Goal: Task Accomplishment & Management: Manage account settings

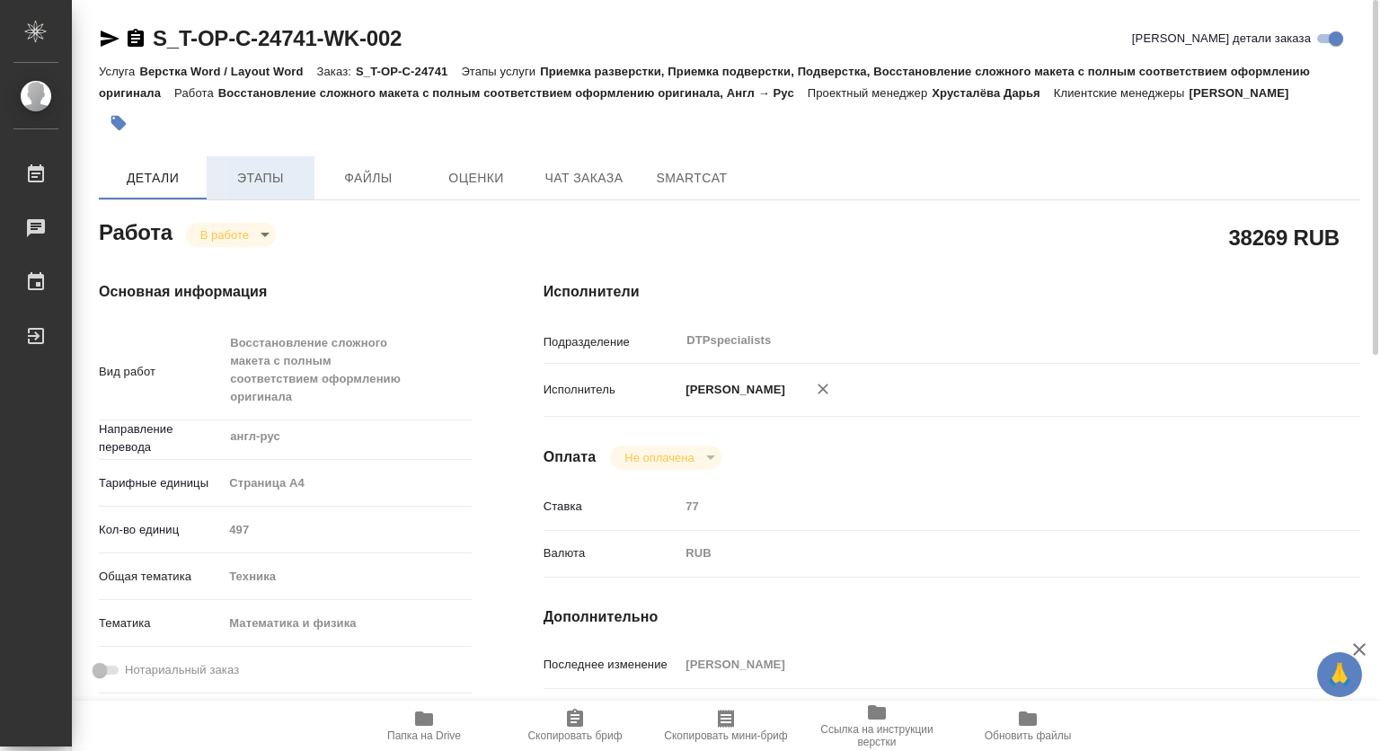
click at [260, 169] on span "Этапы" at bounding box center [260, 178] width 86 height 22
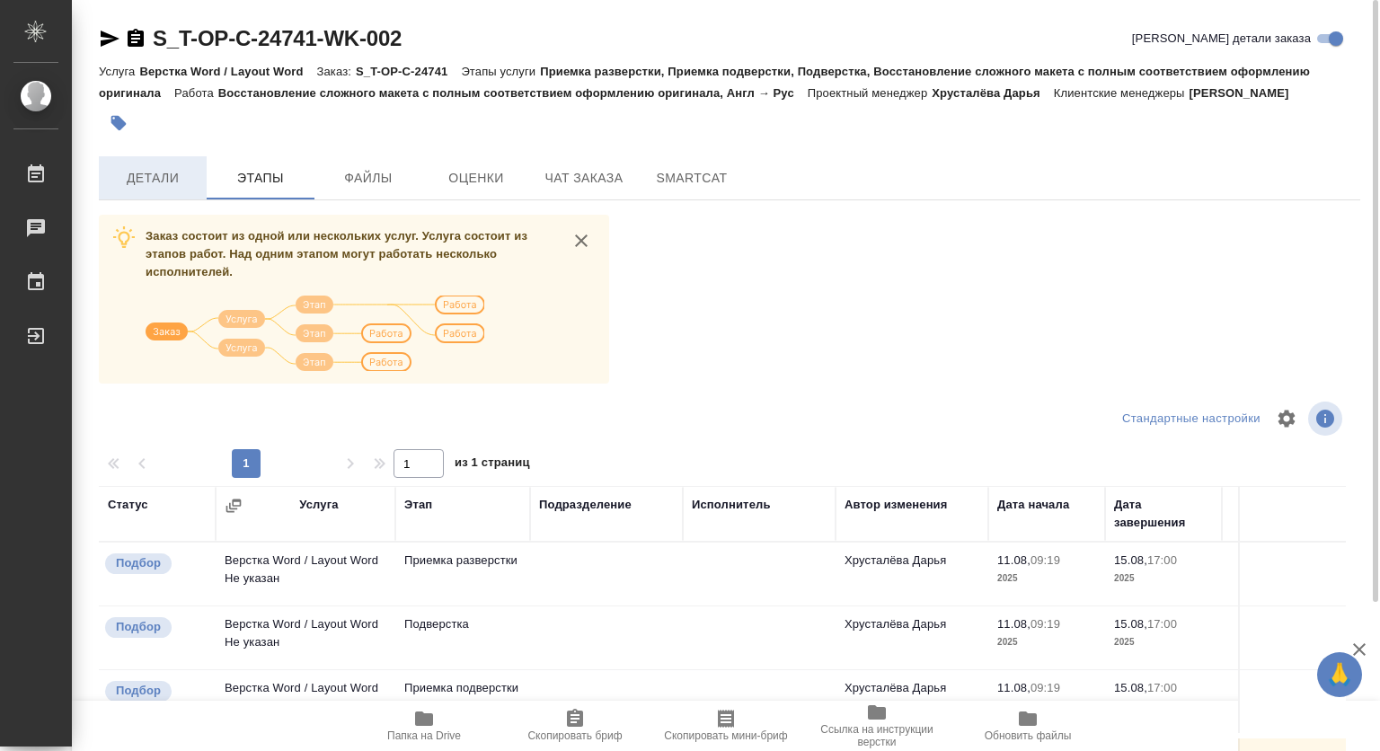
click at [136, 175] on span "Детали" at bounding box center [153, 178] width 86 height 22
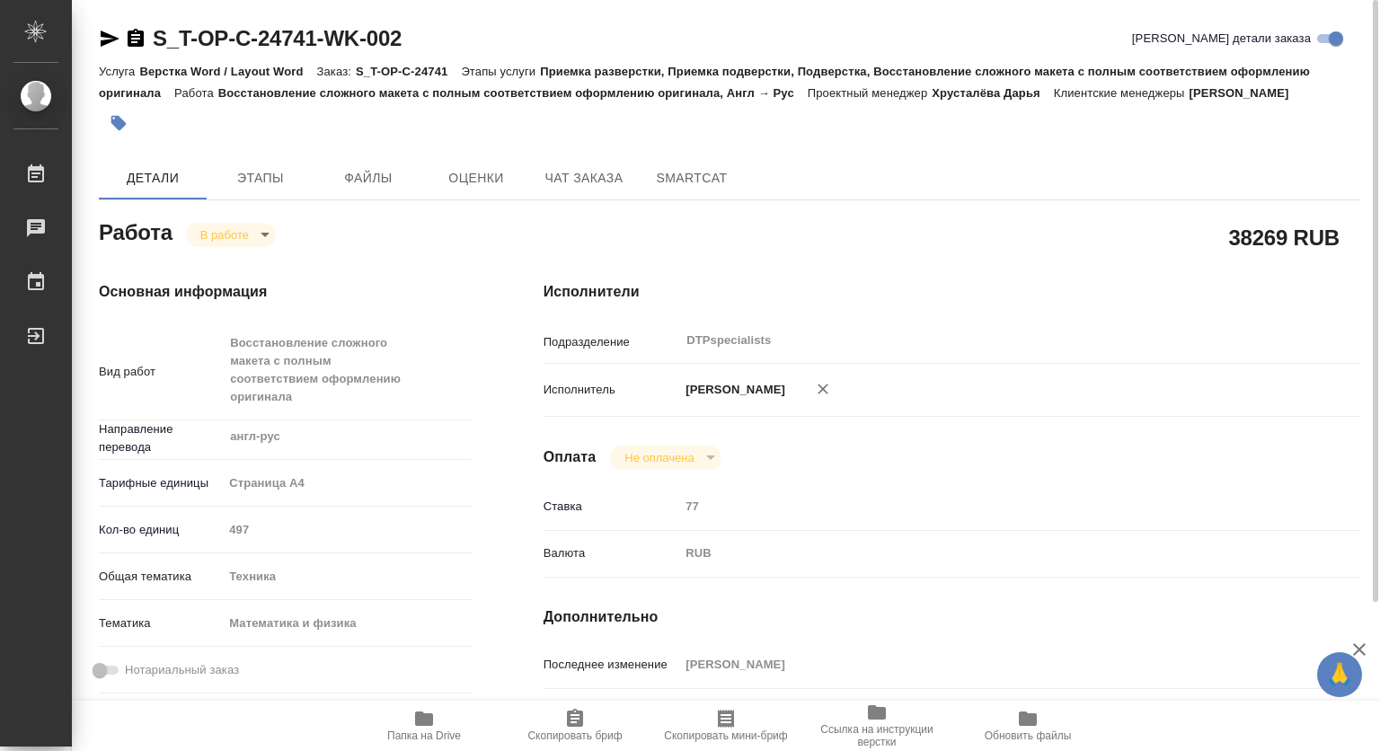
type textarea "x"
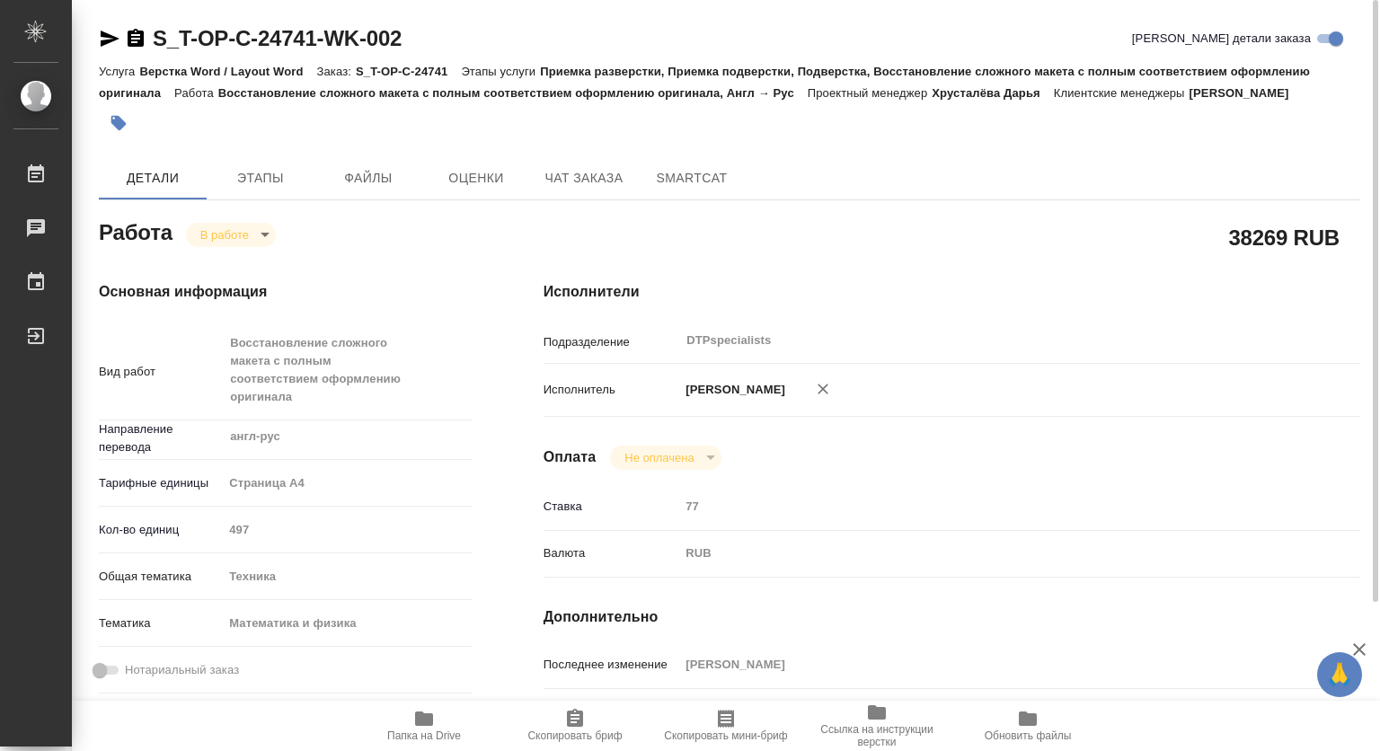
type textarea "x"
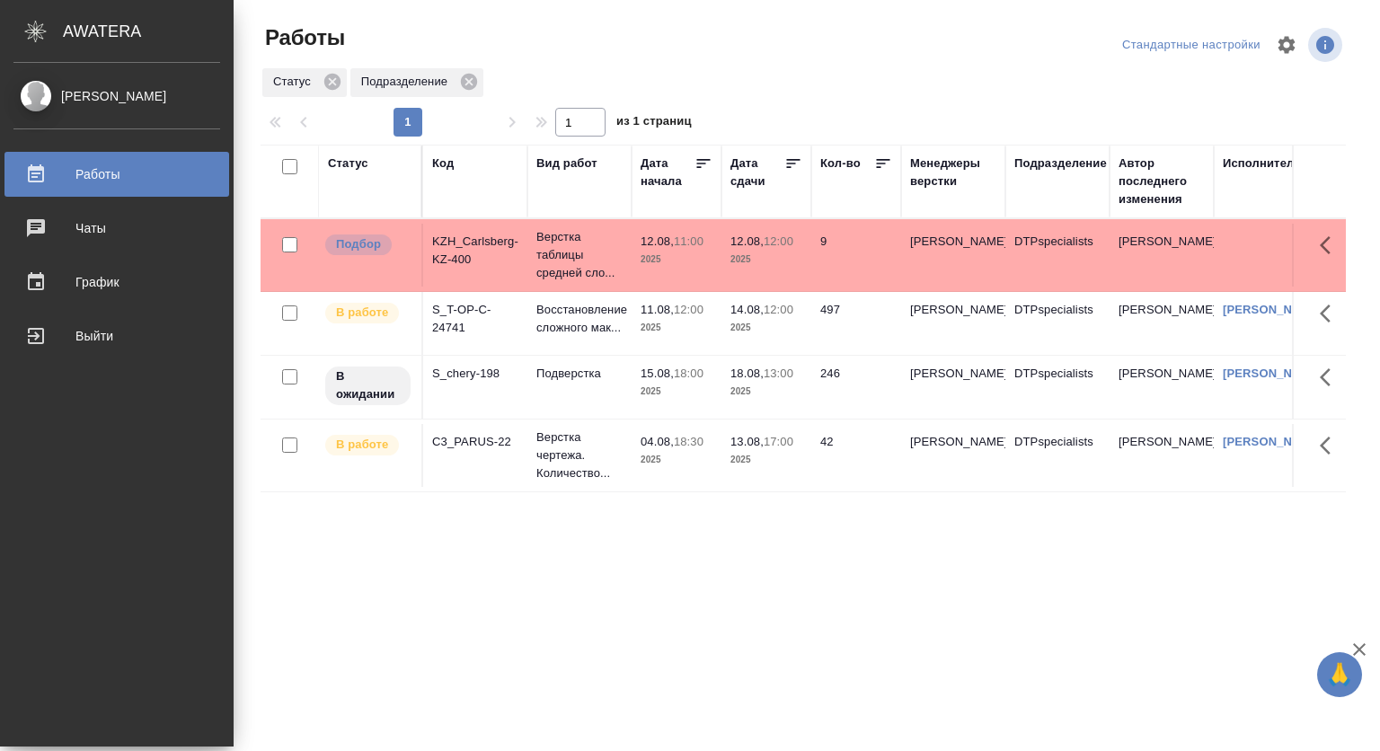
click at [76, 93] on div "[PERSON_NAME]" at bounding box center [116, 96] width 207 height 20
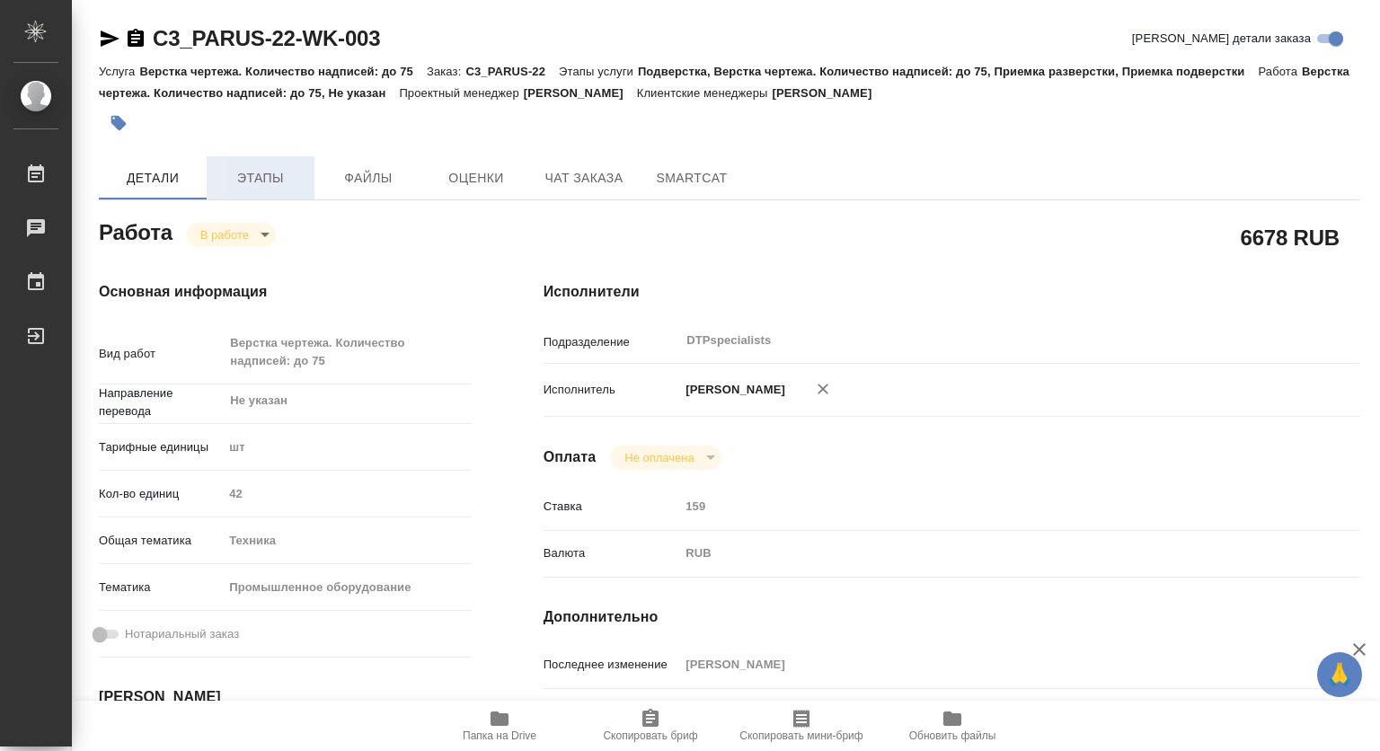
click at [274, 169] on span "Этапы" at bounding box center [260, 178] width 86 height 22
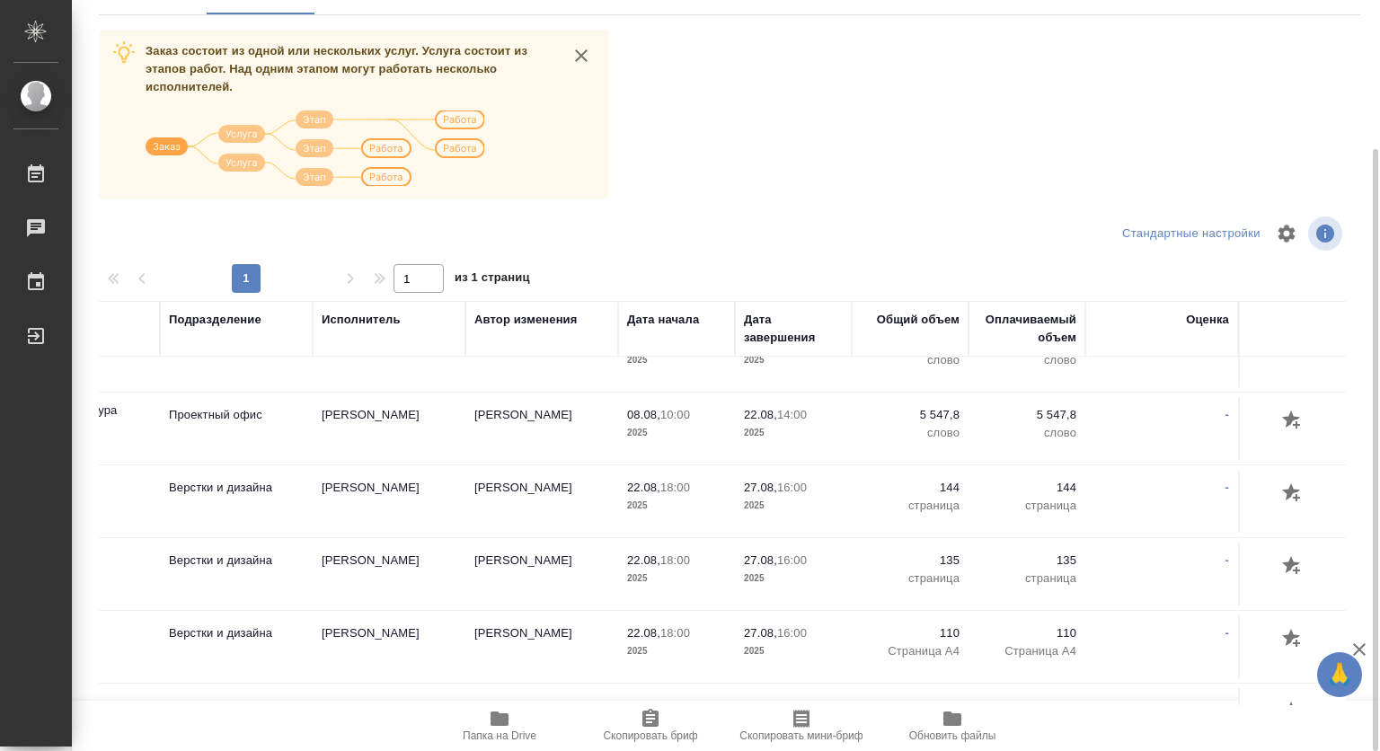
scroll to position [0, 384]
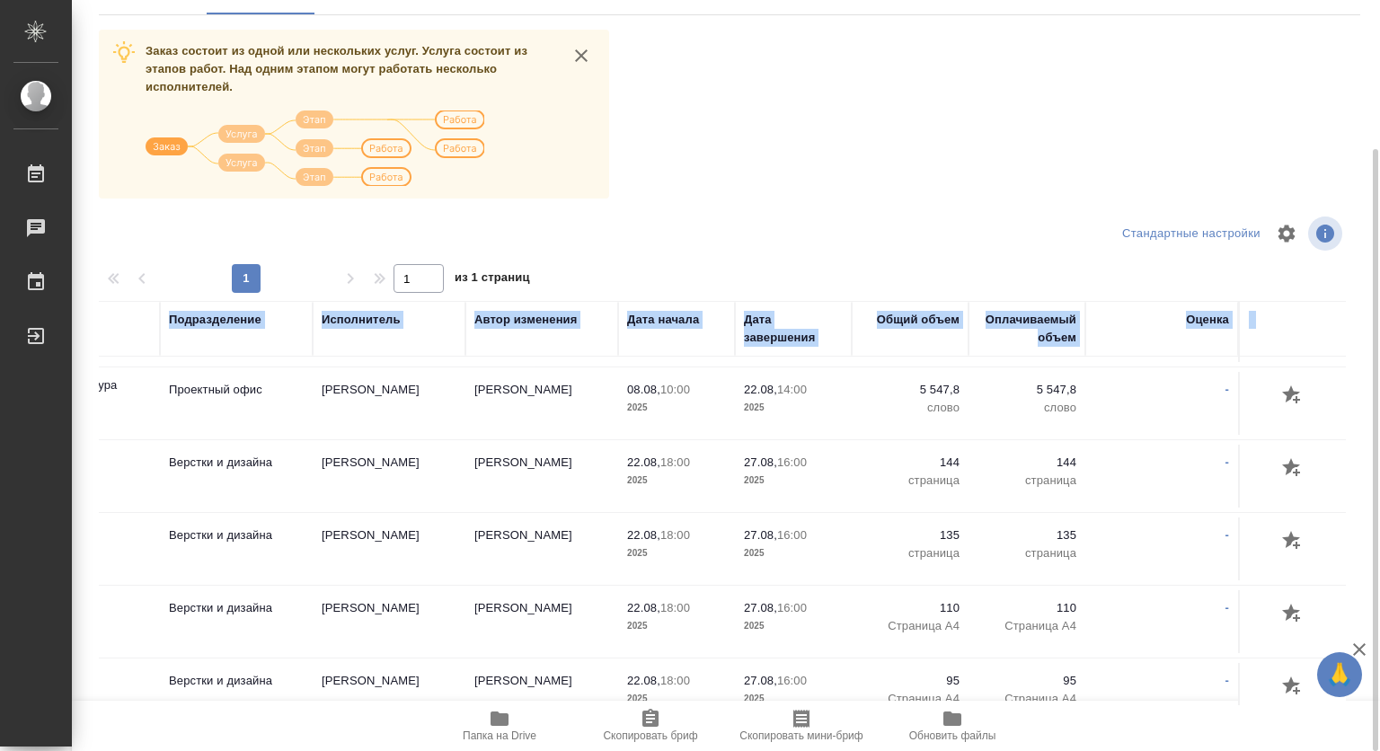
drag, startPoint x: 1125, startPoint y: 701, endPoint x: 577, endPoint y: 690, distance: 548.9
click at [516, 649] on div "Заказ состоит из одной или нескольких услуг. Услуга состоит из этапов работ. На…" at bounding box center [729, 367] width 1261 height 675
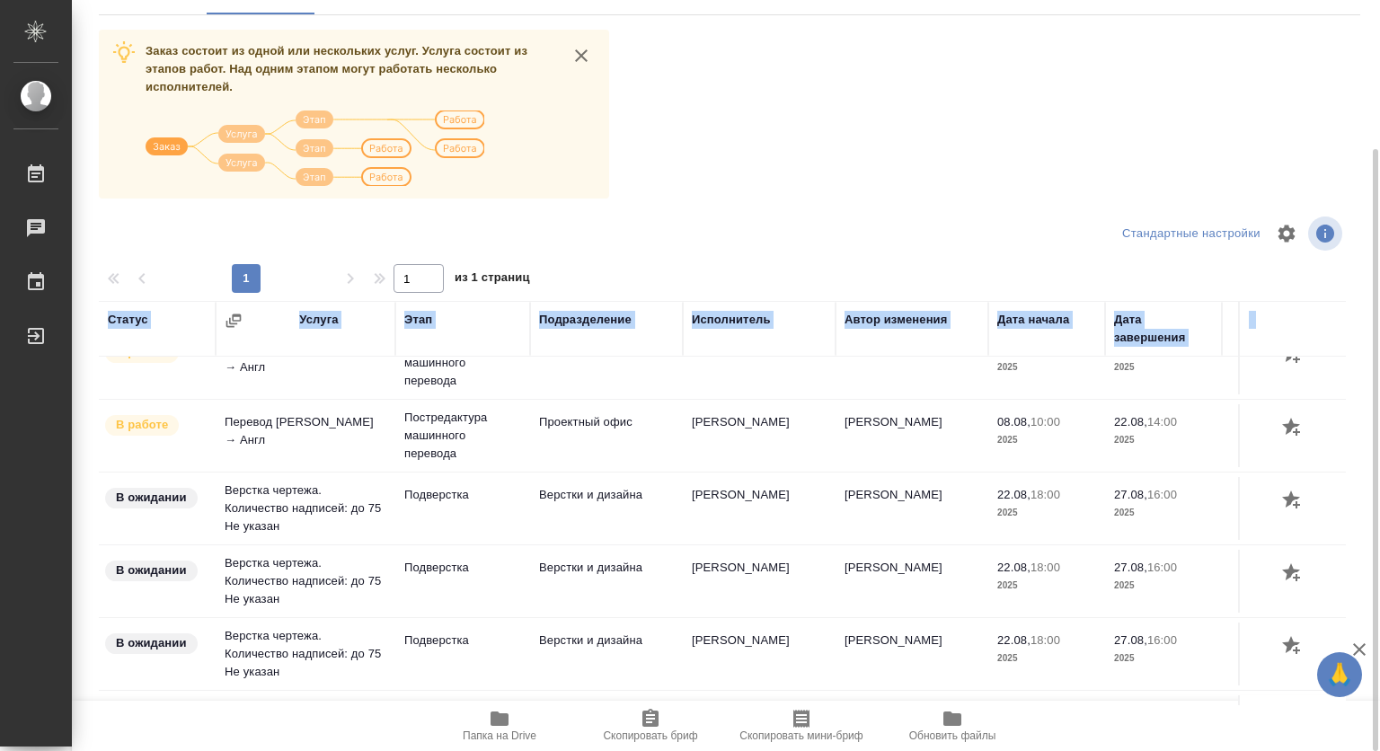
scroll to position [0, 0]
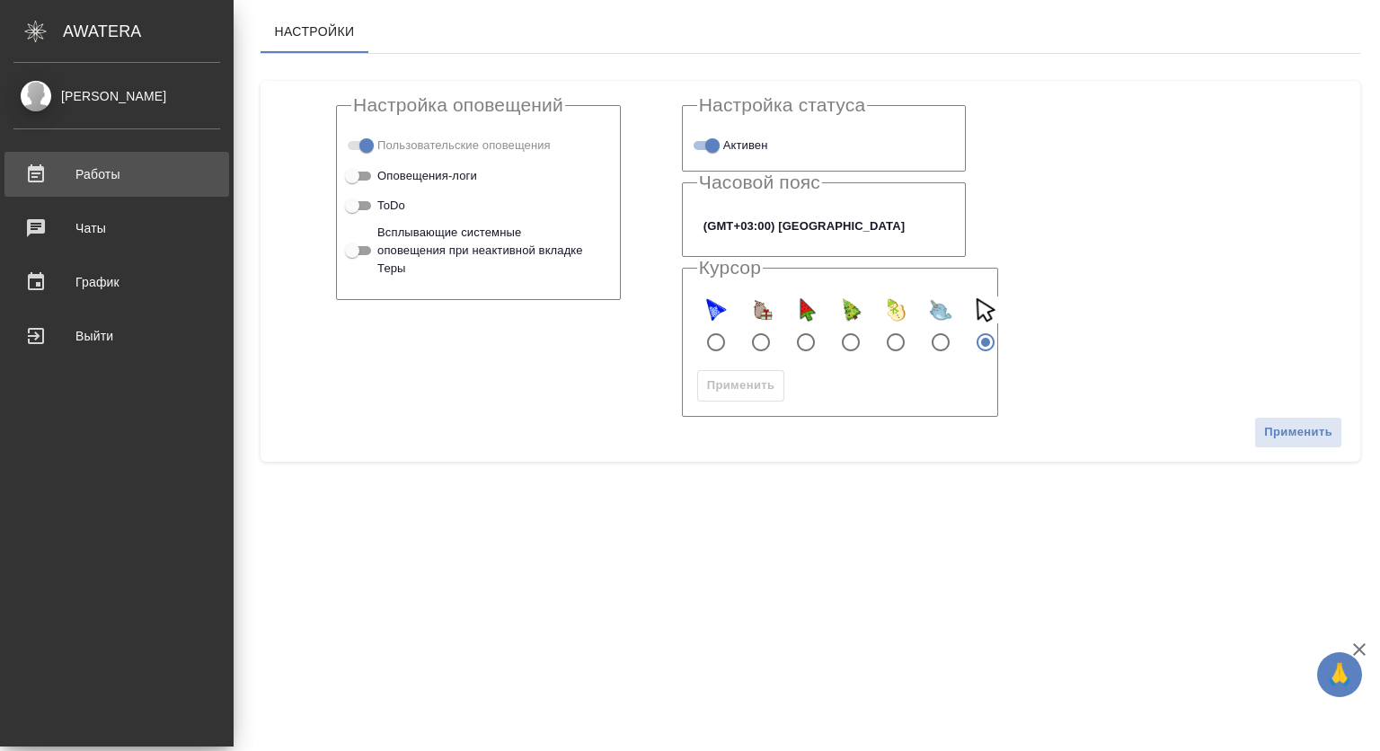
click at [107, 171] on div "Работы" at bounding box center [116, 174] width 207 height 27
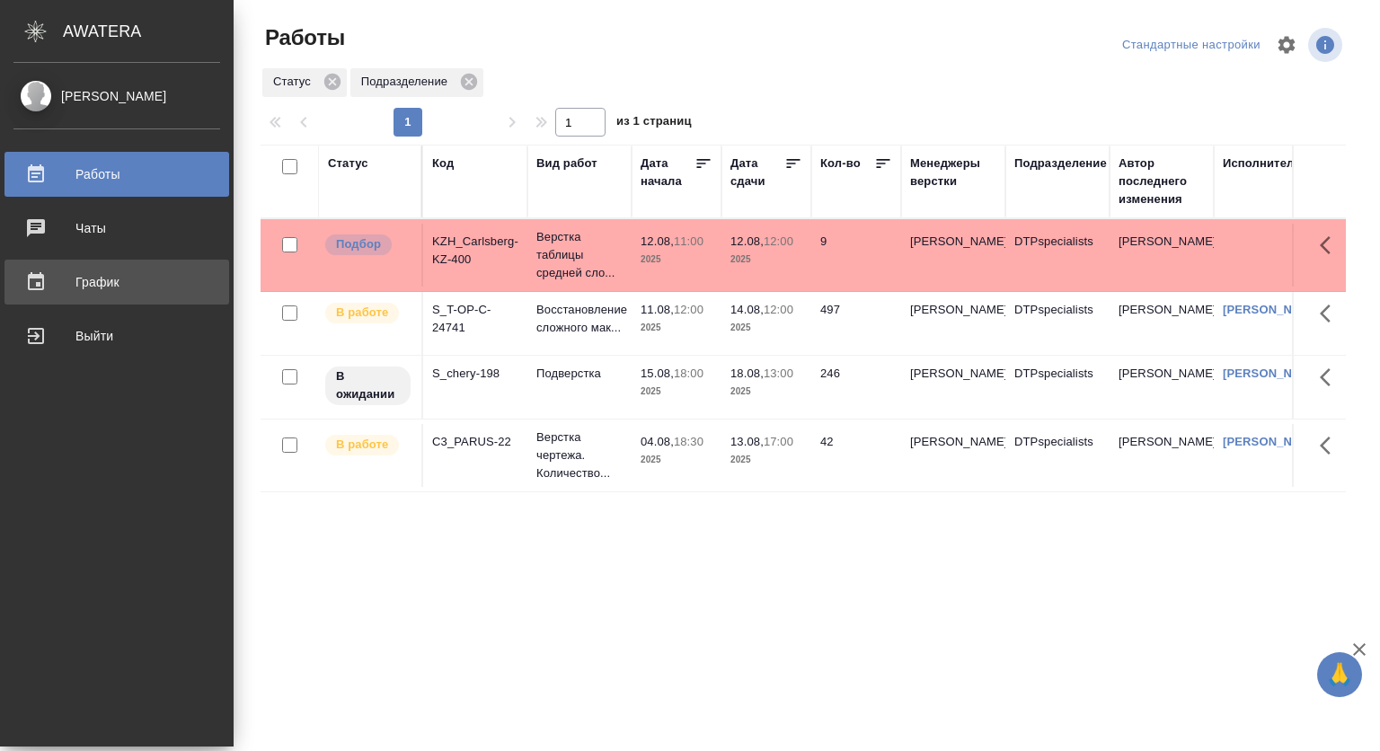
click at [92, 284] on div "График" at bounding box center [116, 282] width 207 height 27
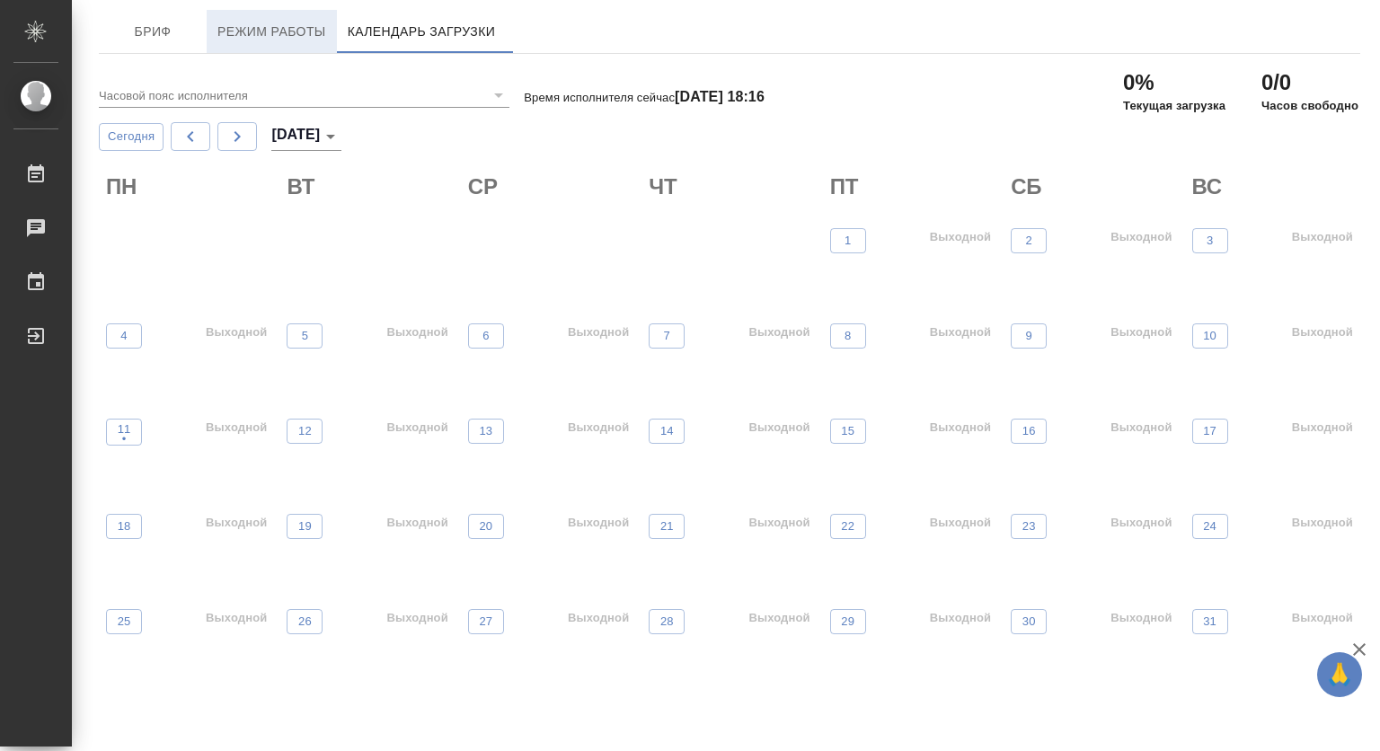
click at [280, 32] on span "Режим работы" at bounding box center [271, 32] width 109 height 22
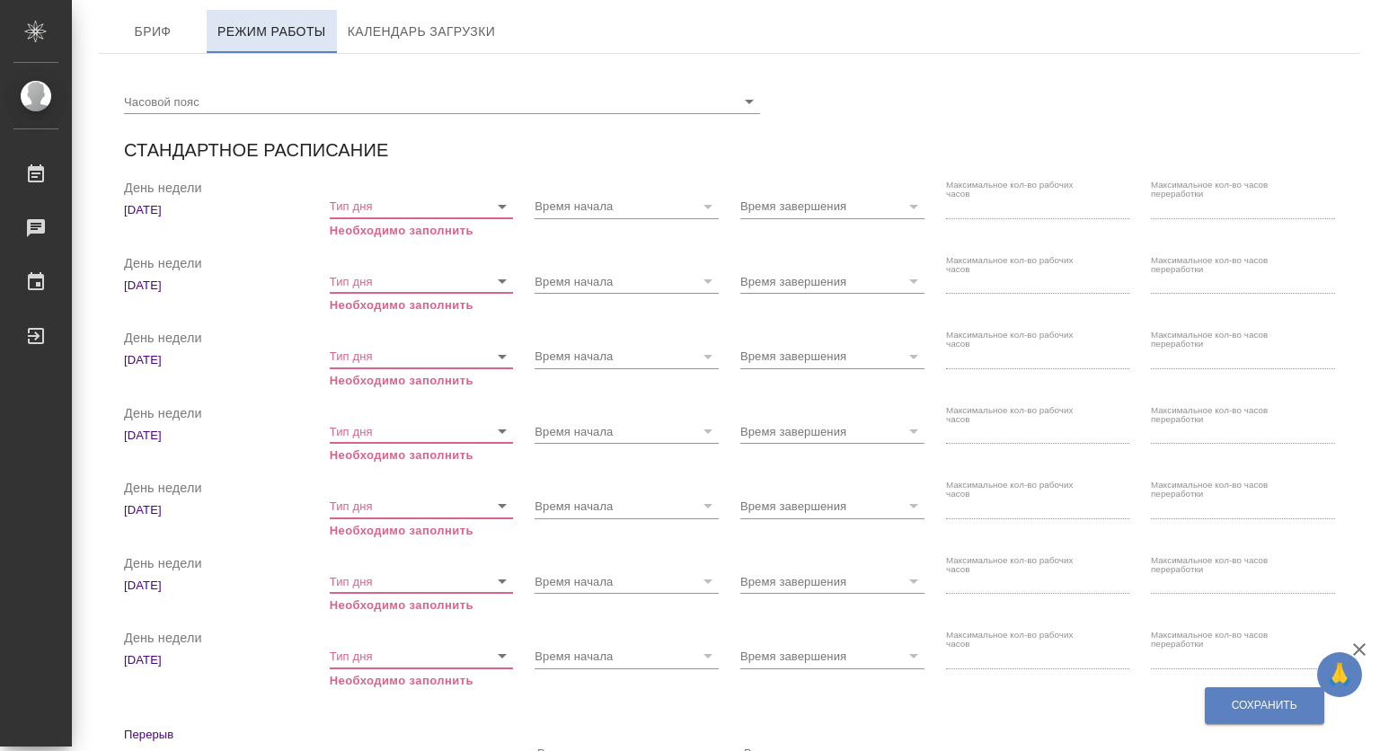
checkbox input "true"
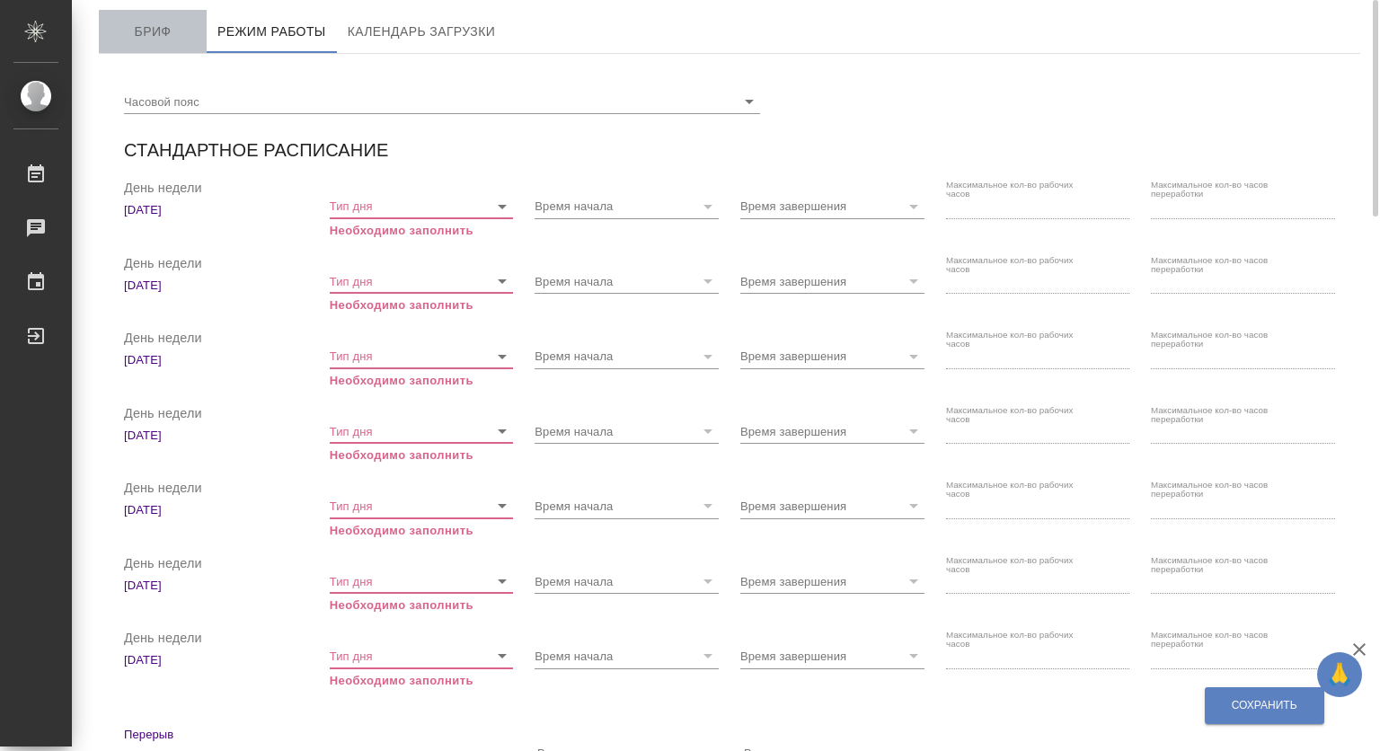
click at [154, 30] on span "Бриф" at bounding box center [153, 32] width 86 height 22
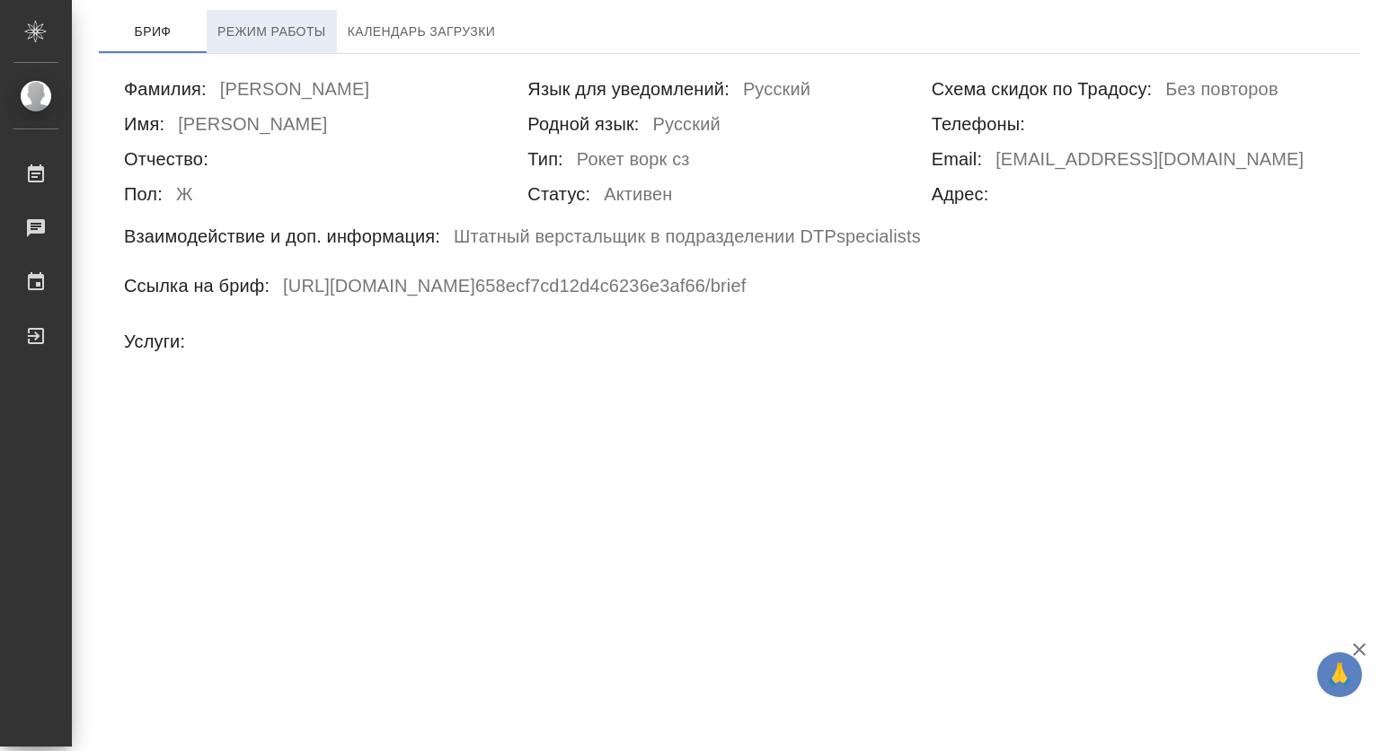
click at [239, 29] on span "Режим работы" at bounding box center [271, 32] width 109 height 22
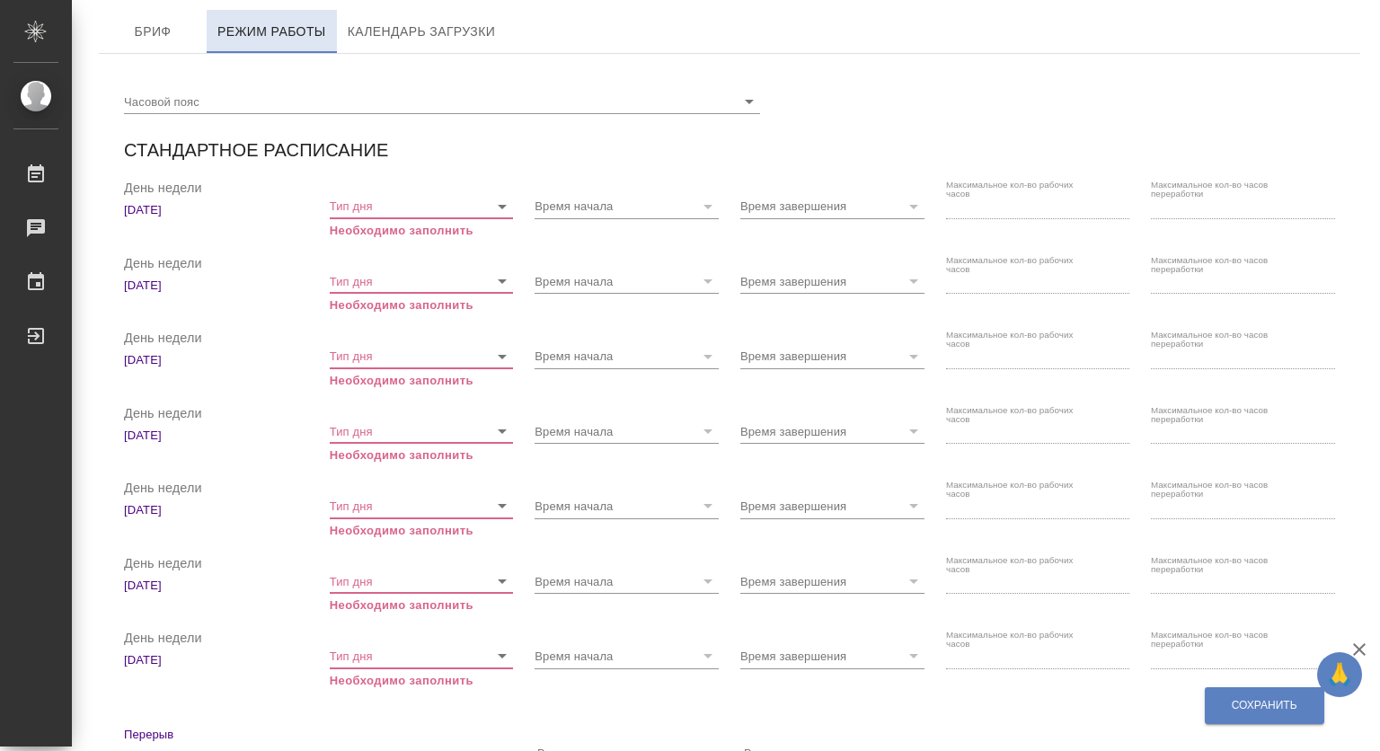
checkbox input "true"
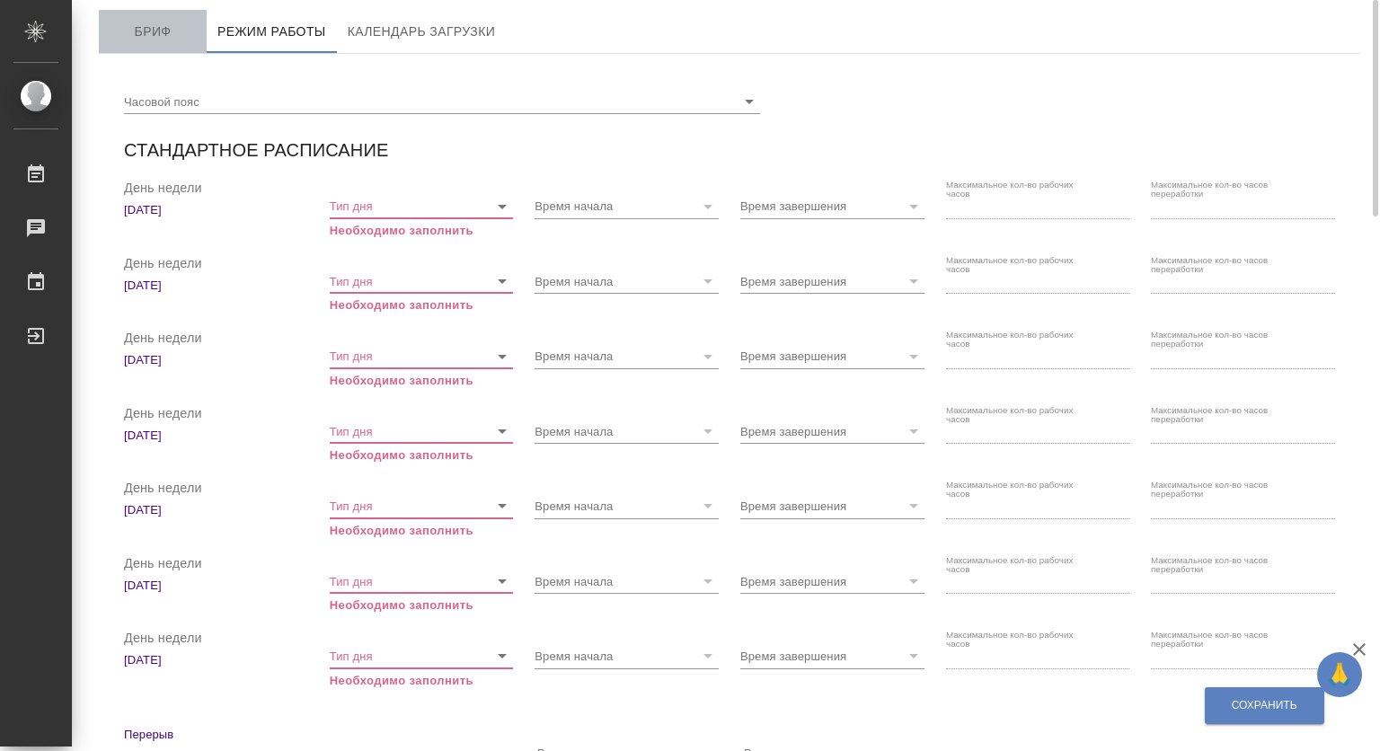
click at [128, 34] on span "Бриф" at bounding box center [153, 32] width 86 height 22
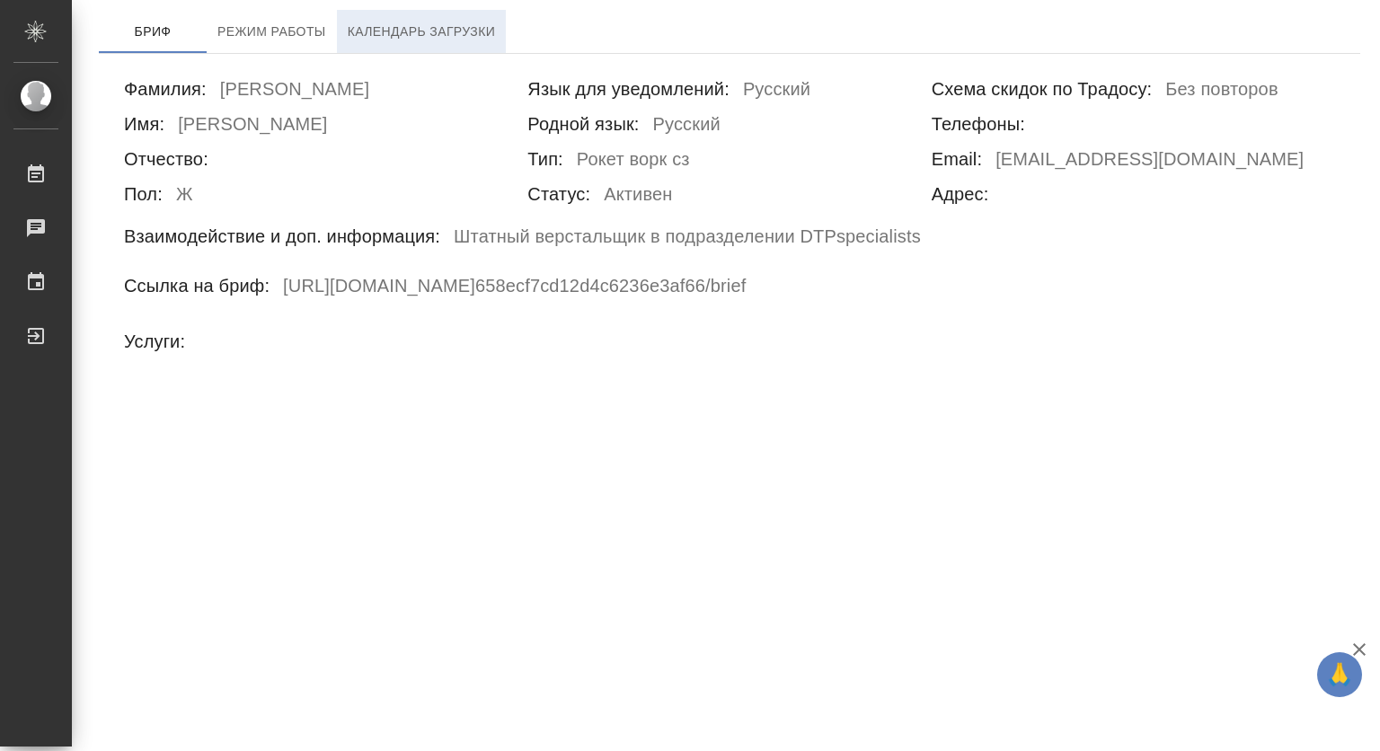
click at [391, 22] on span "Календарь загрузки" at bounding box center [422, 32] width 148 height 22
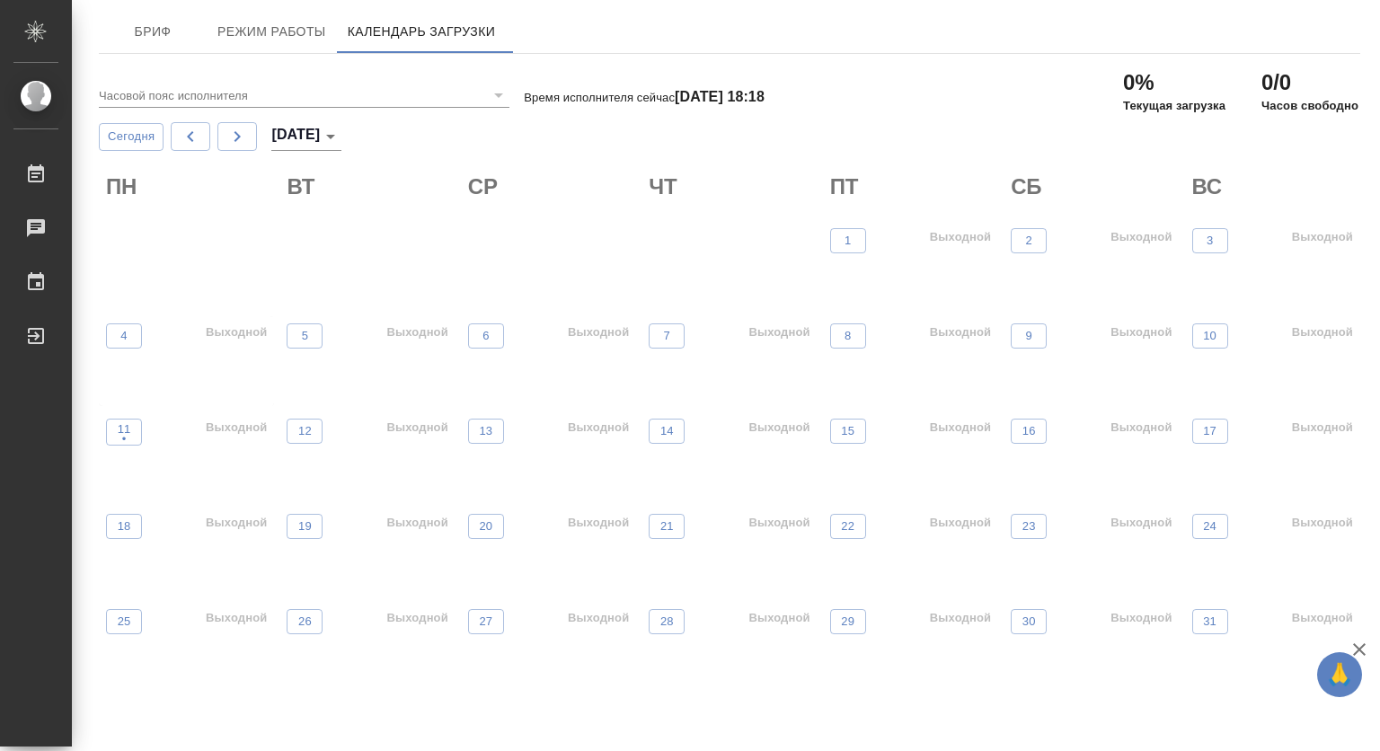
click at [244, 337] on p "Выходной" at bounding box center [236, 332] width 61 height 18
click at [234, 425] on p "Выходной" at bounding box center [236, 428] width 61 height 18
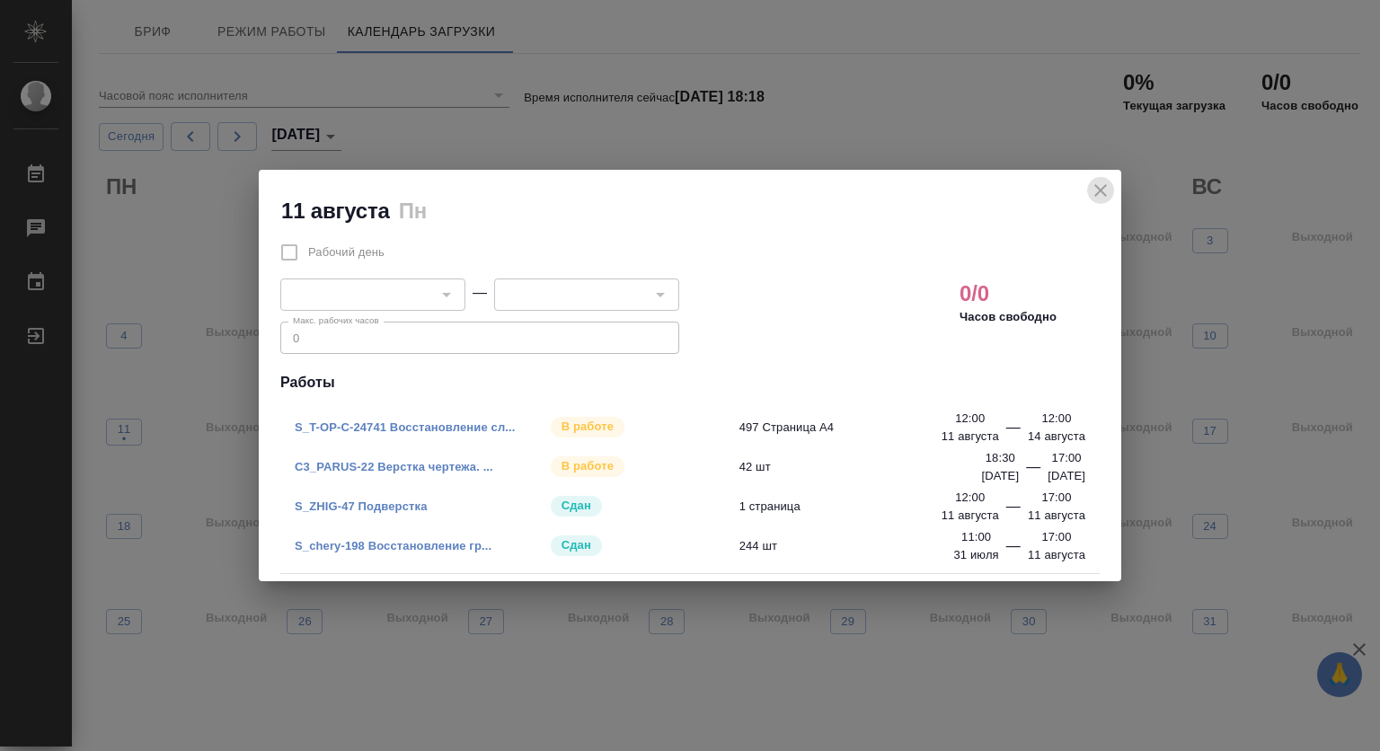
click at [1098, 194] on icon "close" at bounding box center [1100, 191] width 22 height 22
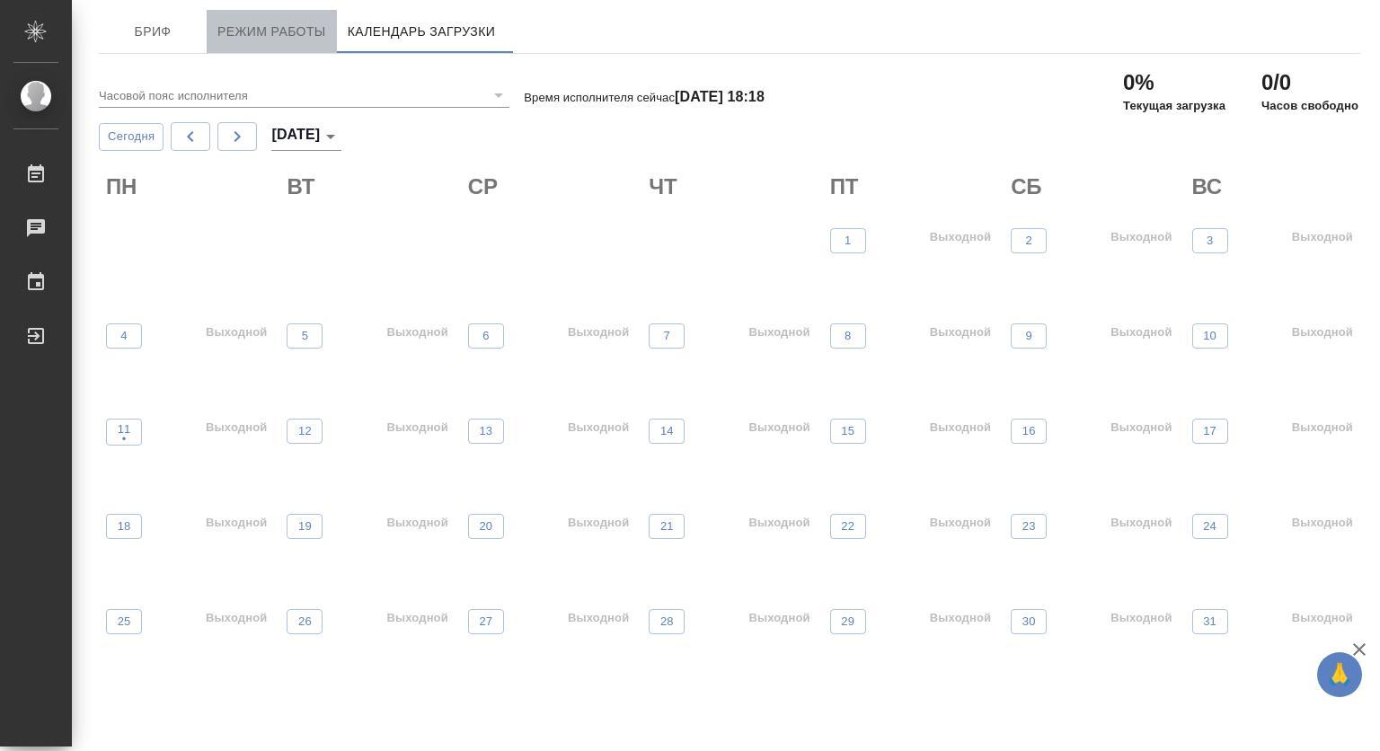
click at [273, 25] on span "Режим работы" at bounding box center [271, 32] width 109 height 22
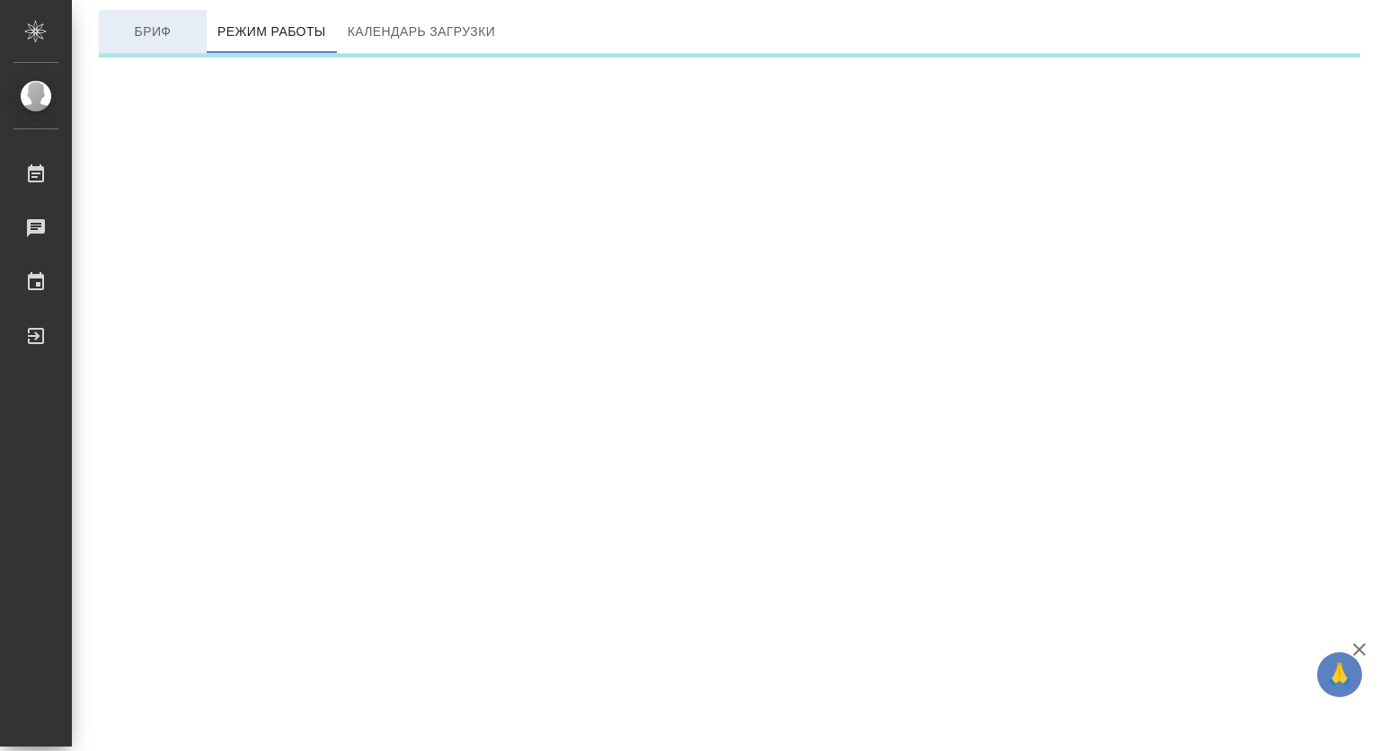
click at [153, 22] on span "Бриф" at bounding box center [153, 32] width 86 height 22
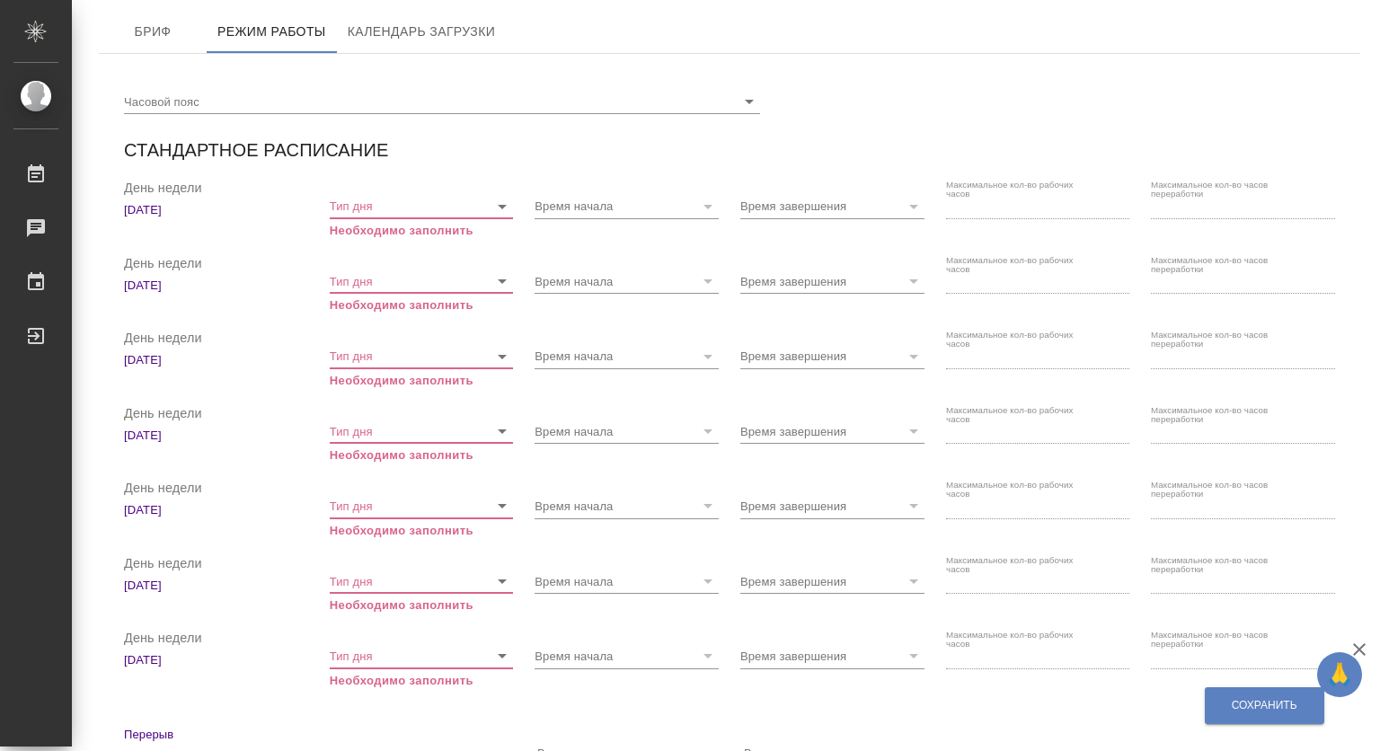
checkbox input "true"
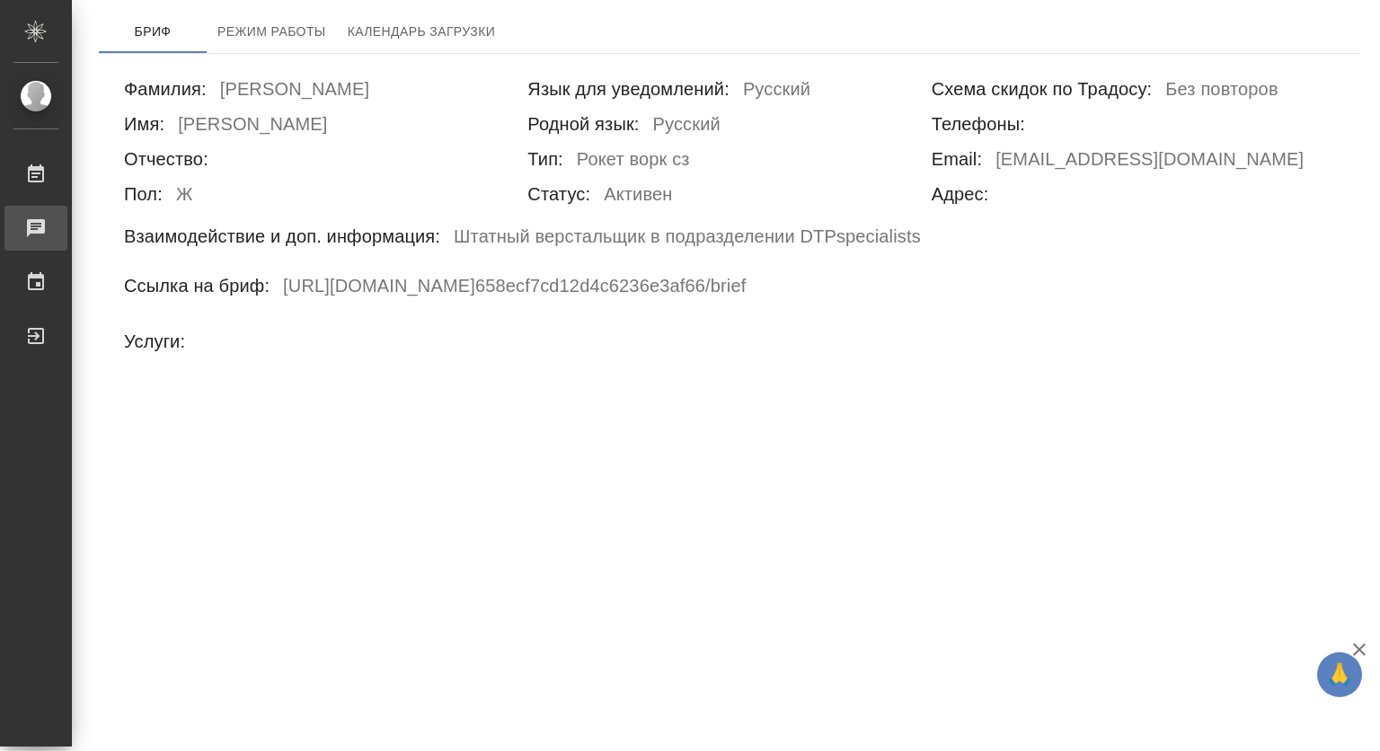
click at [36, 221] on div "Чаты" at bounding box center [13, 228] width 45 height 27
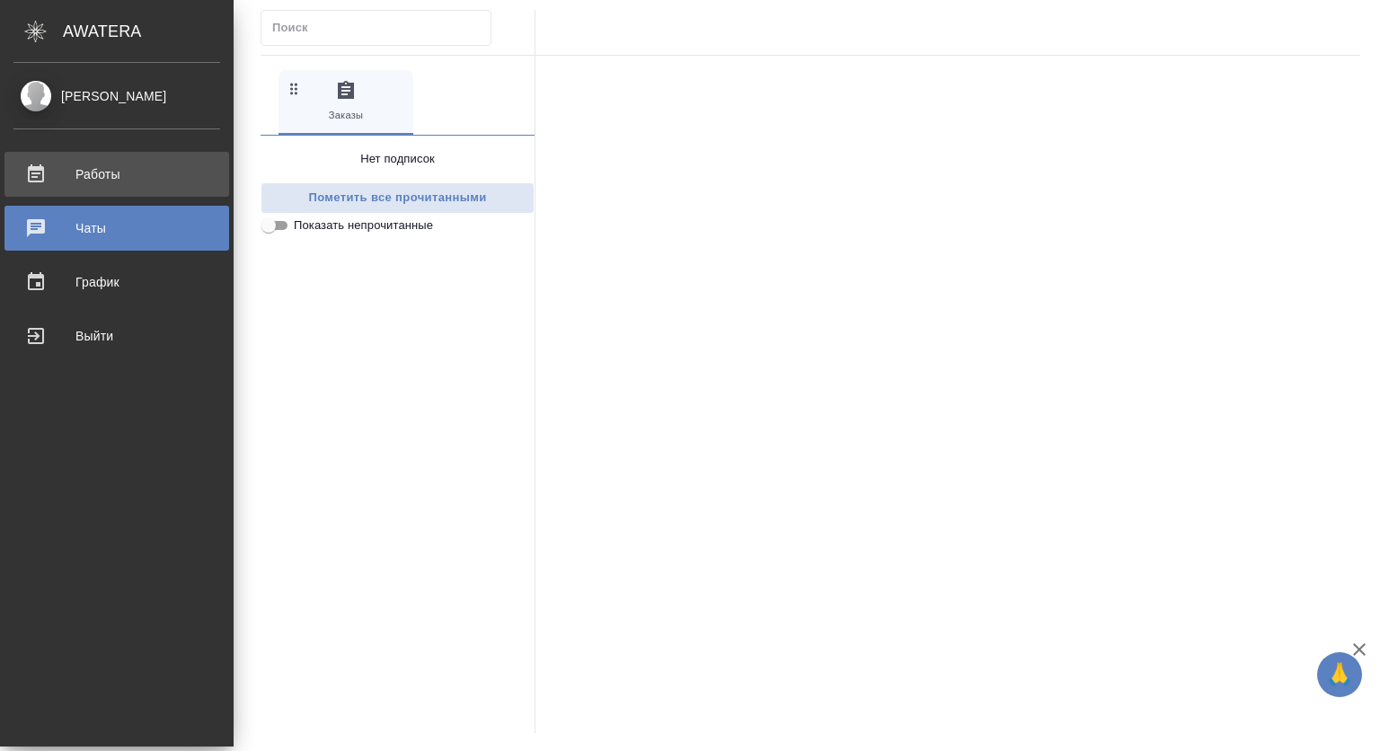
click at [126, 165] on div "Работы" at bounding box center [116, 174] width 207 height 27
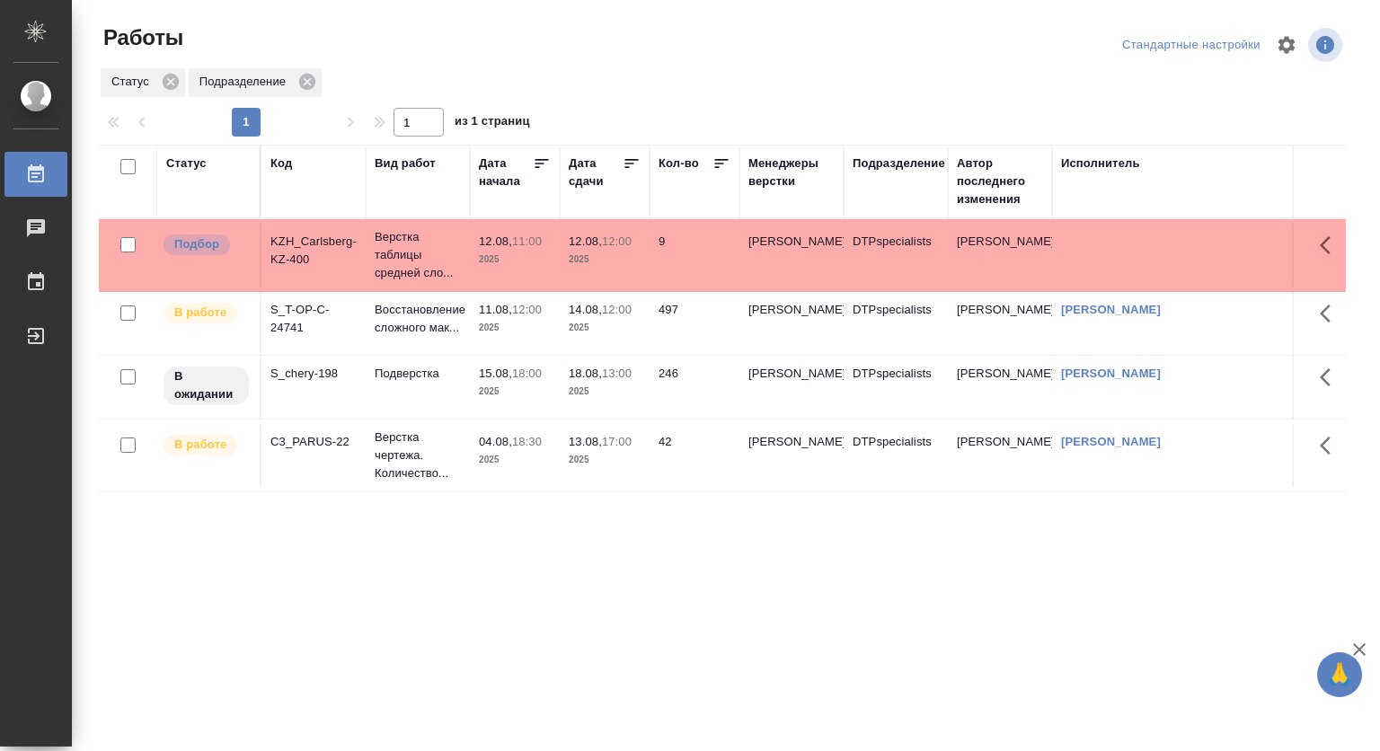
click at [190, 161] on div "Статус" at bounding box center [186, 163] width 40 height 18
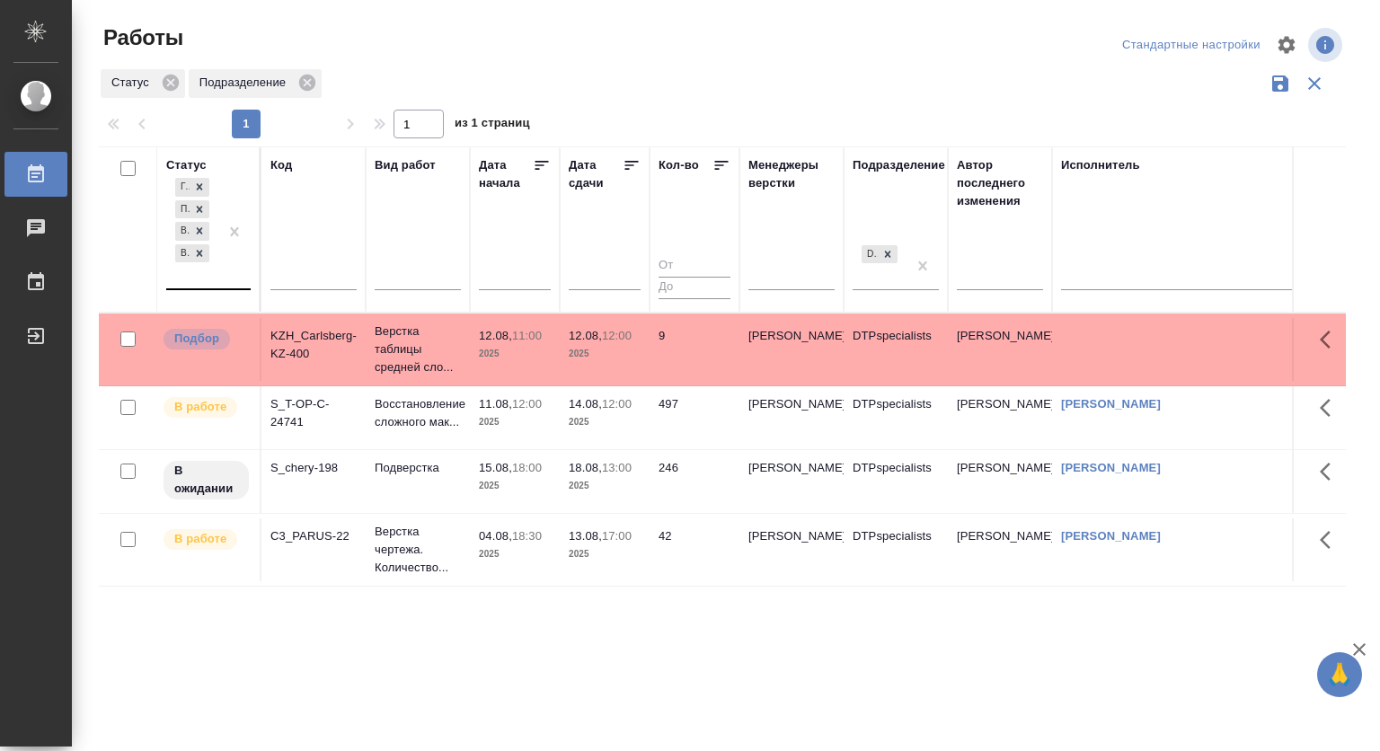
click at [194, 281] on div "Готов к работе Подбор В ожидании В работе" at bounding box center [192, 231] width 52 height 114
click at [210, 280] on div "Готов к работе Подбор В ожидании В работе" at bounding box center [192, 231] width 52 height 114
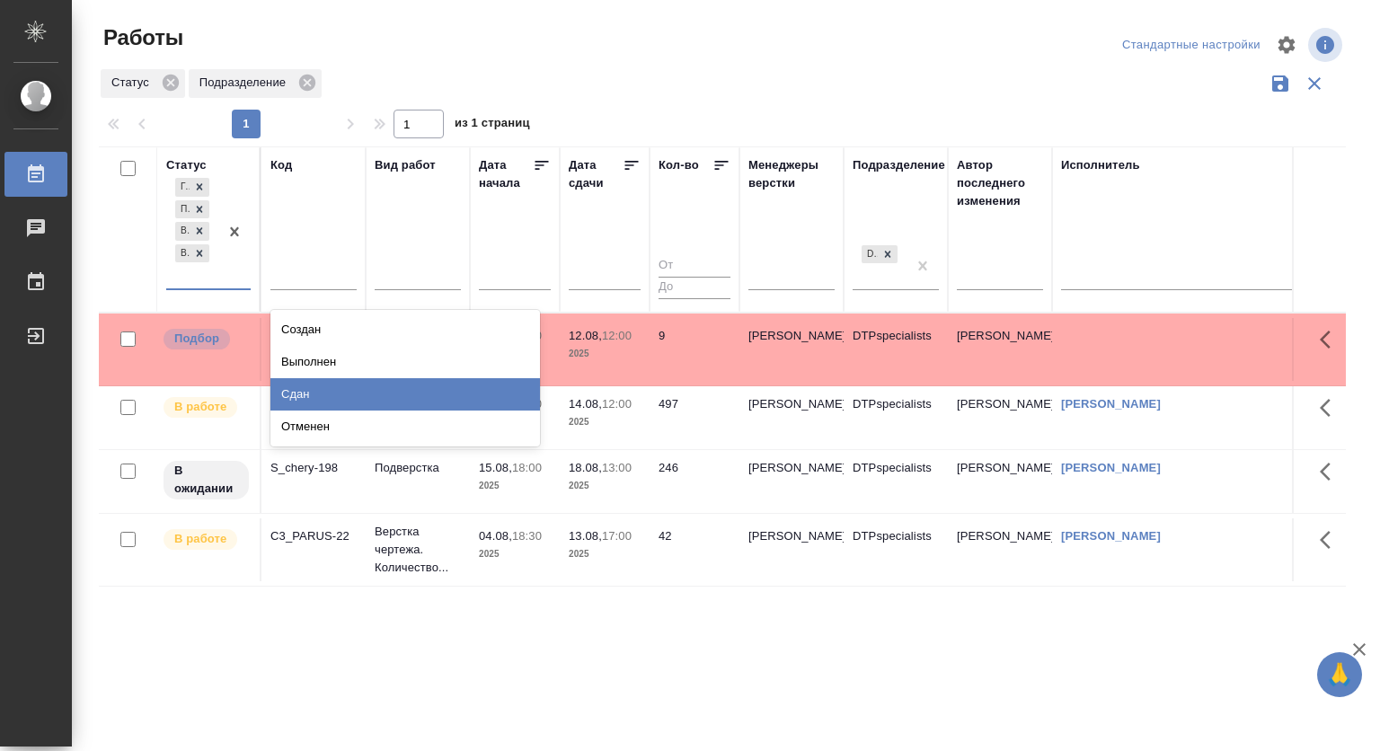
click at [445, 395] on div "Сдан" at bounding box center [404, 394] width 269 height 32
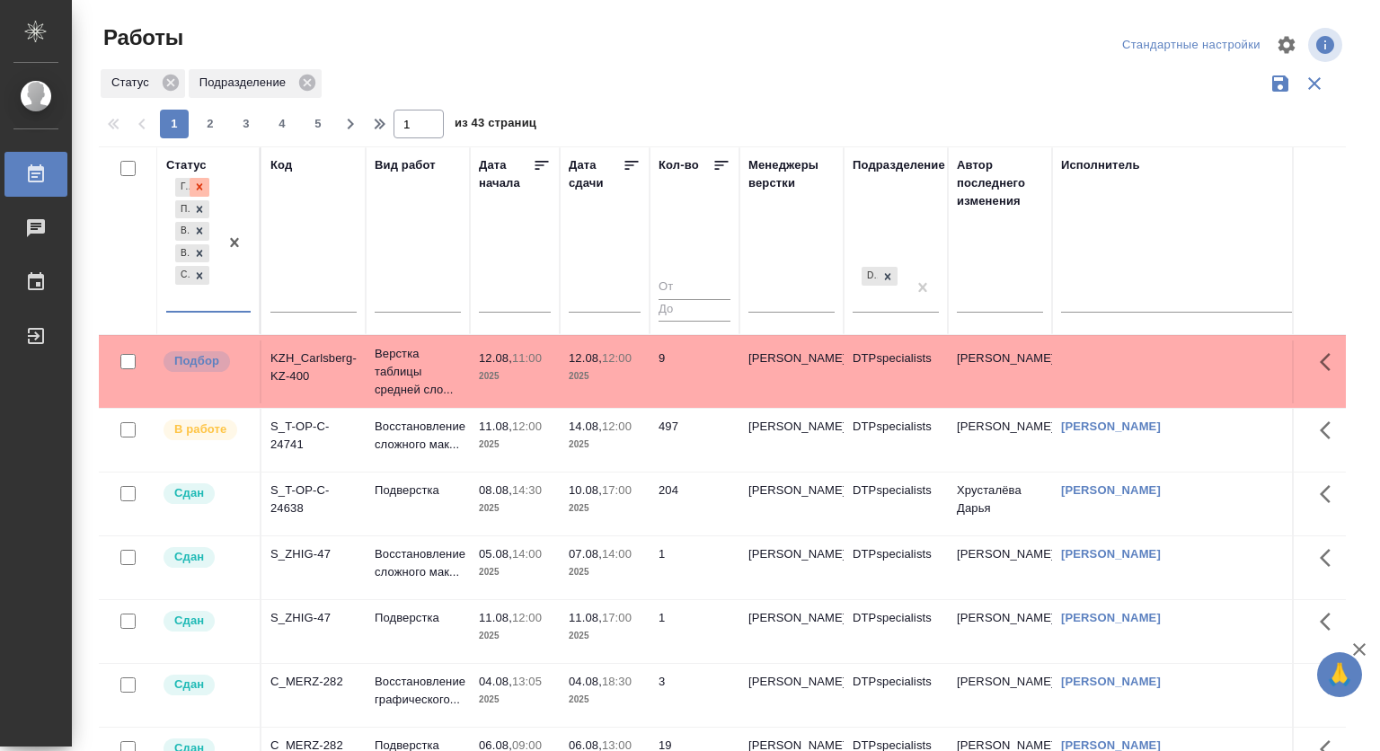
click at [196, 186] on icon at bounding box center [199, 187] width 13 height 13
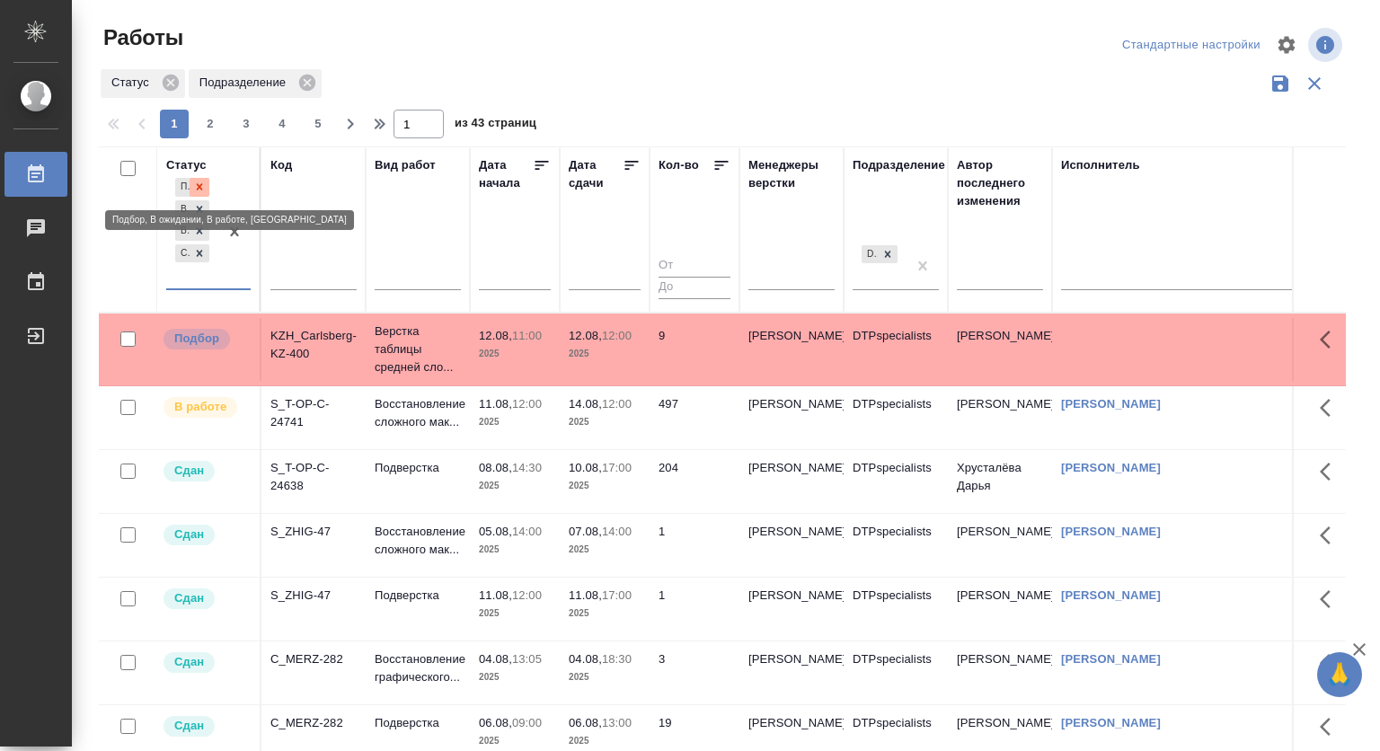
click at [198, 181] on icon at bounding box center [199, 187] width 13 height 13
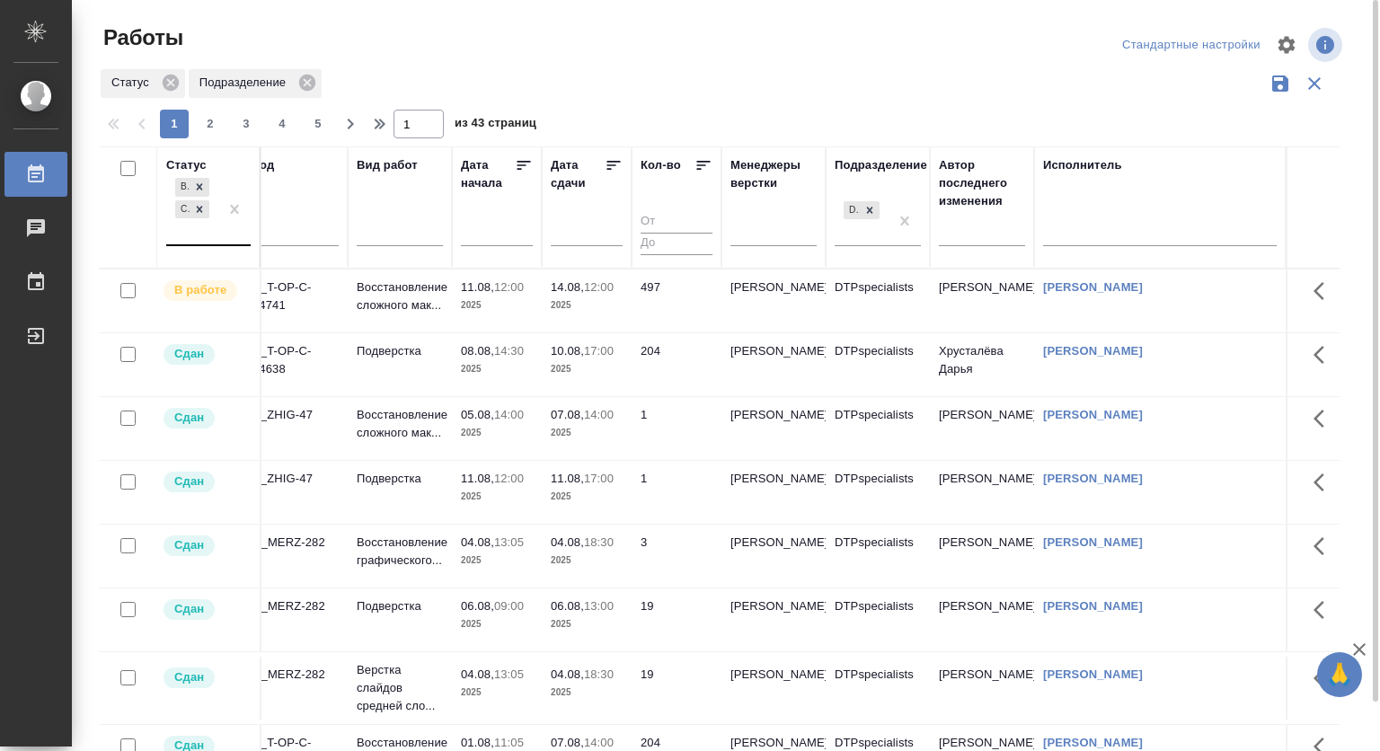
click at [1199, 47] on div "Стандартные настройки" at bounding box center [1190, 45] width 147 height 28
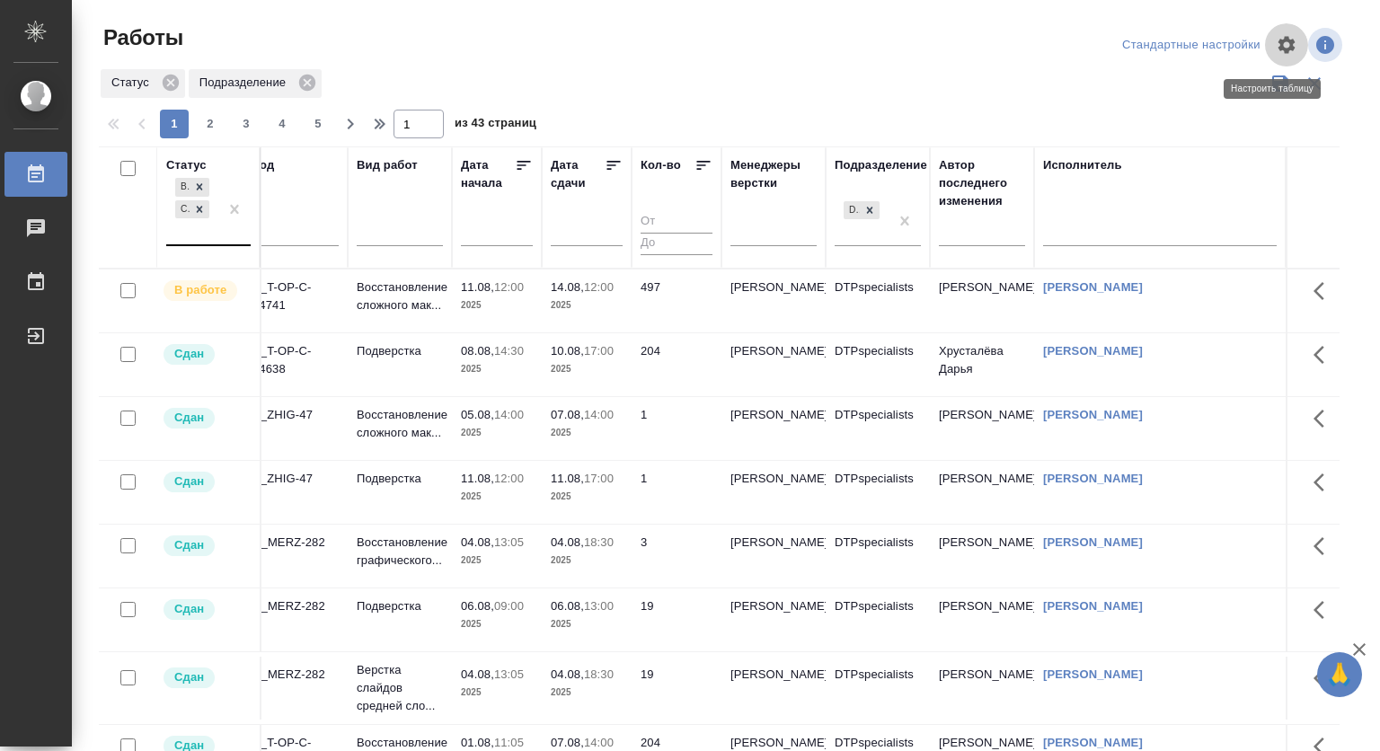
click at [1279, 38] on icon "button" at bounding box center [1286, 45] width 22 height 22
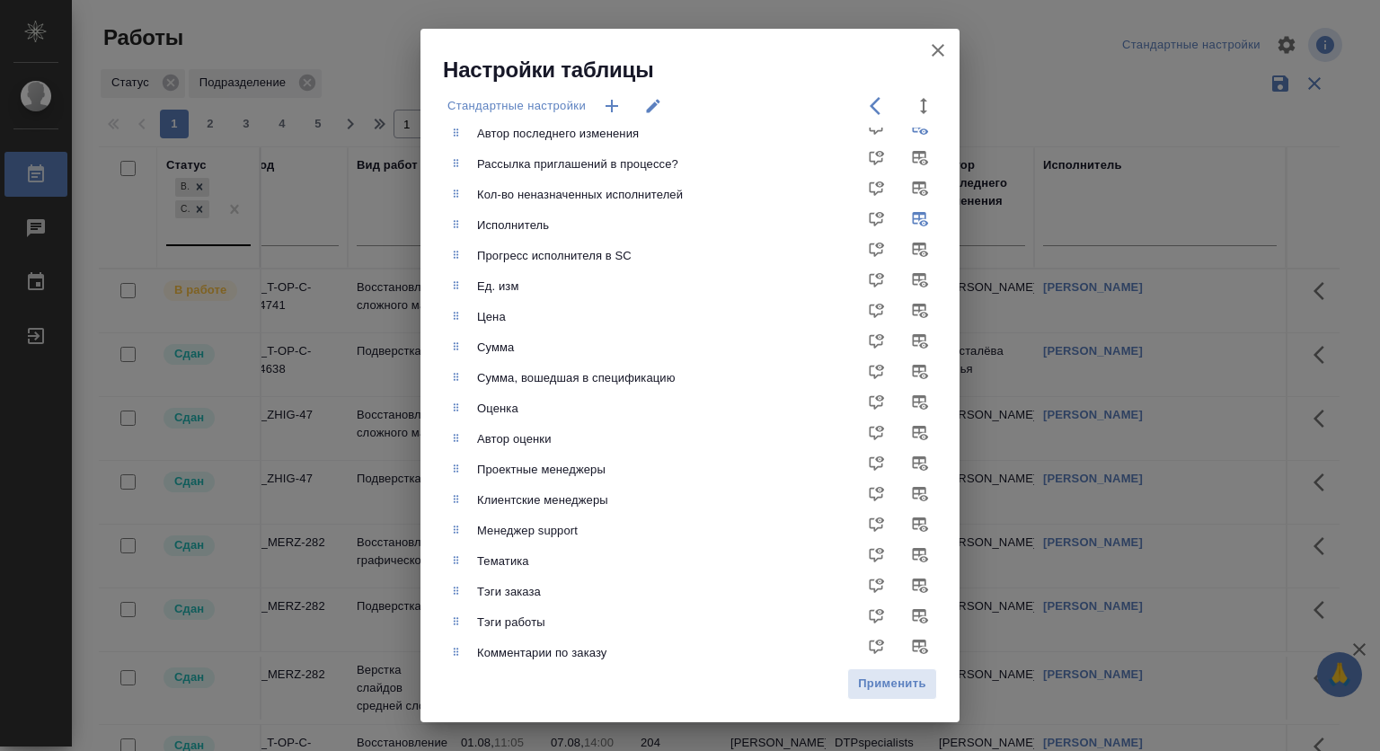
scroll to position [449, 0]
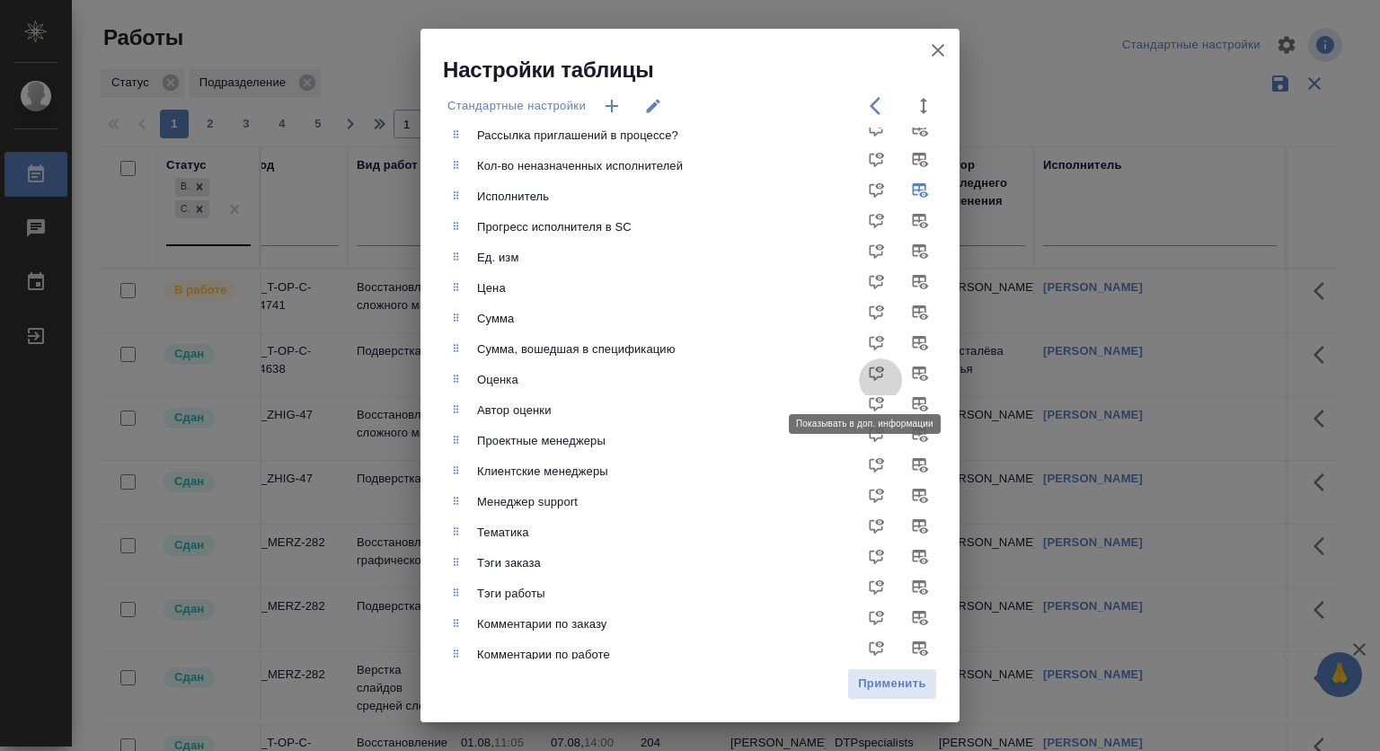
click at [861, 368] on input "checkbox" at bounding box center [880, 379] width 43 height 43
checkbox input "true"
click at [874, 681] on span "Применить" at bounding box center [892, 684] width 70 height 21
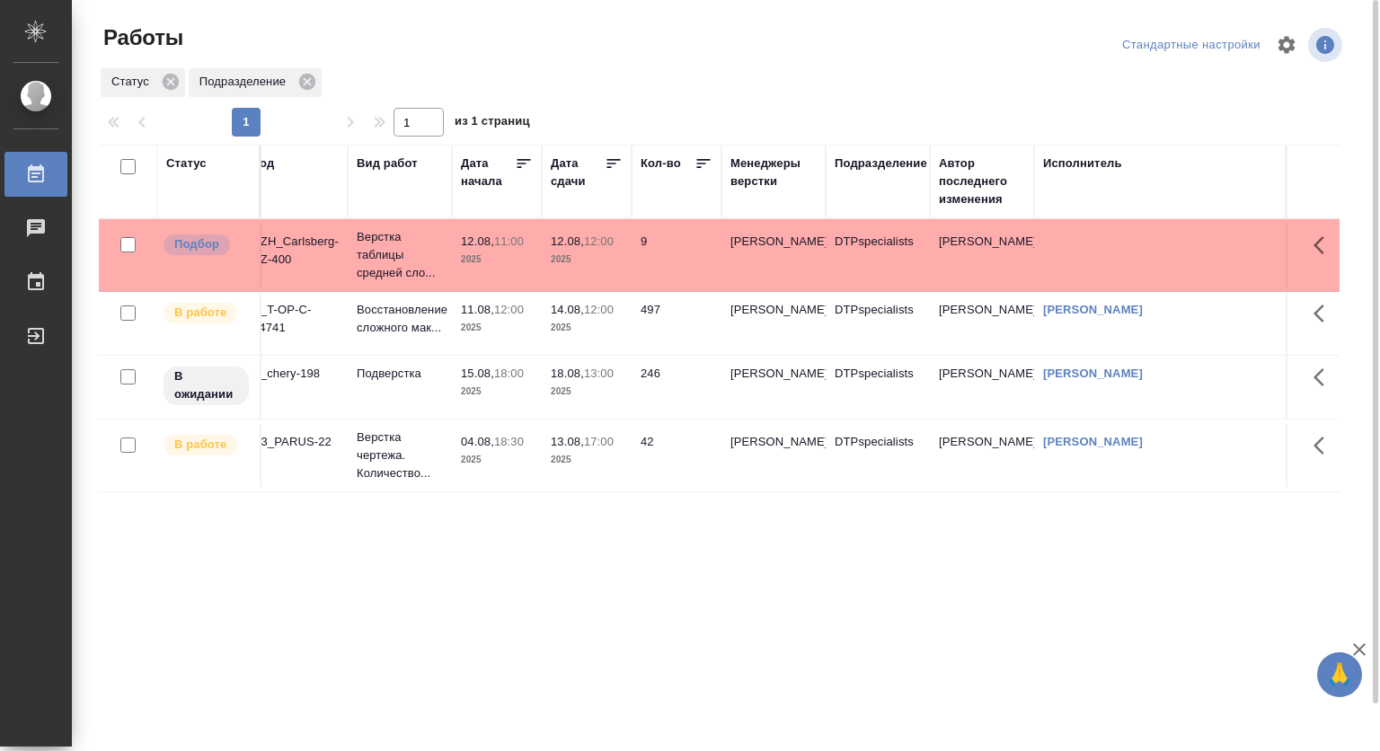
click at [1081, 720] on div "Статус Код Вид работ Дата начала Дата сдачи Кол-во Менеджеры верстки Подразделе…" at bounding box center [722, 468] width 1247 height 647
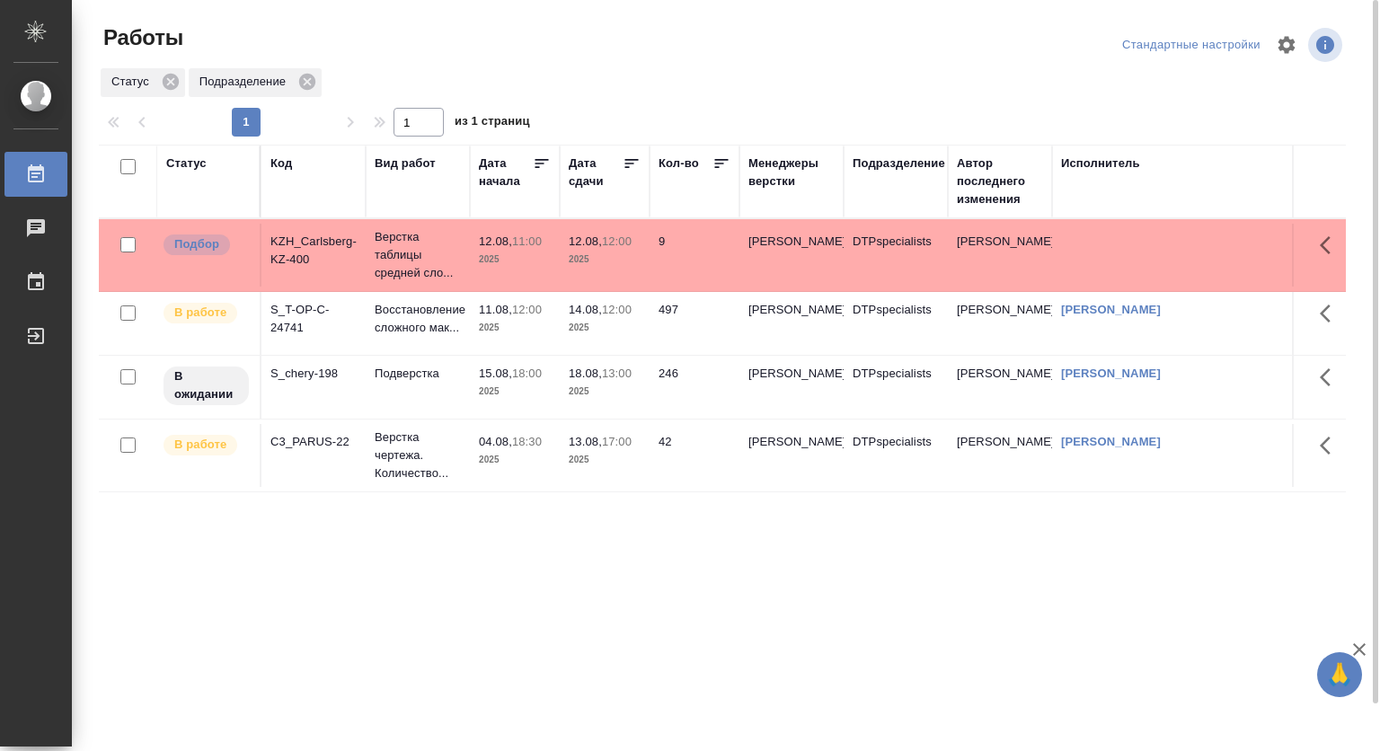
drag, startPoint x: 183, startPoint y: 156, endPoint x: 187, endPoint y: 172, distance: 16.6
click at [182, 162] on div "Статус" at bounding box center [186, 163] width 40 height 18
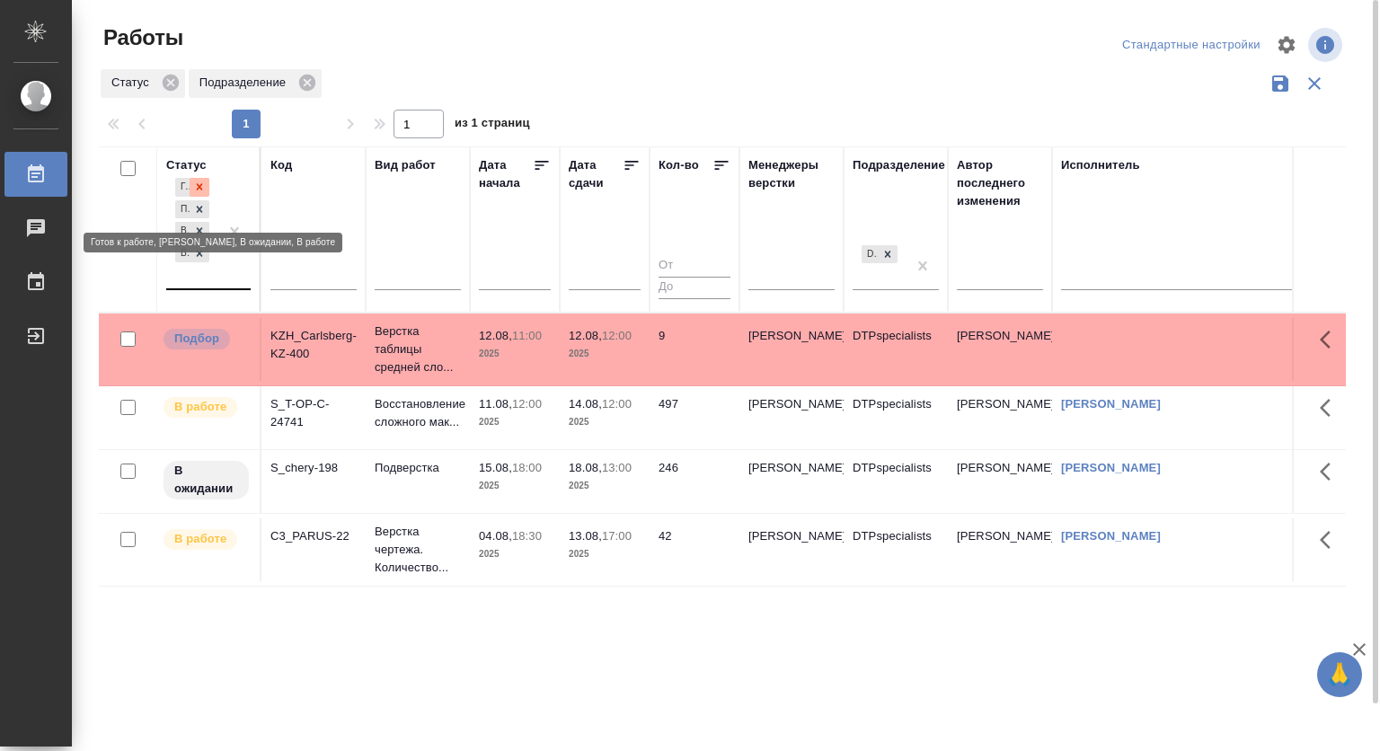
click at [193, 185] on icon at bounding box center [199, 187] width 13 height 13
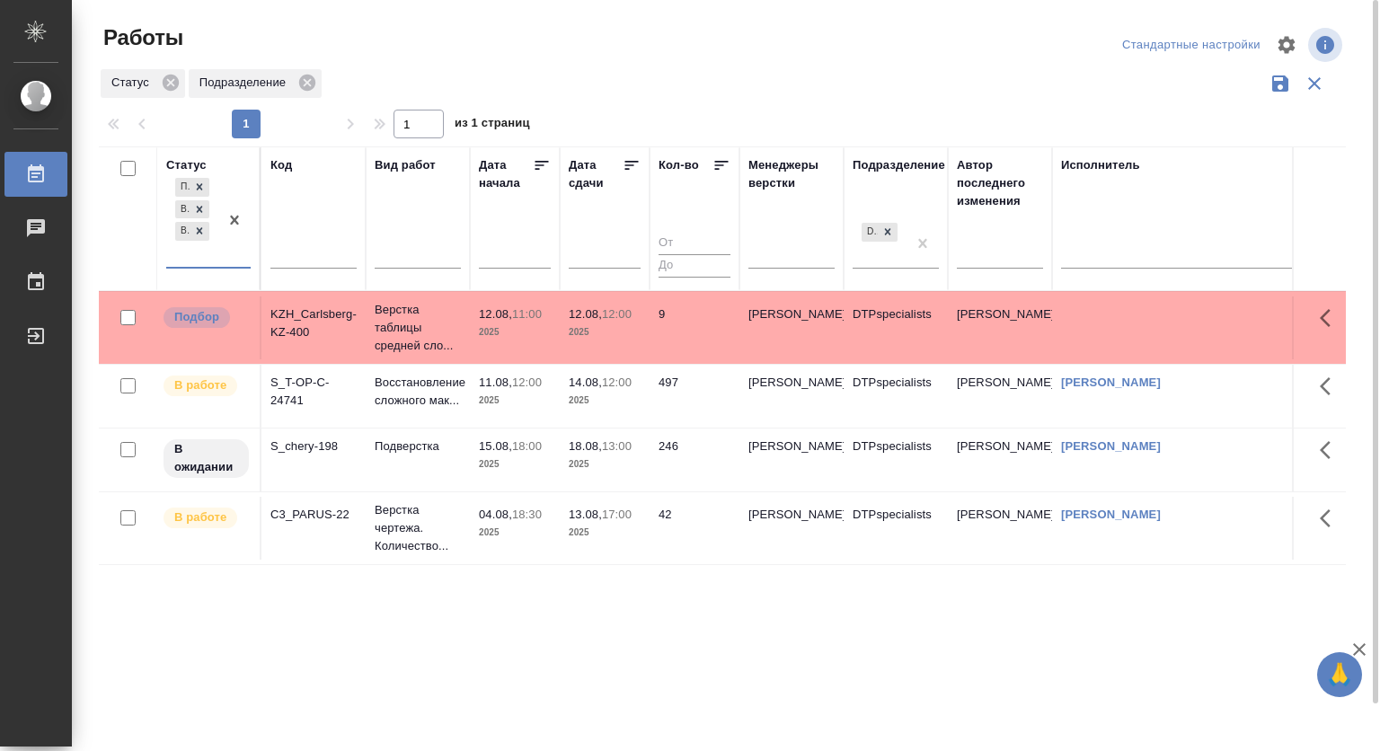
click at [219, 251] on div at bounding box center [234, 220] width 32 height 93
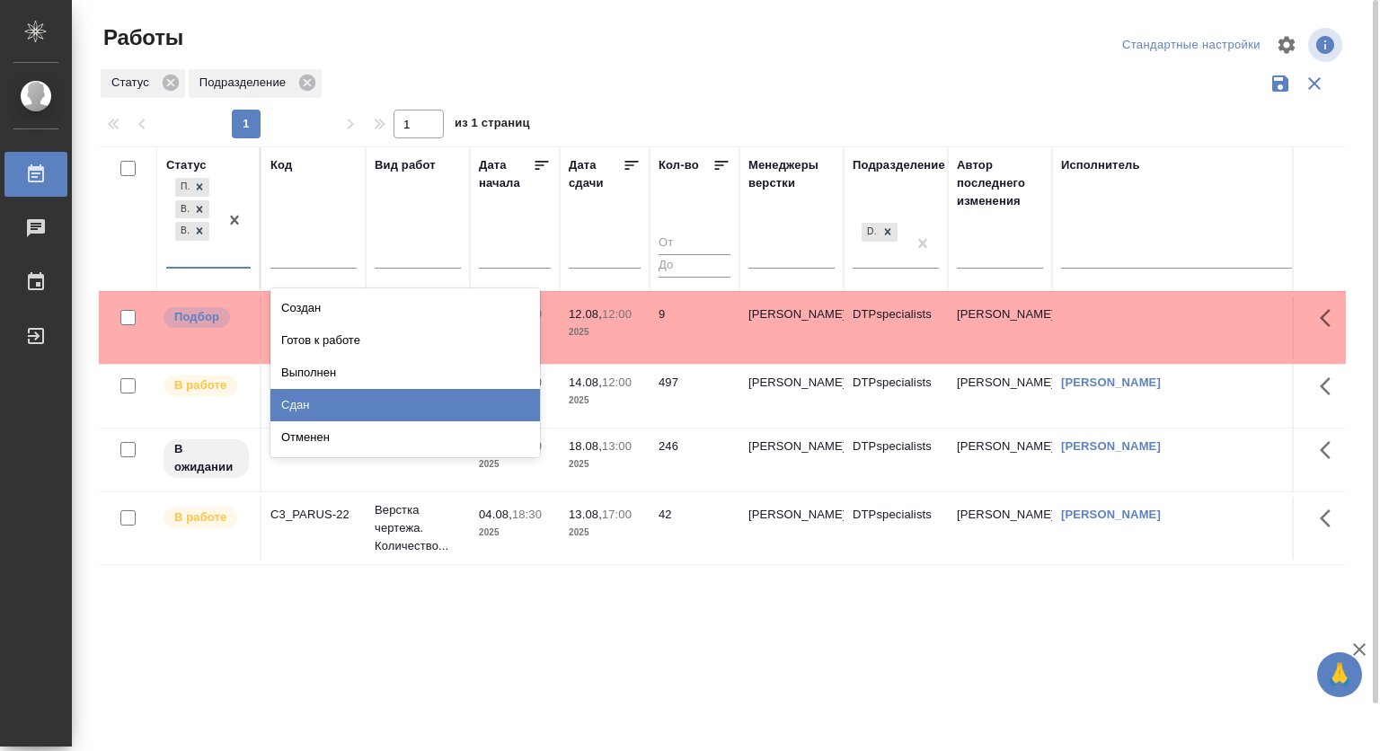
click at [513, 410] on div "Сдан" at bounding box center [404, 405] width 269 height 32
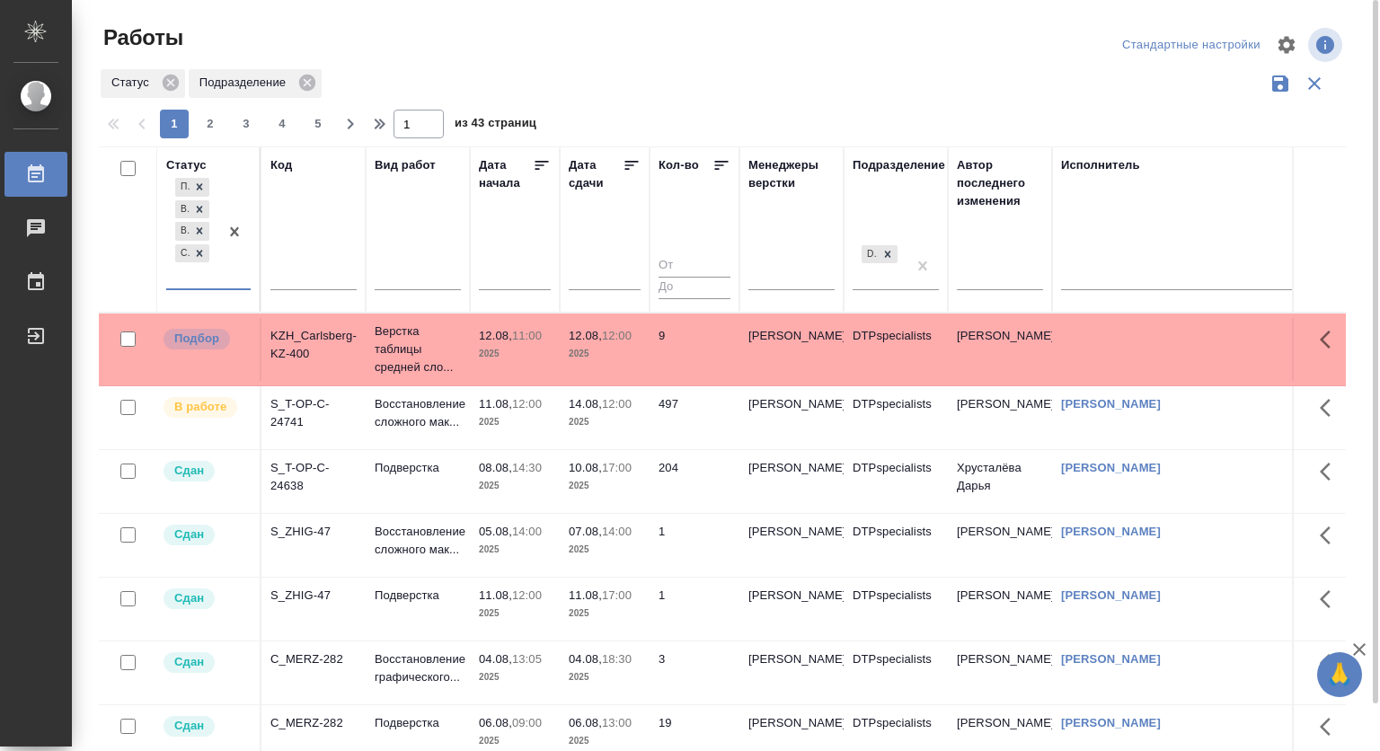
click at [199, 187] on icon at bounding box center [200, 187] width 6 height 6
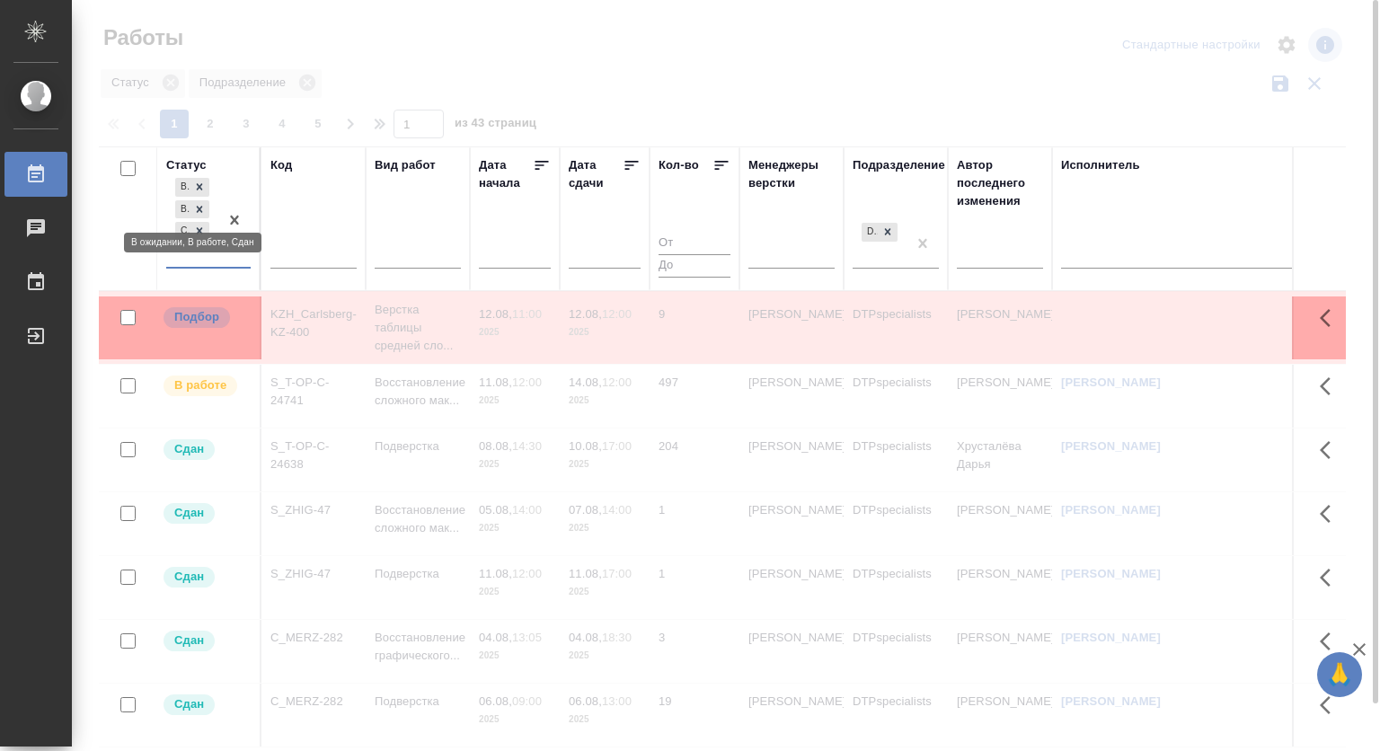
click at [196, 205] on icon at bounding box center [199, 209] width 13 height 13
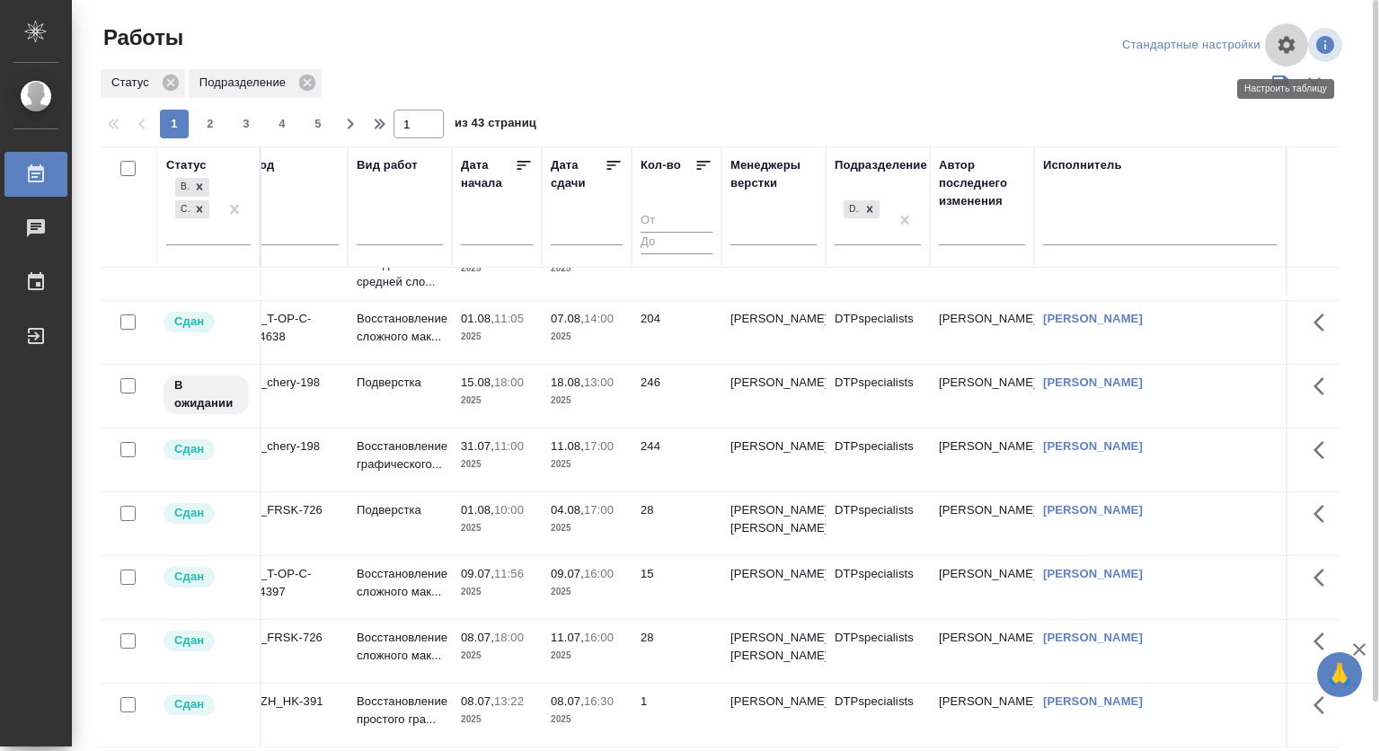
click at [1275, 34] on icon "button" at bounding box center [1286, 45] width 22 height 22
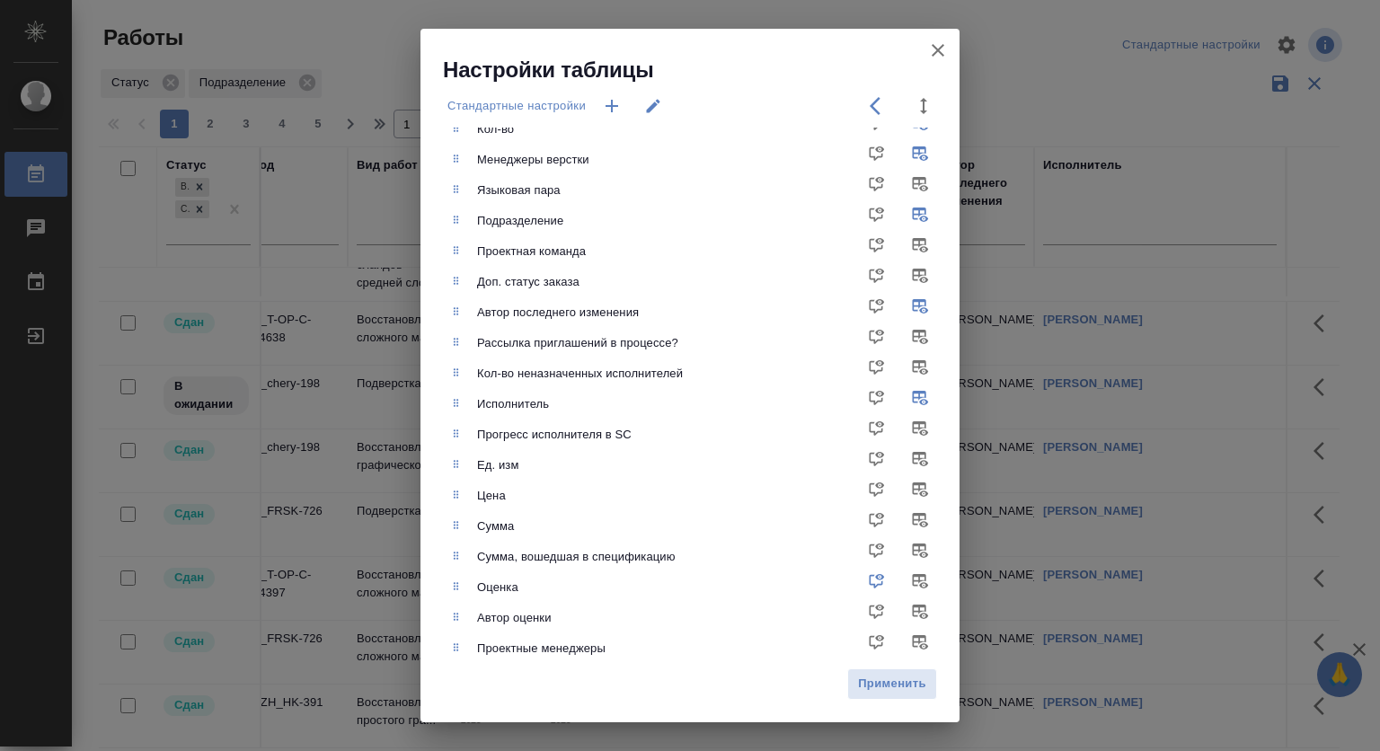
scroll to position [269, 0]
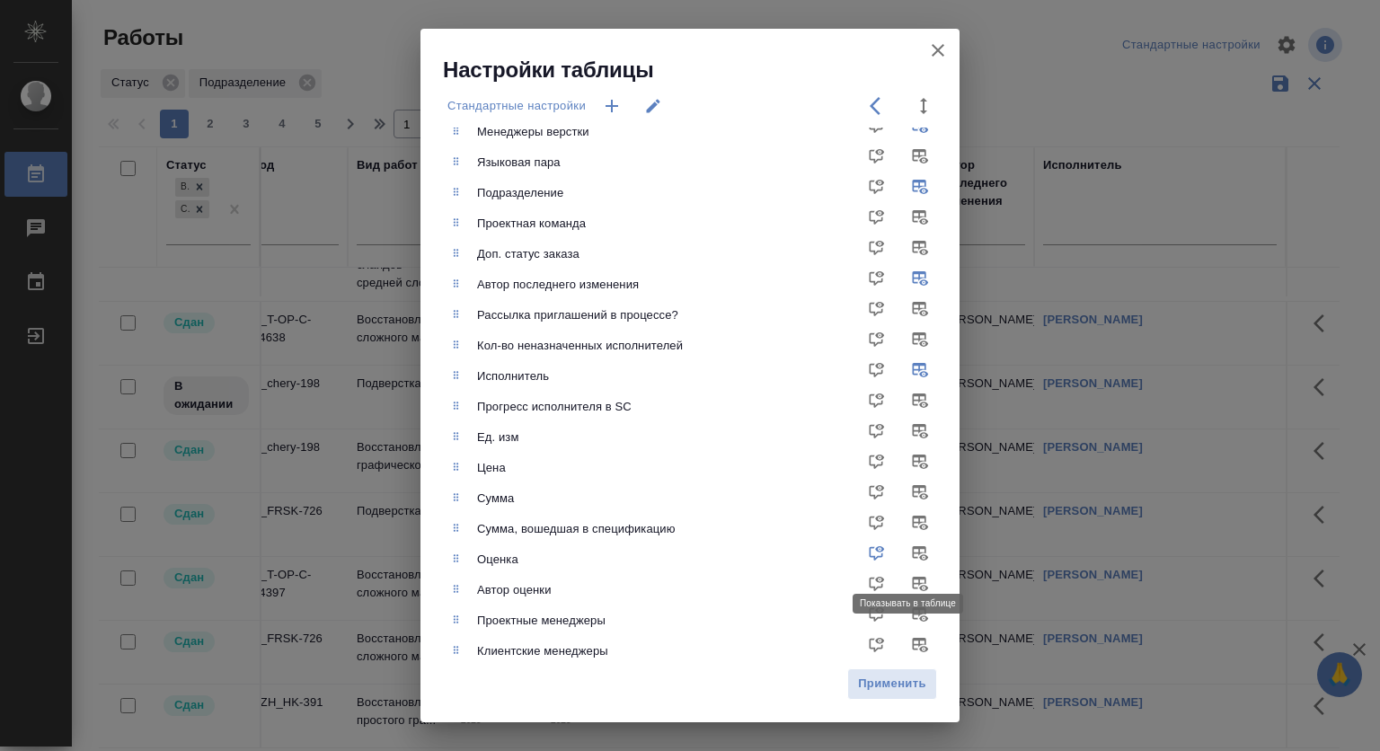
click at [904, 551] on input "checkbox" at bounding box center [923, 559] width 43 height 43
checkbox input "true"
click at [864, 553] on input "checkbox" at bounding box center [880, 559] width 43 height 43
checkbox input "false"
click at [905, 679] on span "Применить" at bounding box center [892, 684] width 70 height 21
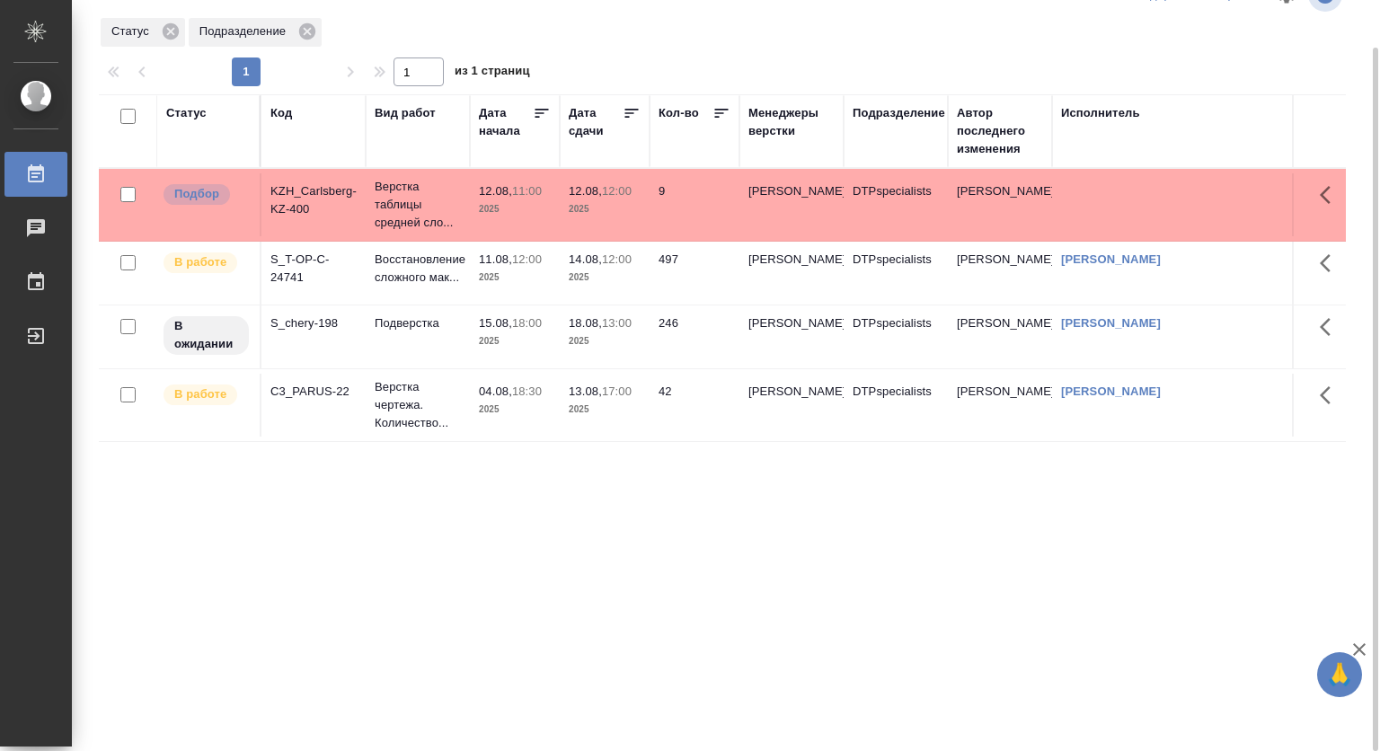
click at [181, 104] on div "Статус" at bounding box center [186, 113] width 40 height 18
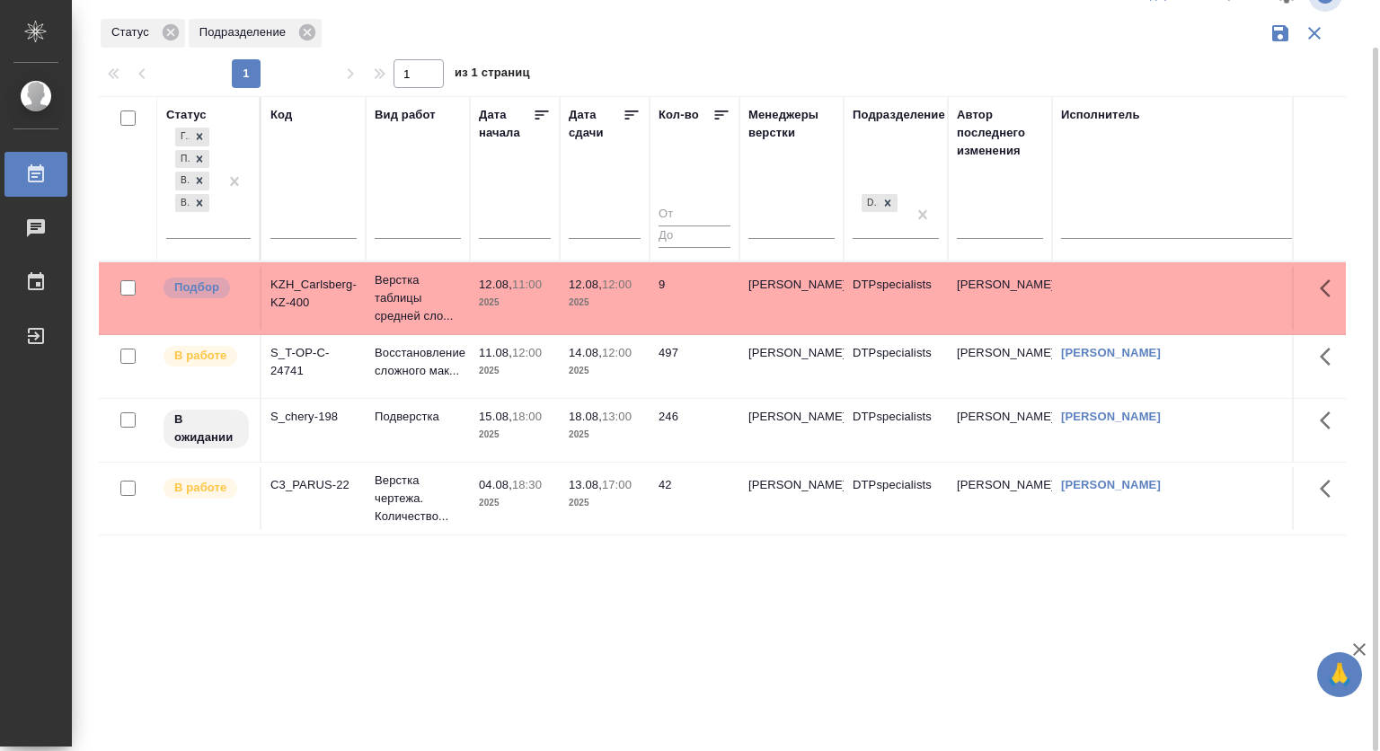
drag, startPoint x: 214, startPoint y: 223, endPoint x: 235, endPoint y: 254, distance: 38.1
click at [213, 224] on div "Готов к работе Подбор В ожидании В работе" at bounding box center [192, 181] width 52 height 114
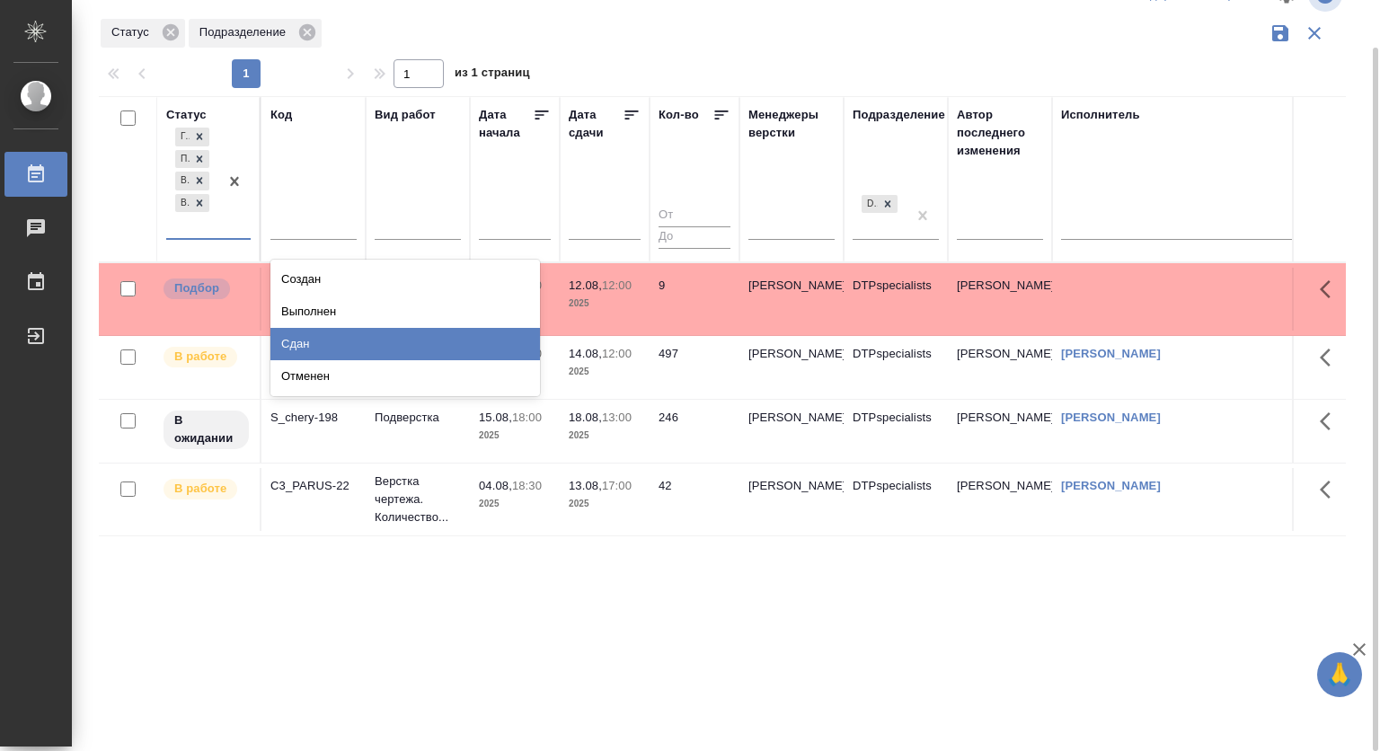
click at [307, 339] on div "Сдан" at bounding box center [404, 344] width 269 height 32
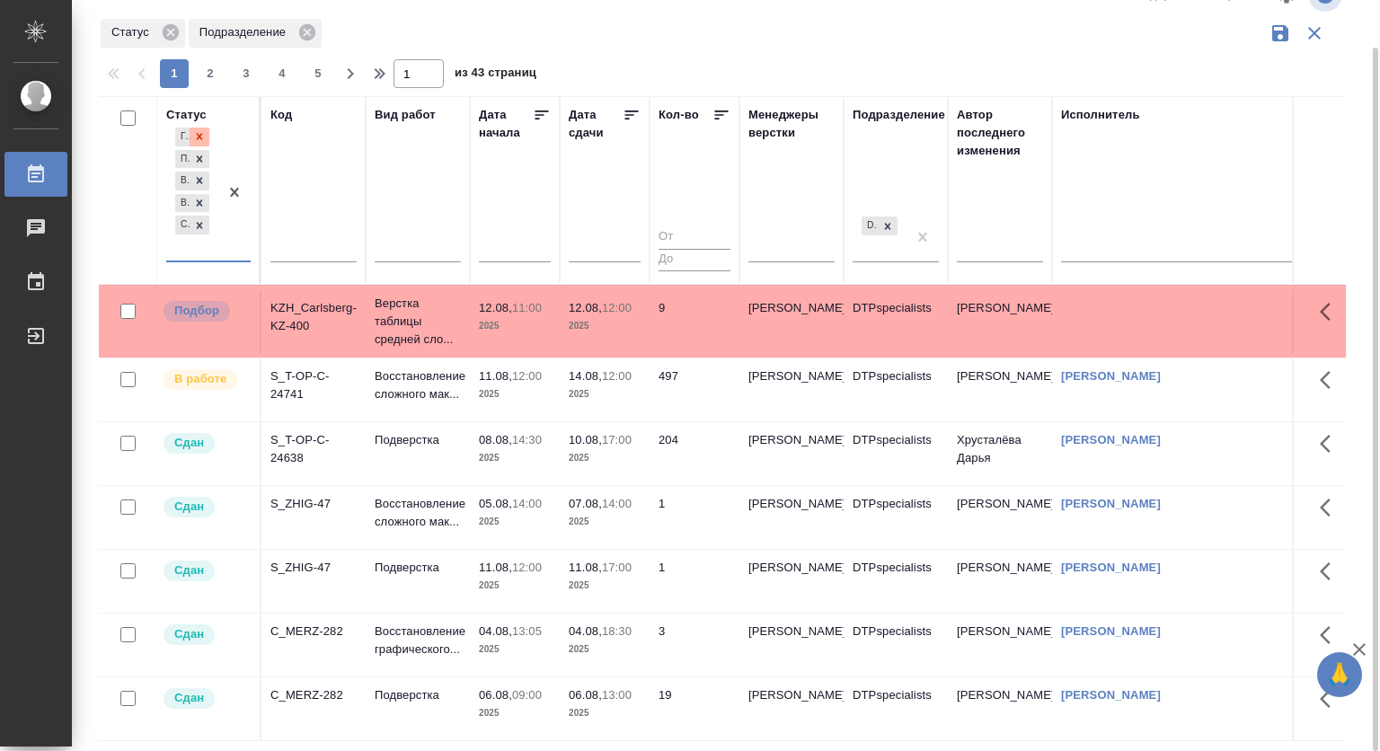
drag, startPoint x: 229, startPoint y: 183, endPoint x: 193, endPoint y: 129, distance: 64.8
click at [193, 129] on div at bounding box center [200, 137] width 20 height 19
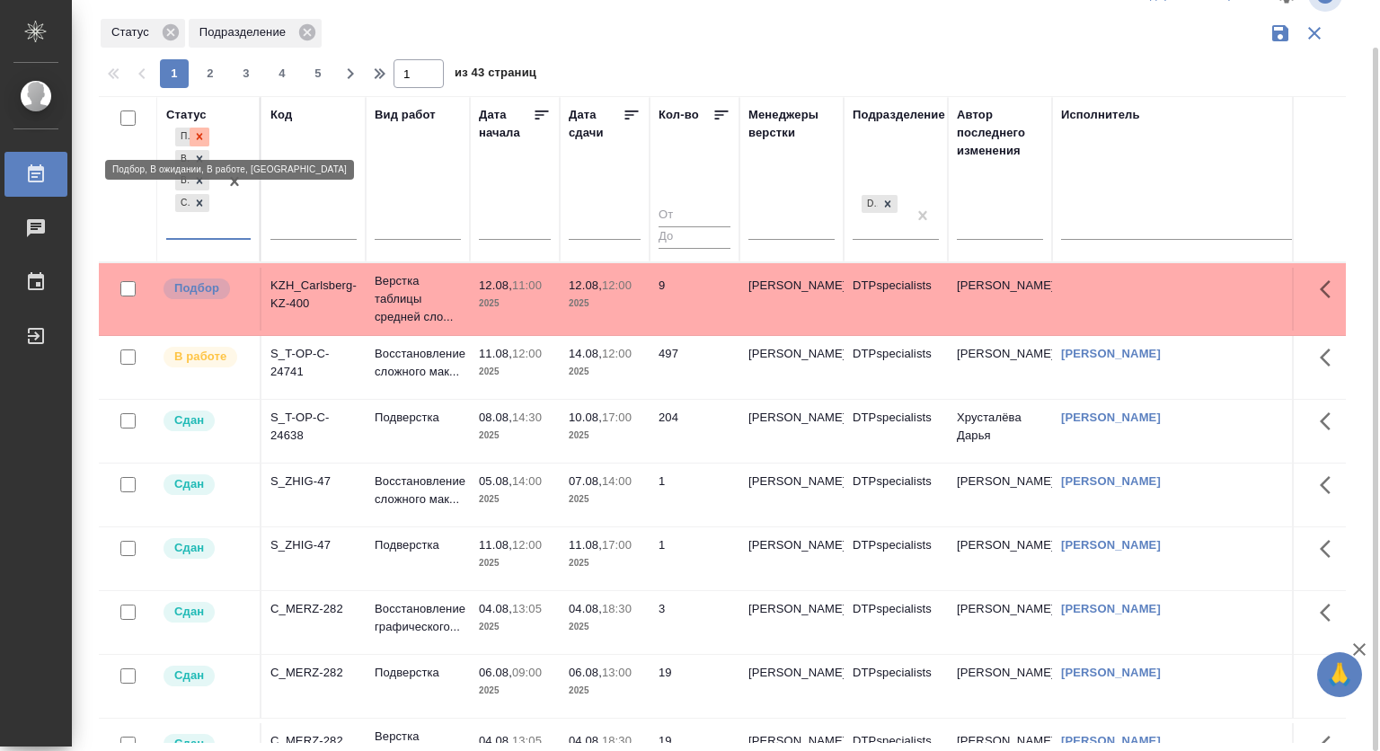
click at [198, 137] on icon at bounding box center [199, 136] width 13 height 13
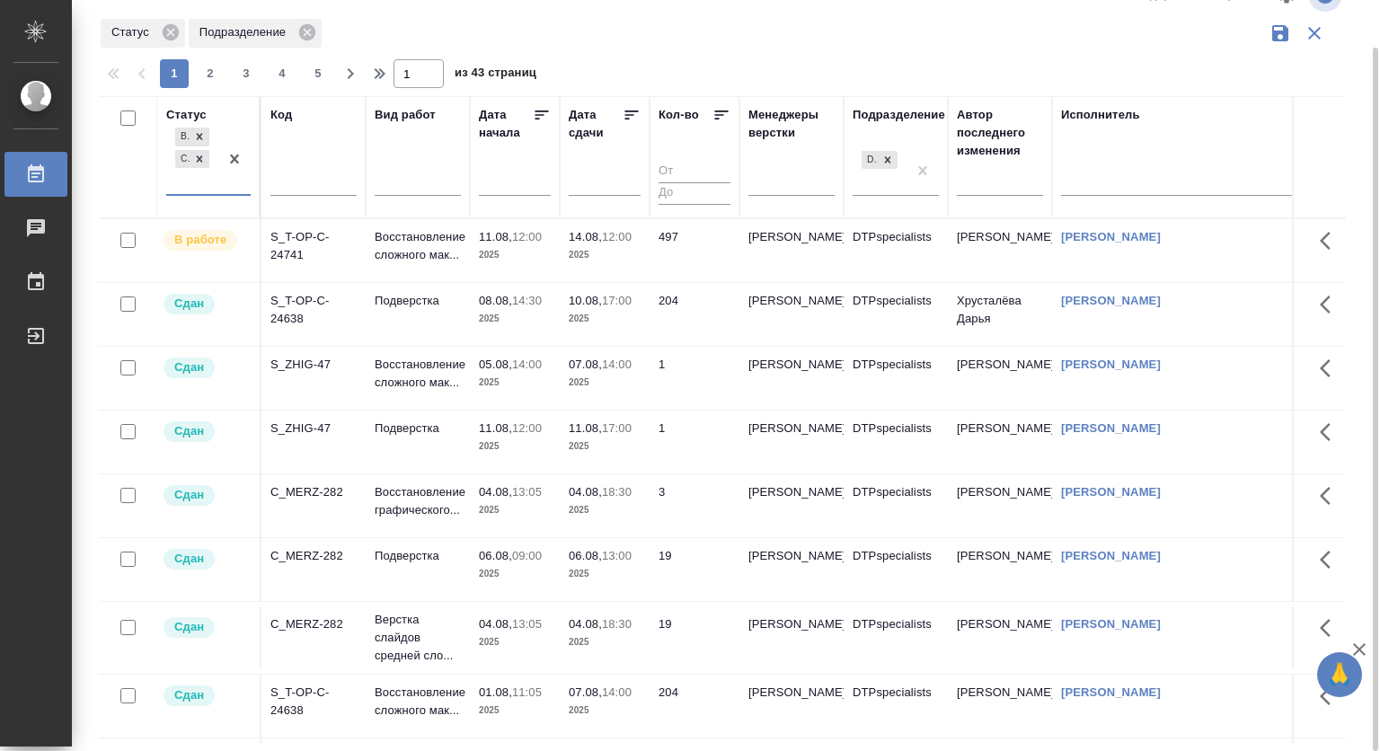
click at [198, 137] on icon at bounding box center [200, 137] width 6 height 6
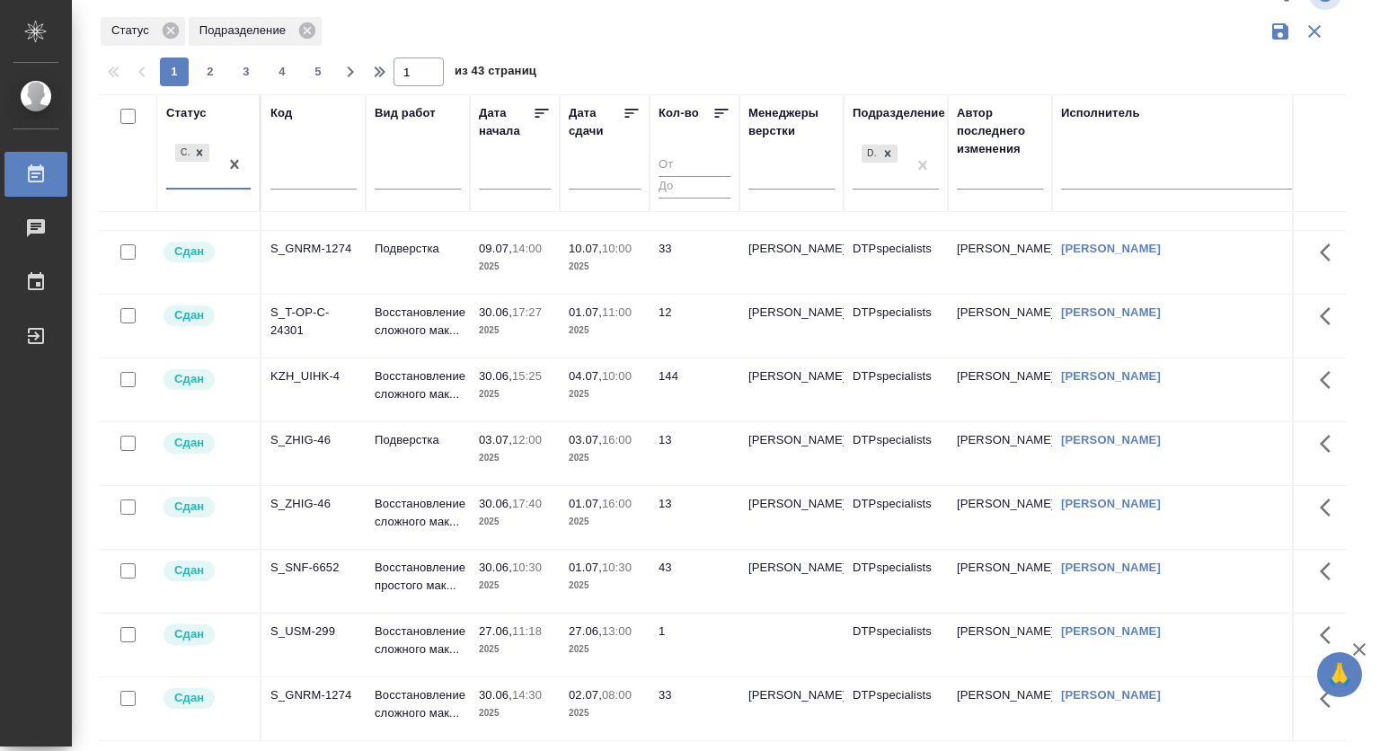
scroll to position [1182, 0]
click at [220, 74] on span "2" at bounding box center [210, 72] width 29 height 18
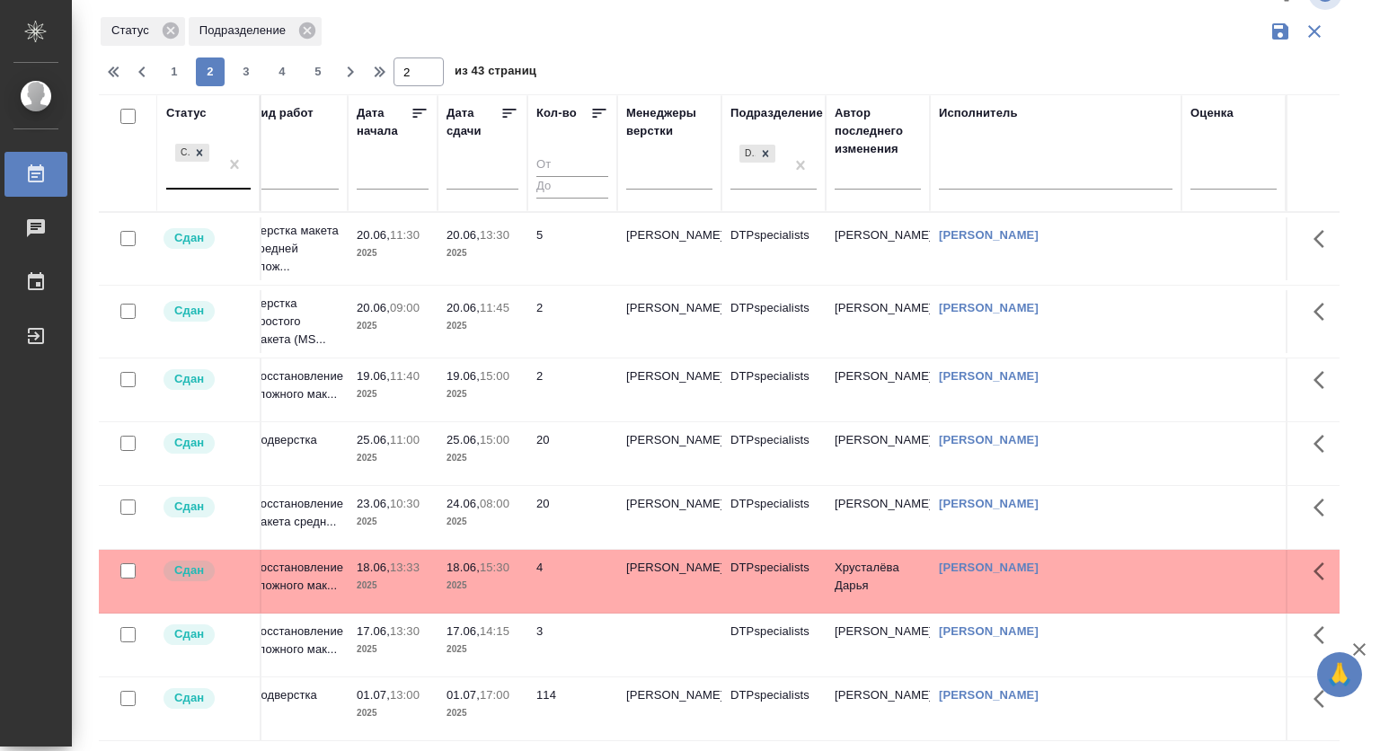
scroll to position [1236, 136]
click at [245, 73] on span "3" at bounding box center [246, 72] width 29 height 18
type input "3"
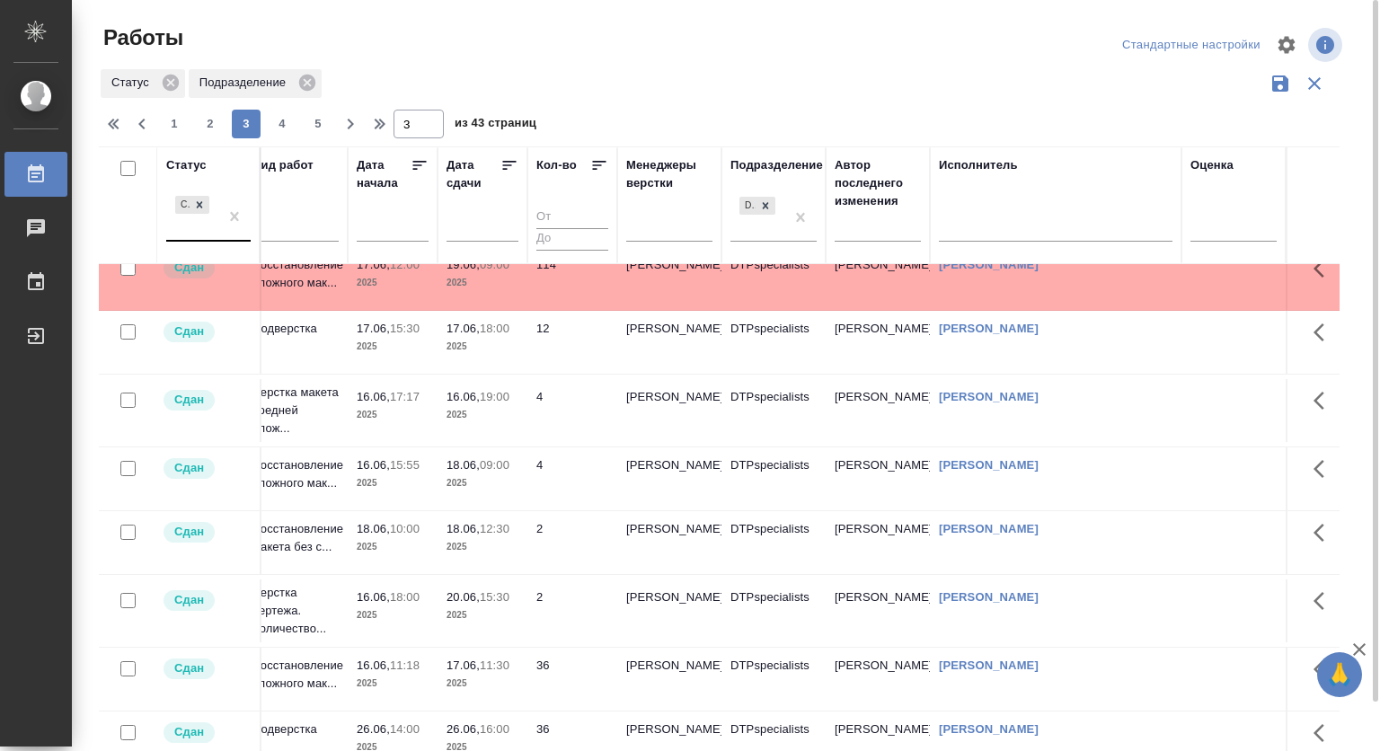
scroll to position [0, 136]
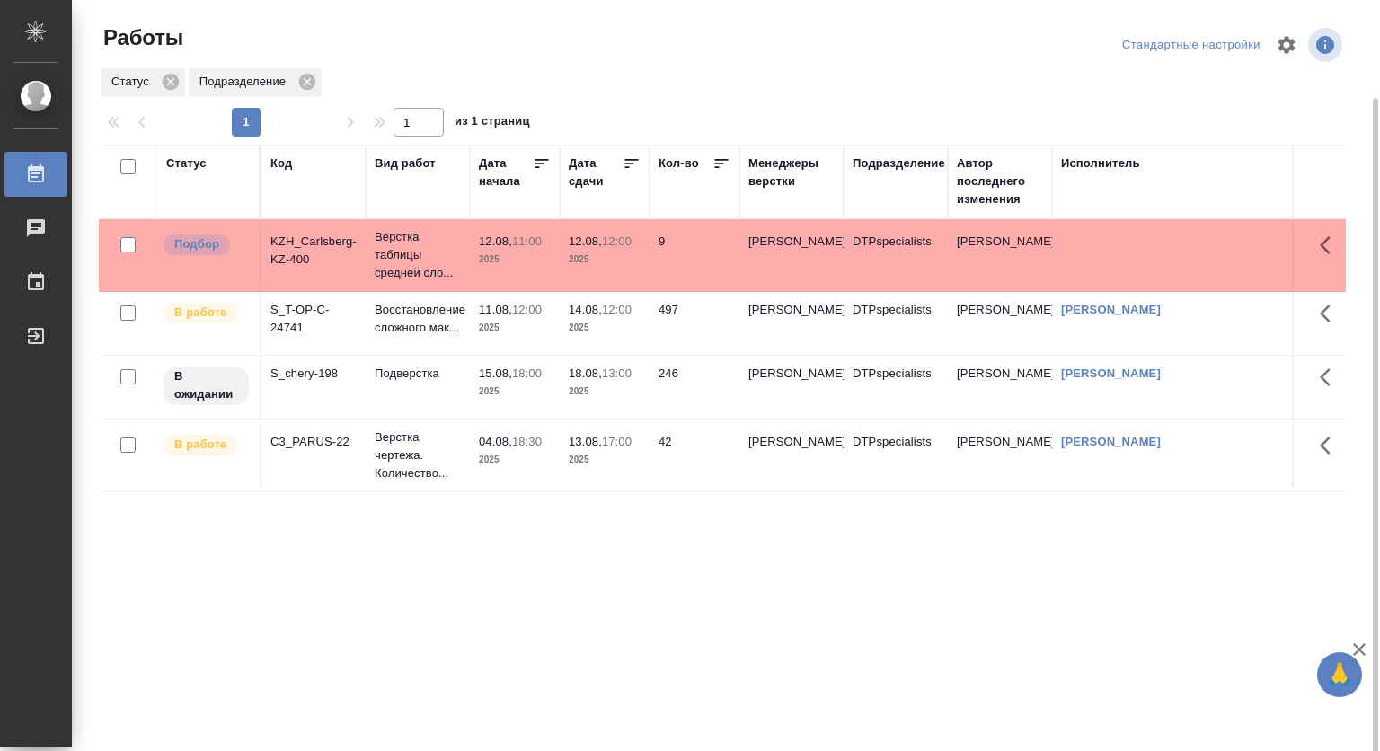
scroll to position [50, 0]
click at [194, 163] on div "Статус" at bounding box center [186, 163] width 40 height 18
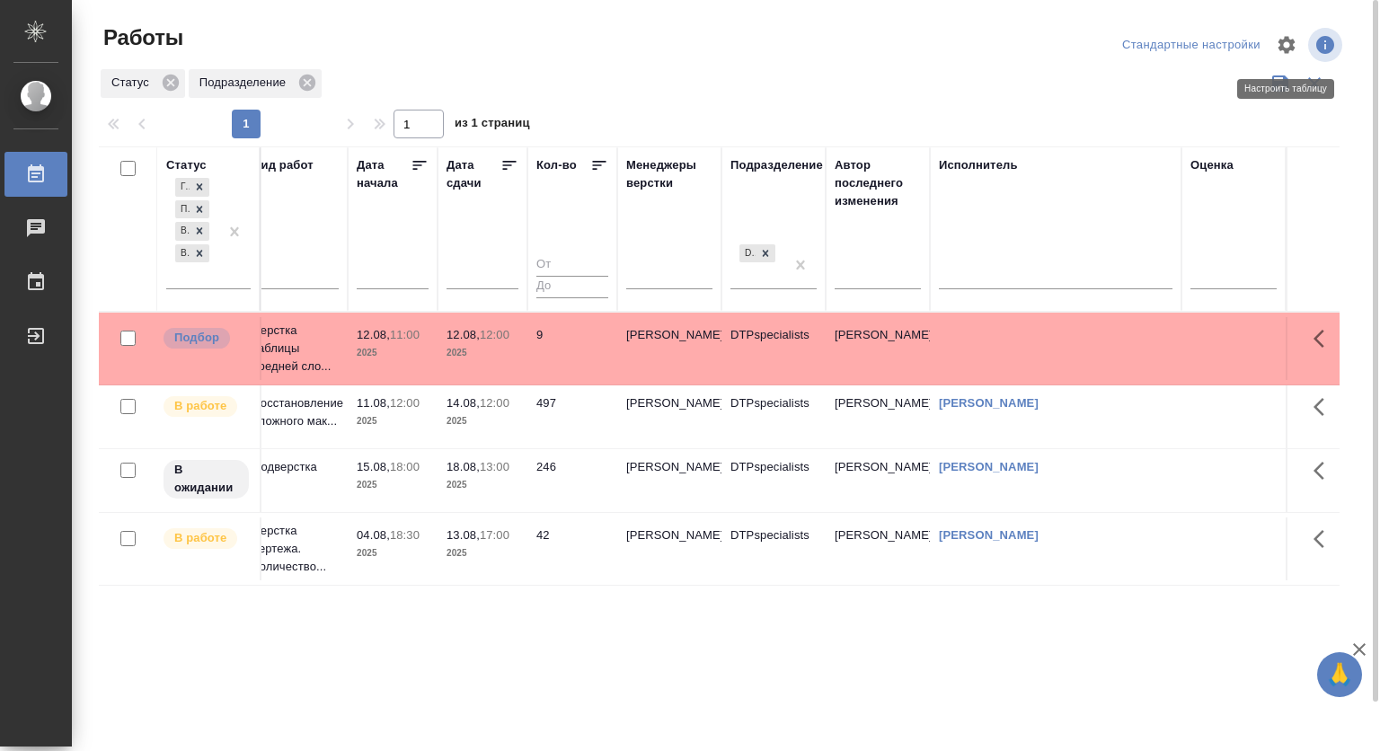
click at [1278, 48] on icon "button" at bounding box center [1286, 44] width 17 height 17
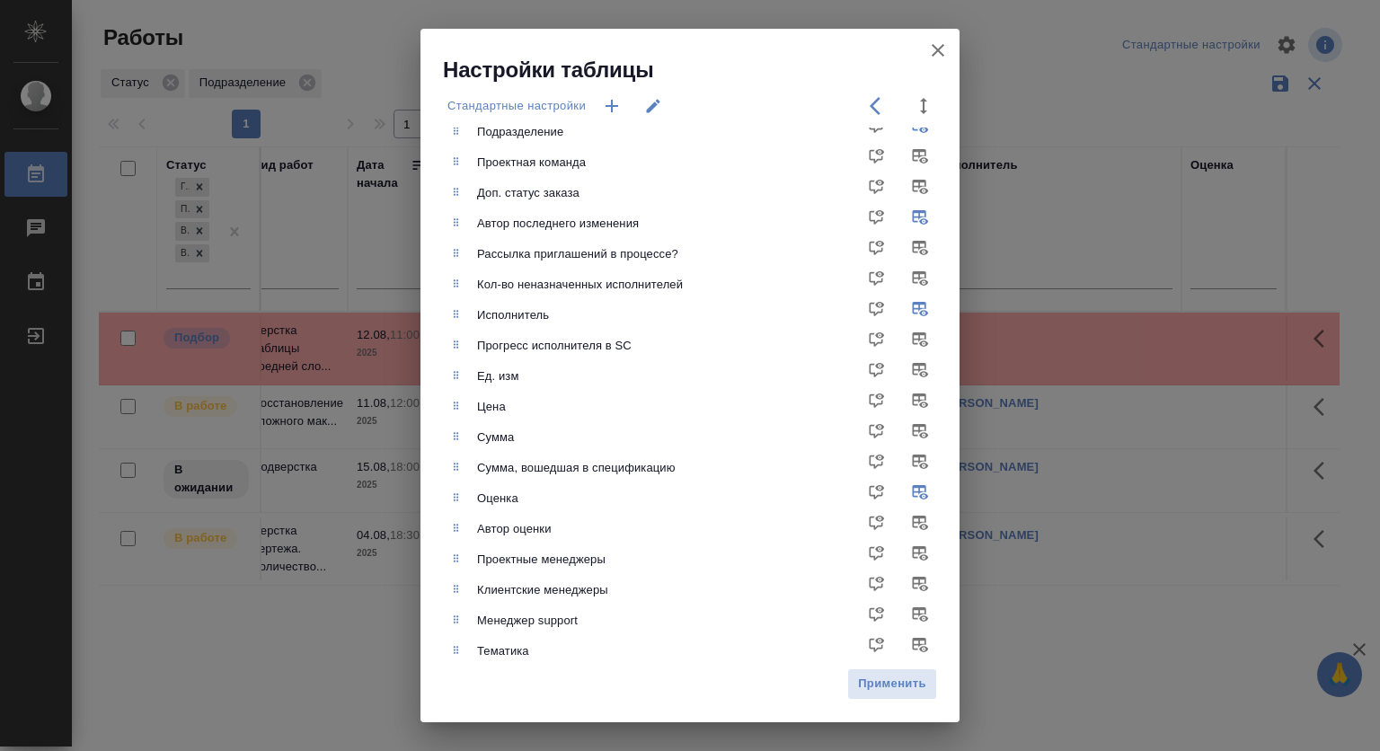
scroll to position [359, 0]
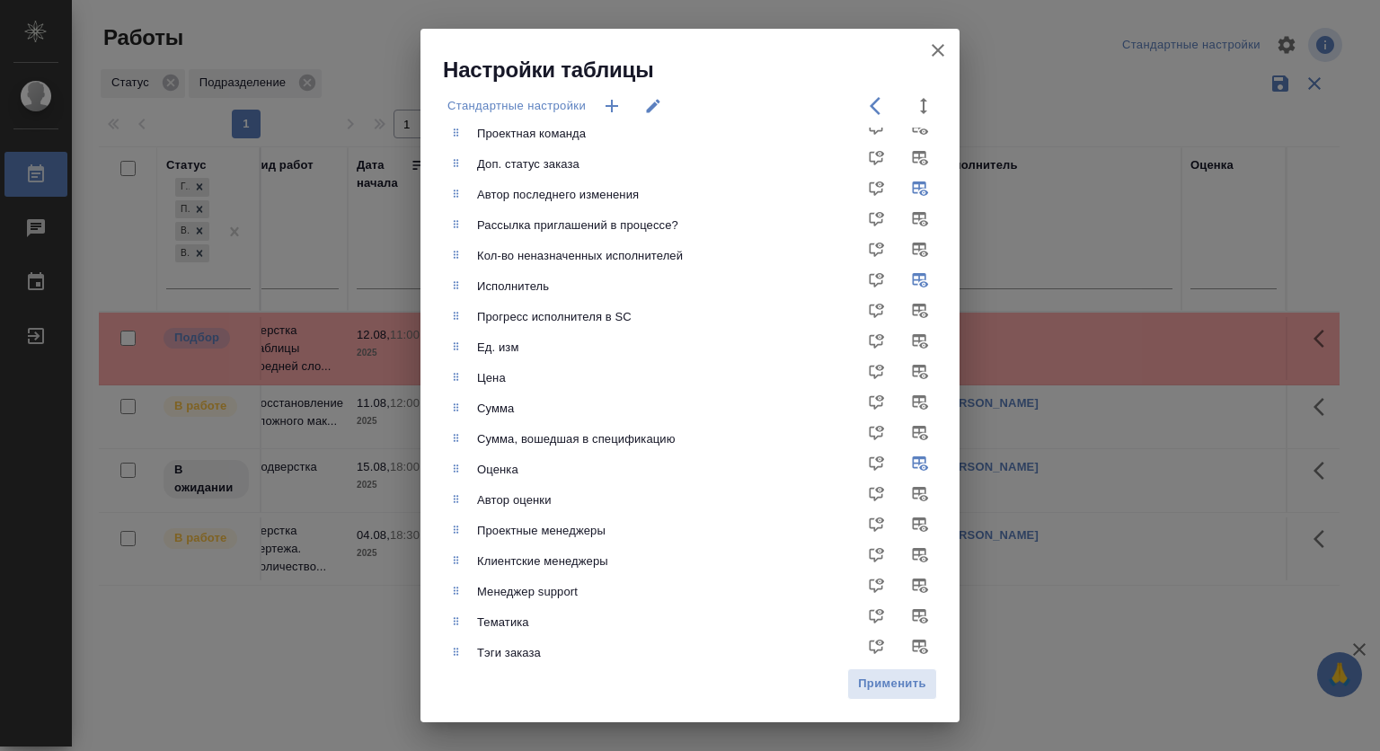
drag, startPoint x: 930, startPoint y: 50, endPoint x: 998, endPoint y: 89, distance: 78.4
click at [931, 53] on icon "button" at bounding box center [938, 51] width 22 height 22
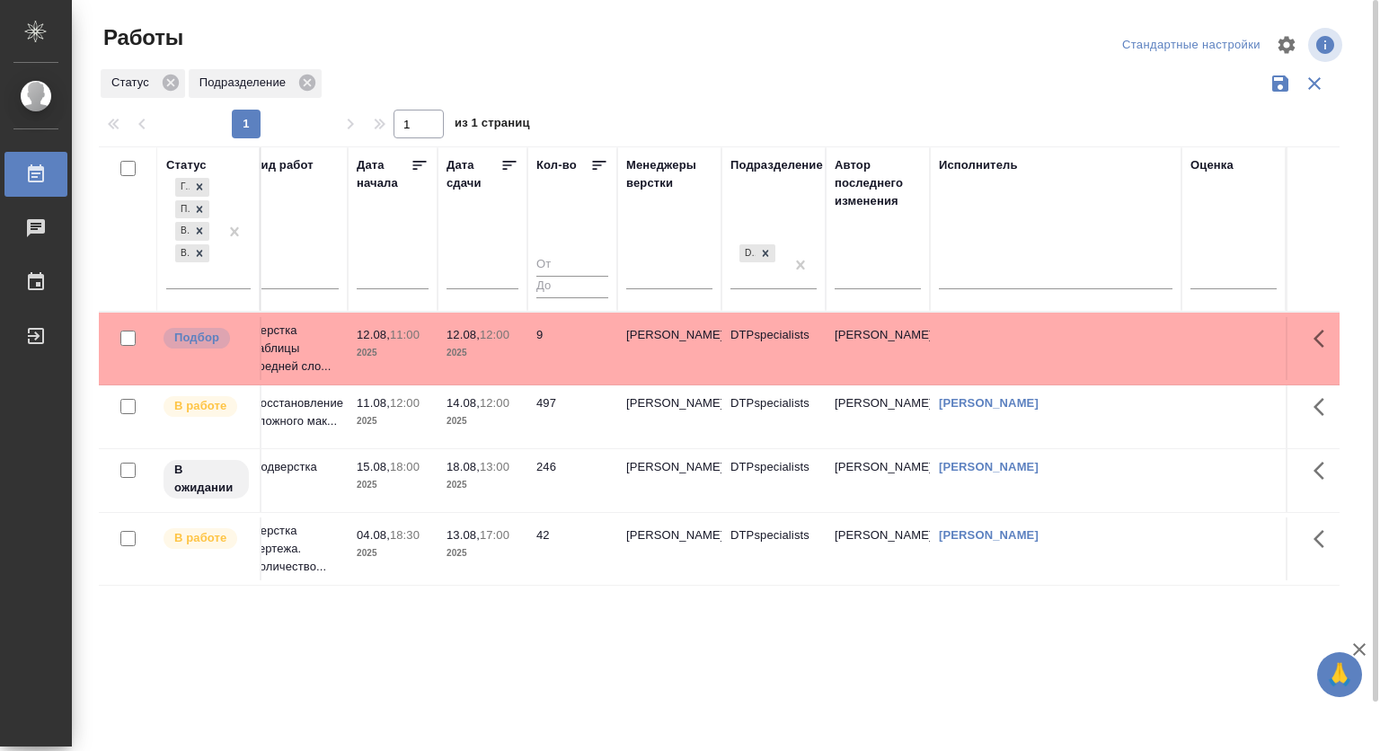
click at [1216, 165] on div "Оценка" at bounding box center [1211, 165] width 43 height 18
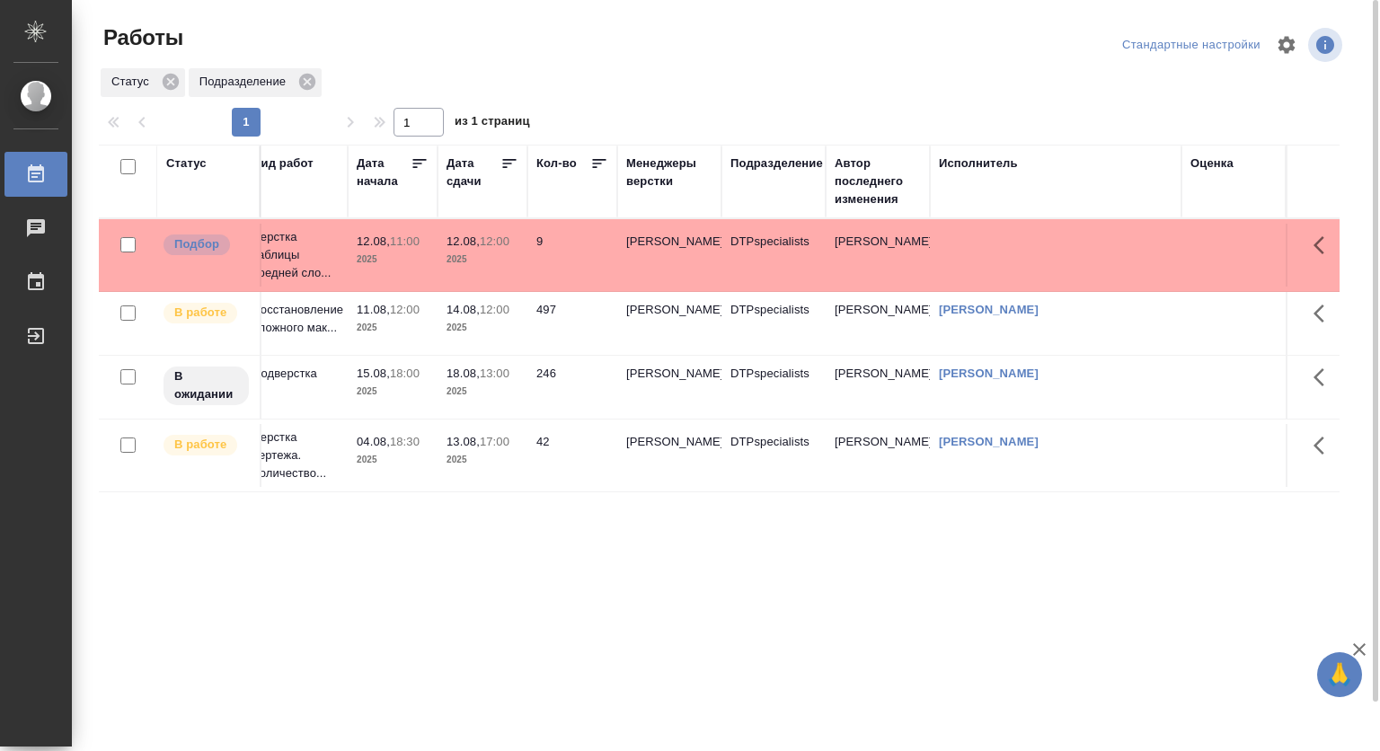
click at [1204, 205] on div "Оценка" at bounding box center [1233, 181] width 86 height 54
click at [1200, 165] on div "Оценка" at bounding box center [1211, 163] width 43 height 18
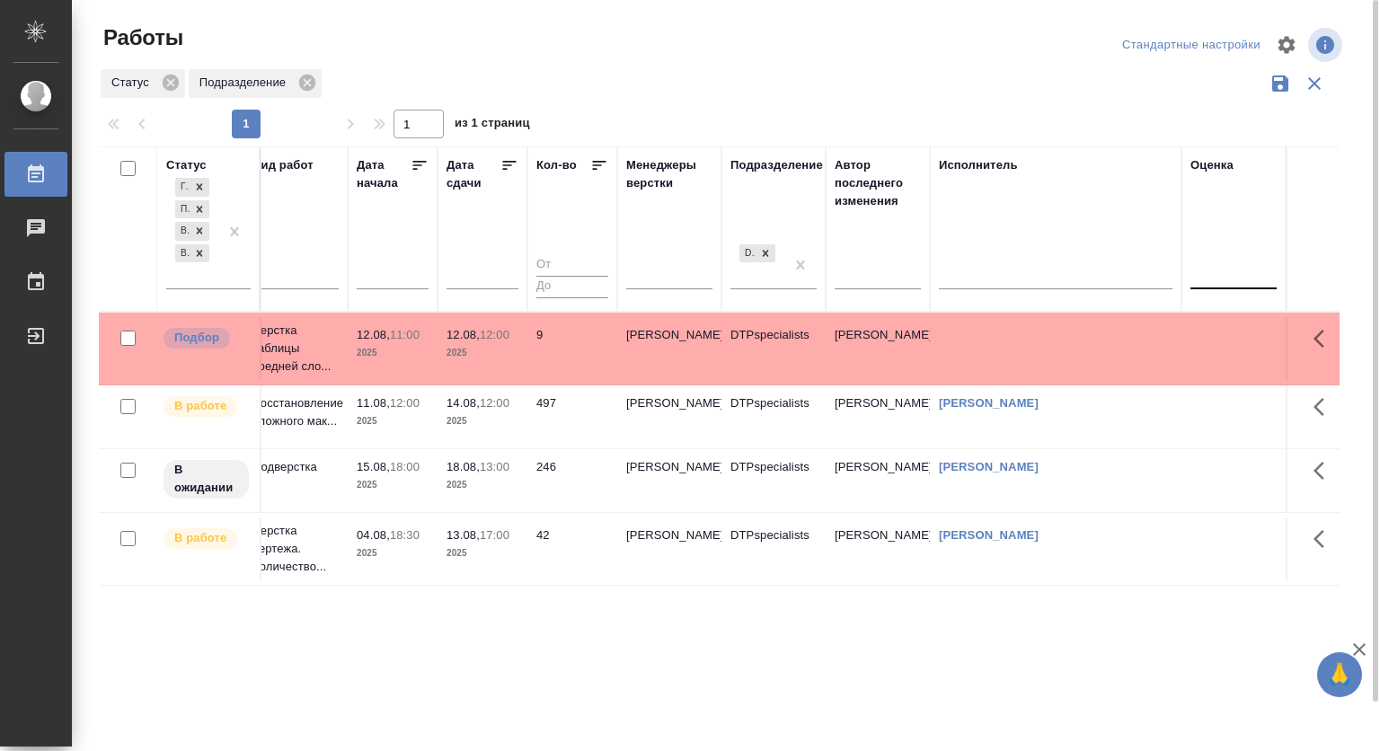
click at [1218, 268] on div at bounding box center [1233, 272] width 86 height 26
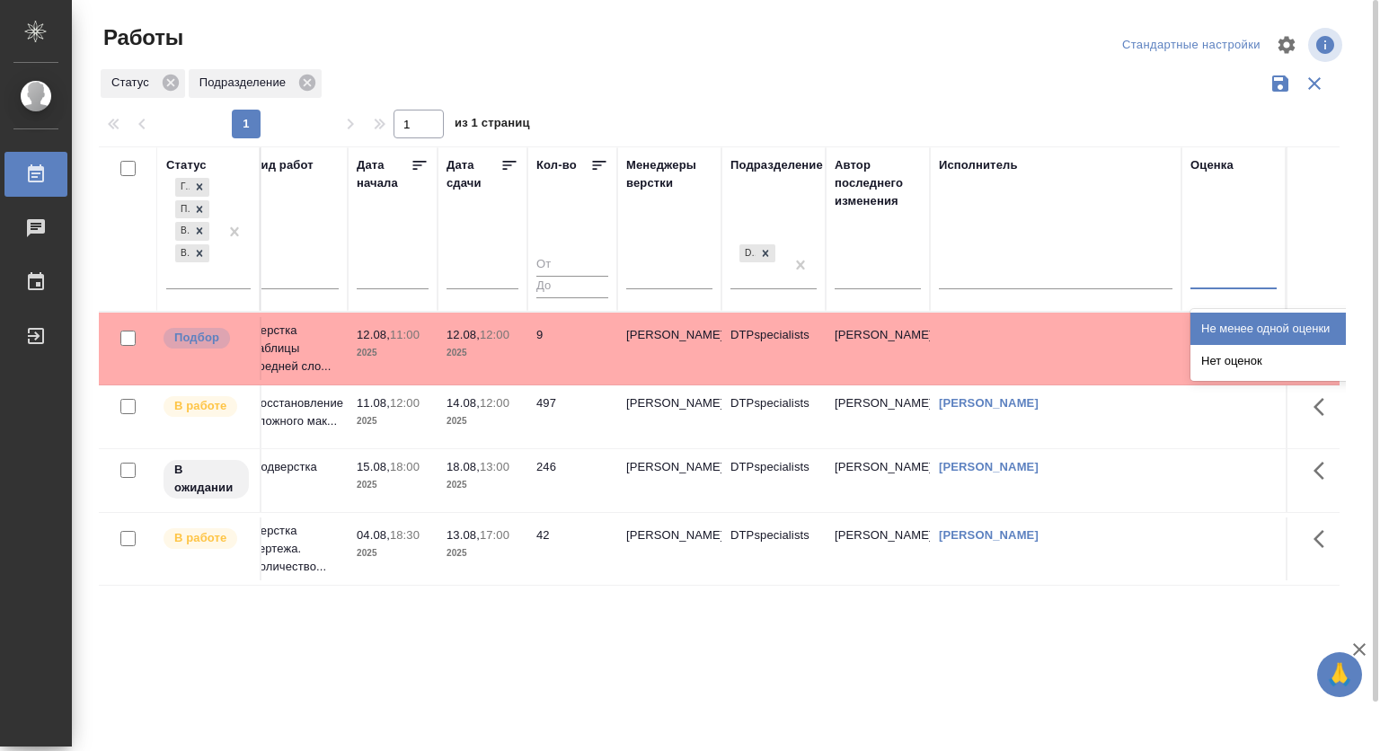
click at [1229, 325] on div "Не менее одной оценки" at bounding box center [1324, 329] width 269 height 32
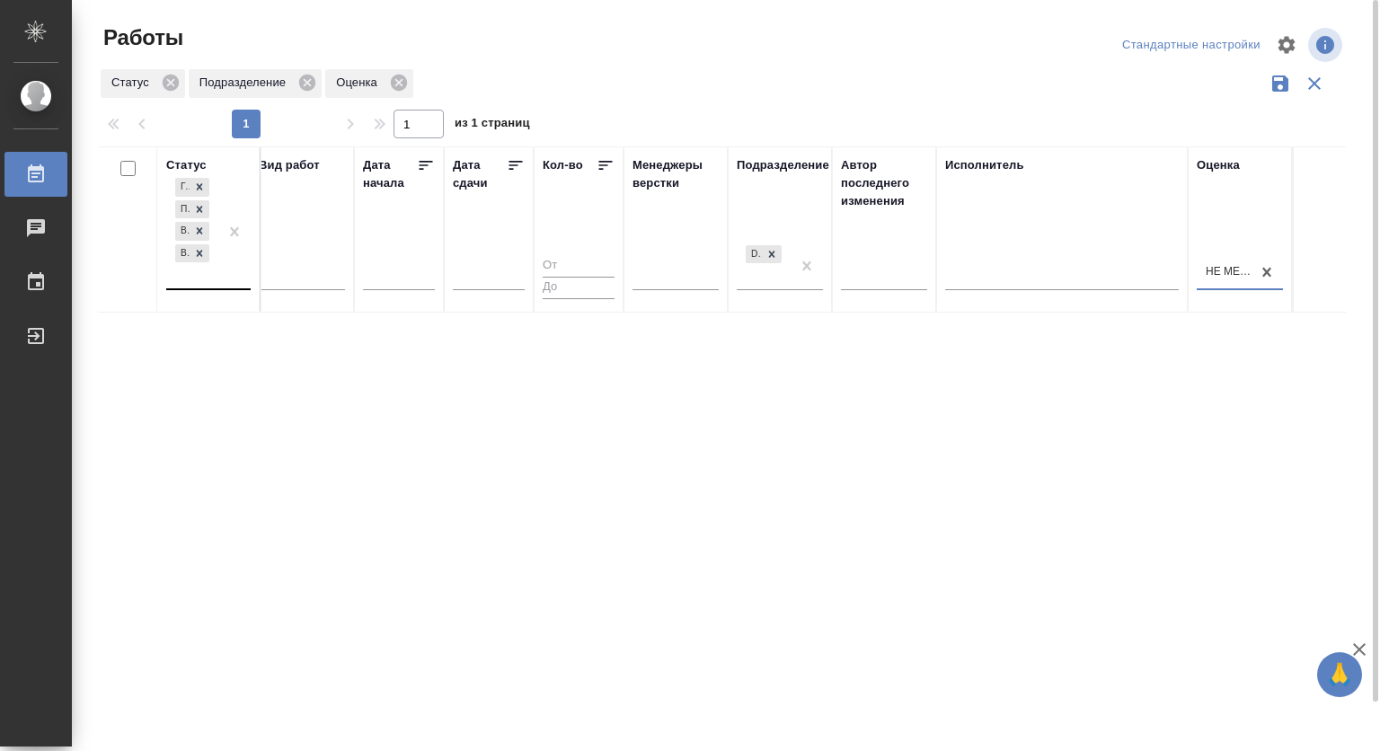
scroll to position [0, 115]
click at [200, 190] on icon at bounding box center [199, 187] width 13 height 13
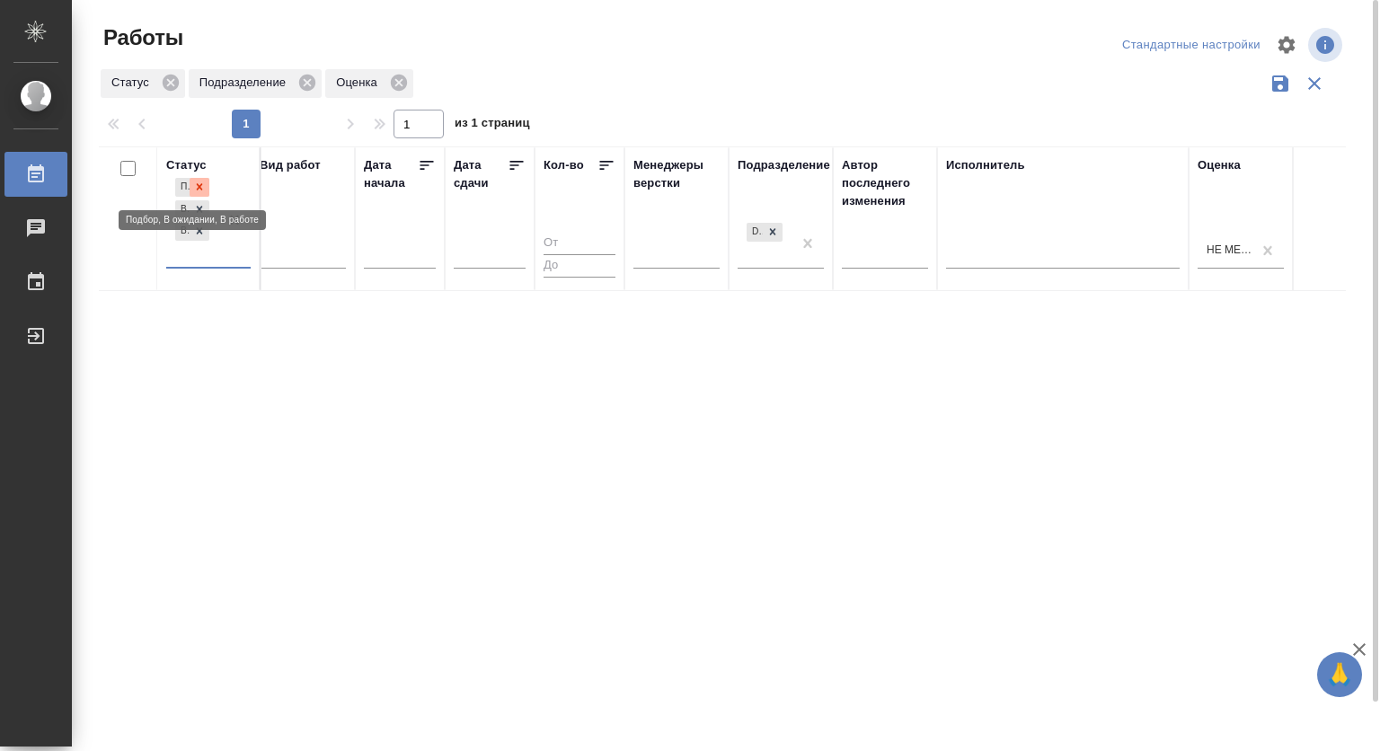
click at [200, 190] on icon at bounding box center [199, 187] width 13 height 13
click at [198, 202] on icon at bounding box center [200, 204] width 6 height 6
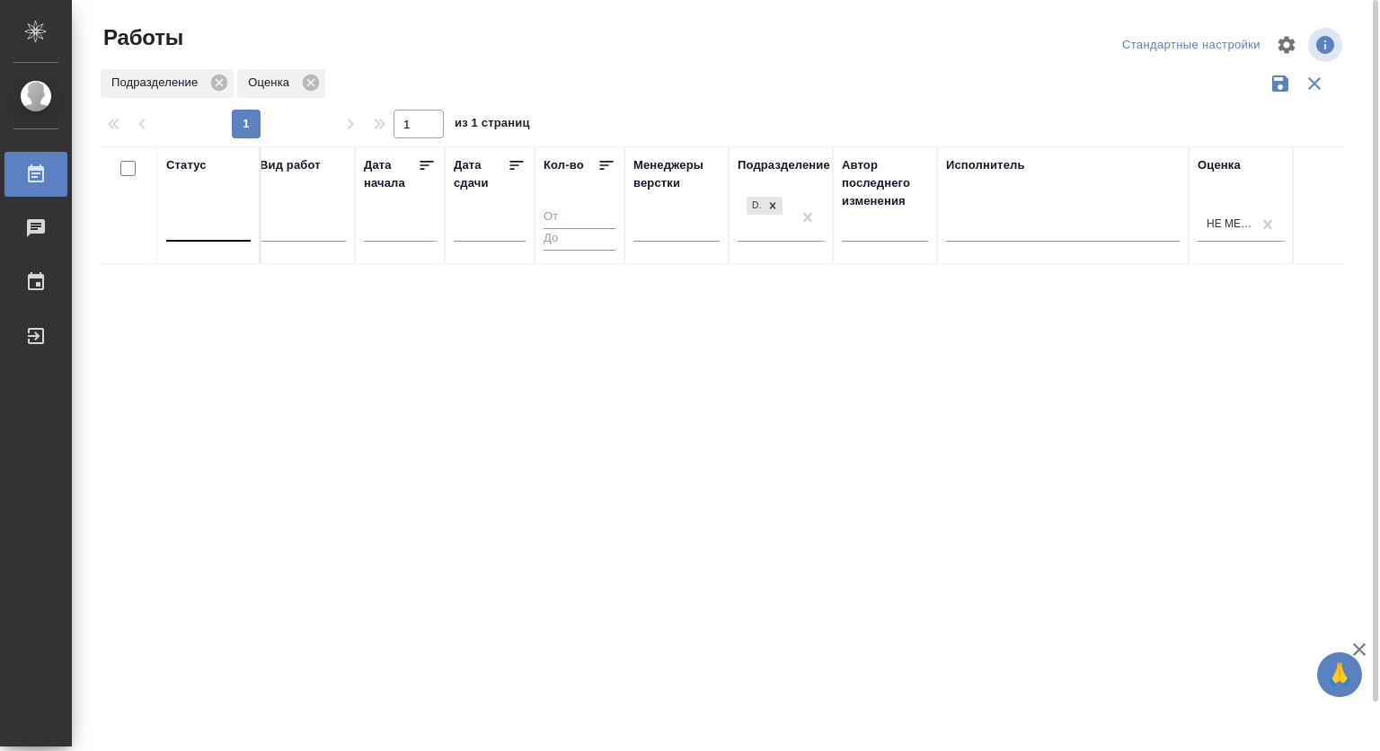
click at [192, 206] on div "Статус" at bounding box center [208, 205] width 84 height 98
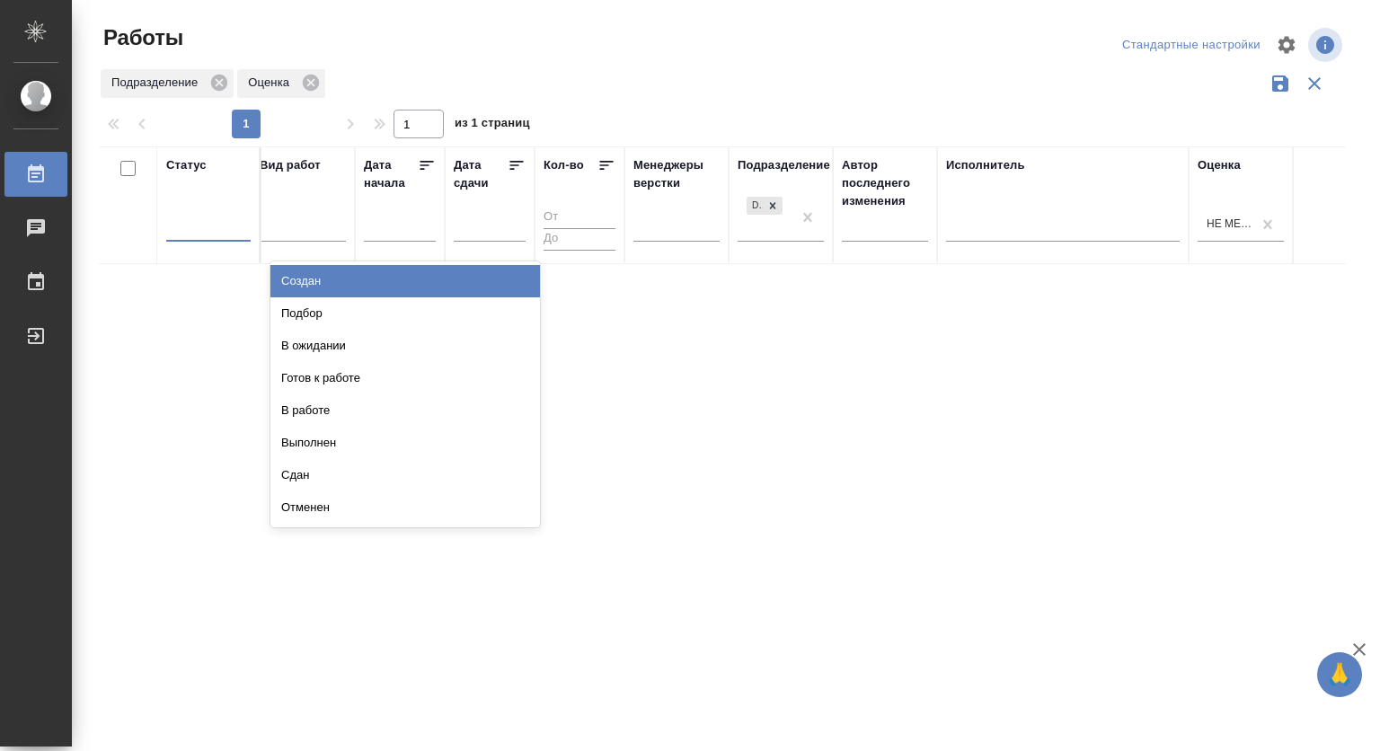
click at [211, 226] on div at bounding box center [208, 224] width 84 height 26
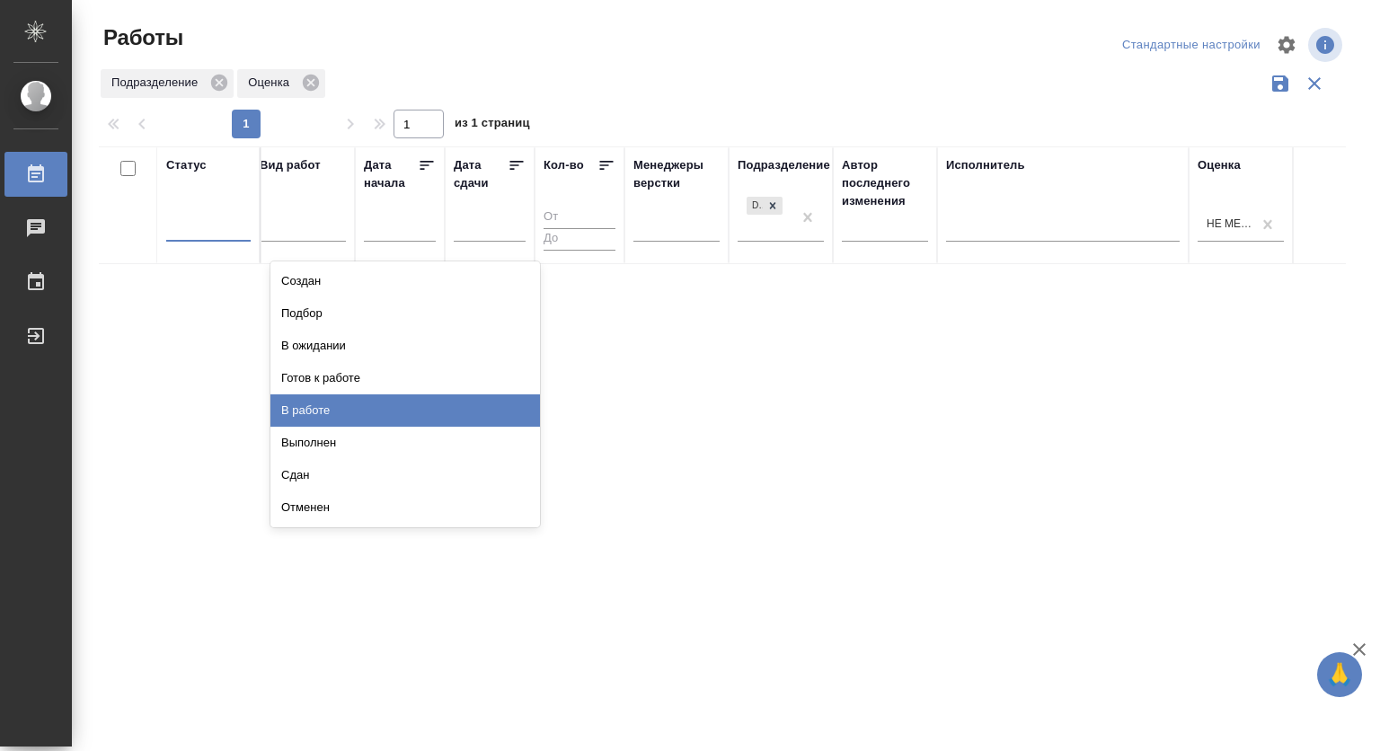
click at [447, 410] on div "В работе" at bounding box center [404, 410] width 269 height 32
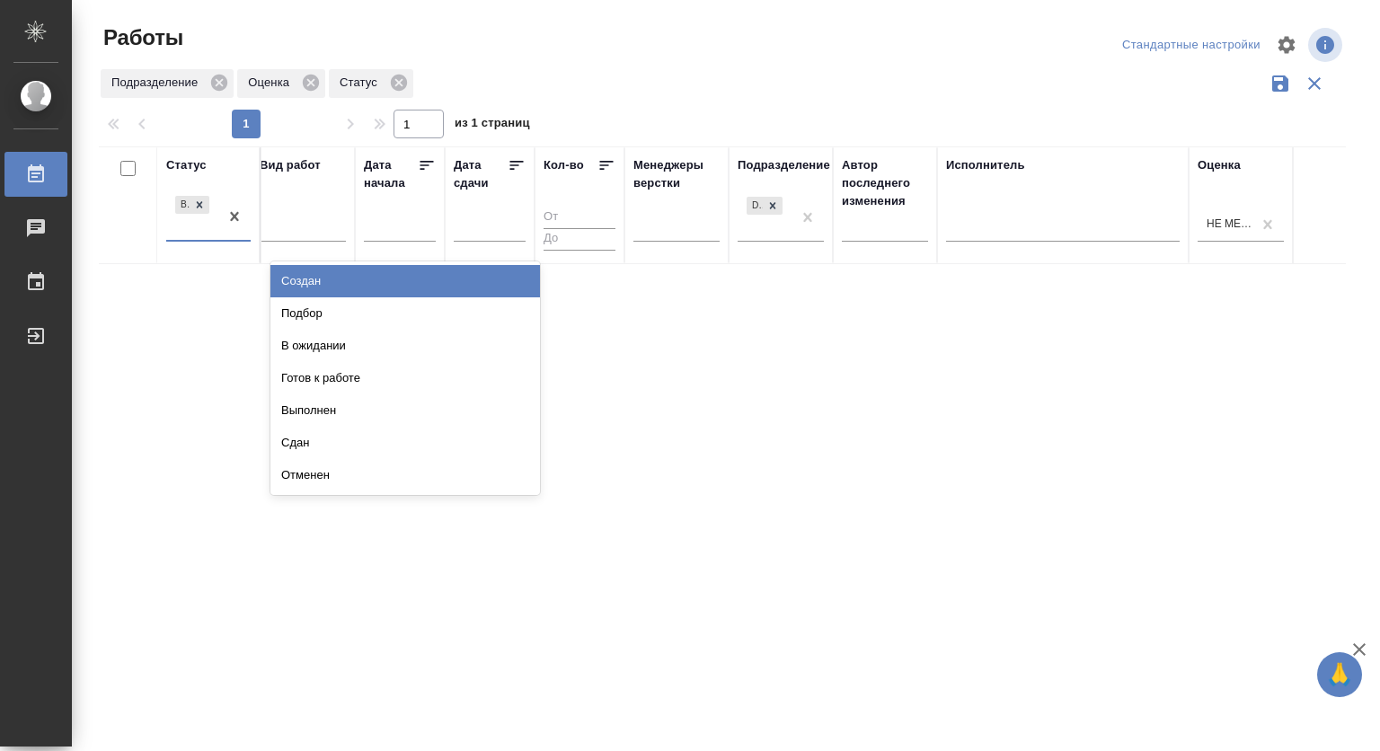
click at [181, 223] on div "В работе" at bounding box center [192, 216] width 52 height 49
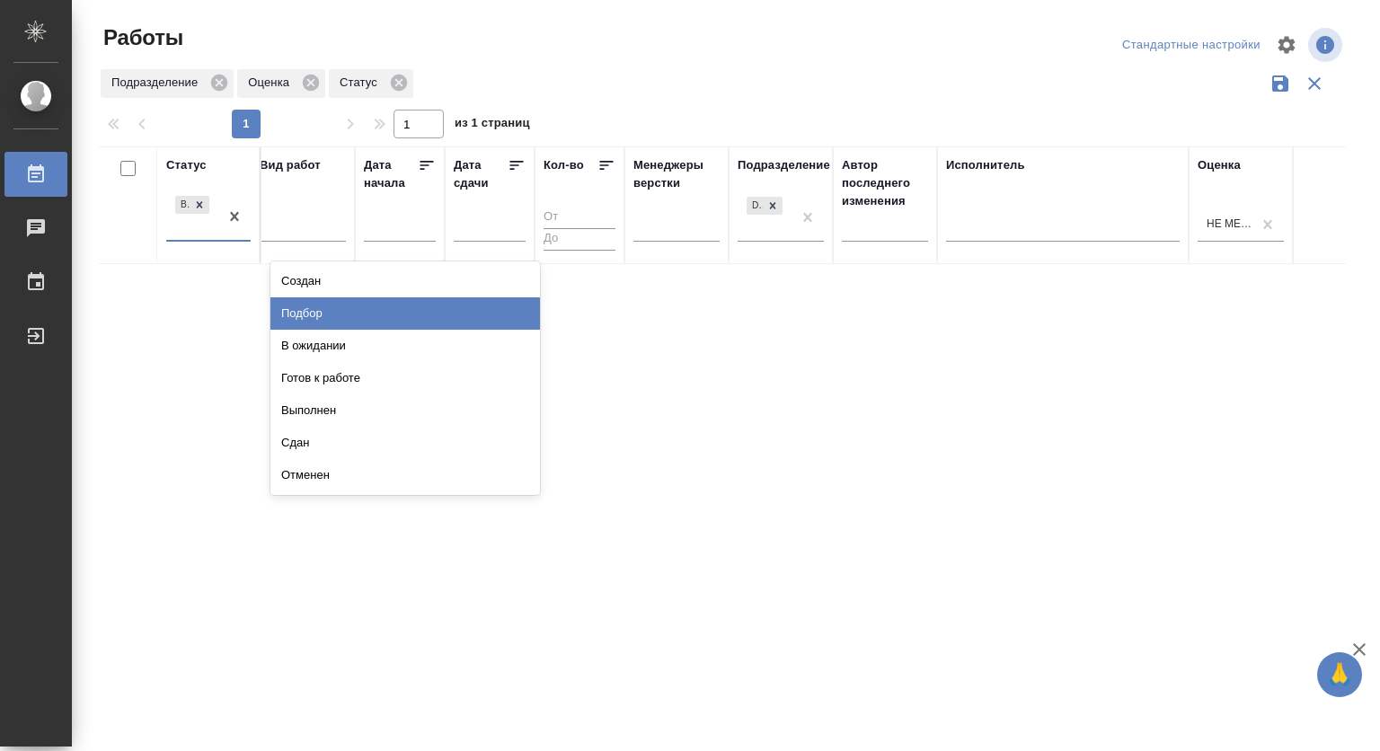
click at [442, 311] on div "Подбор" at bounding box center [404, 313] width 269 height 32
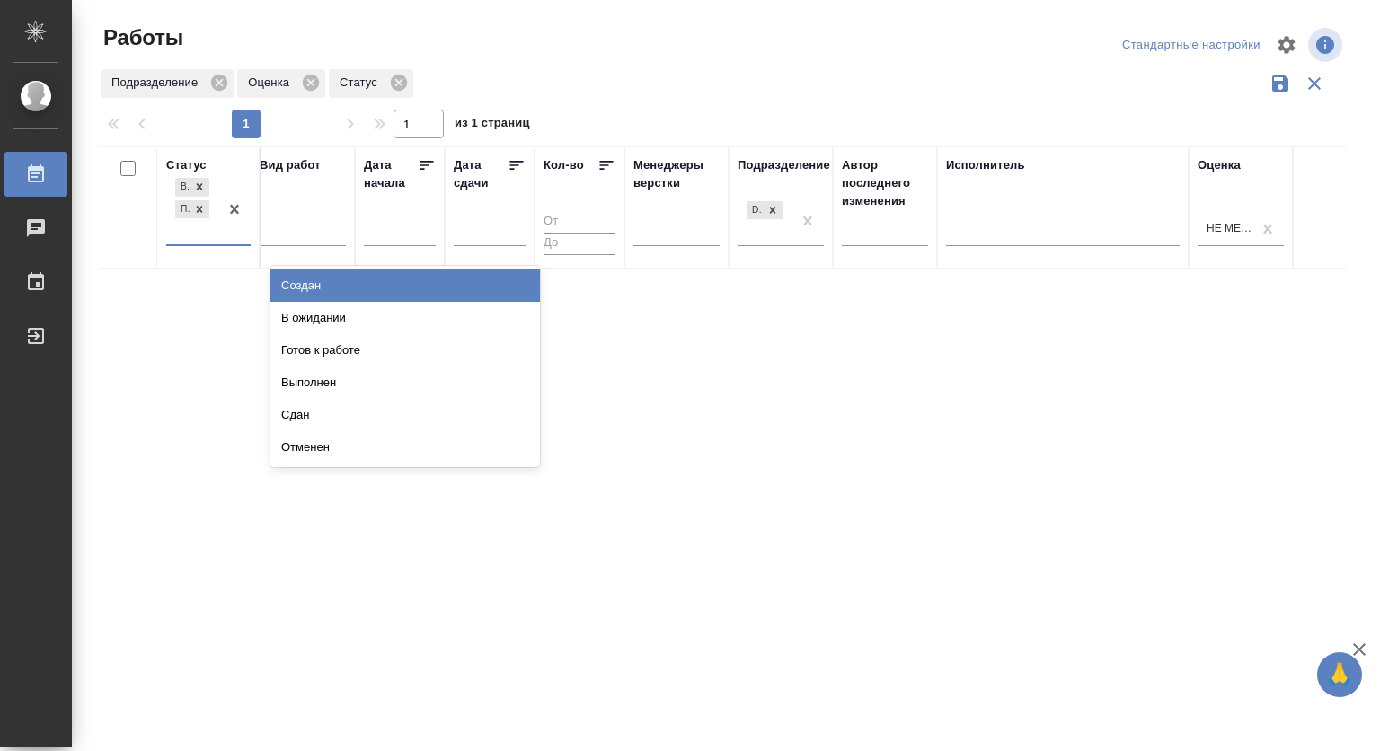
click at [208, 234] on div "В работе Подбор" at bounding box center [192, 209] width 52 height 70
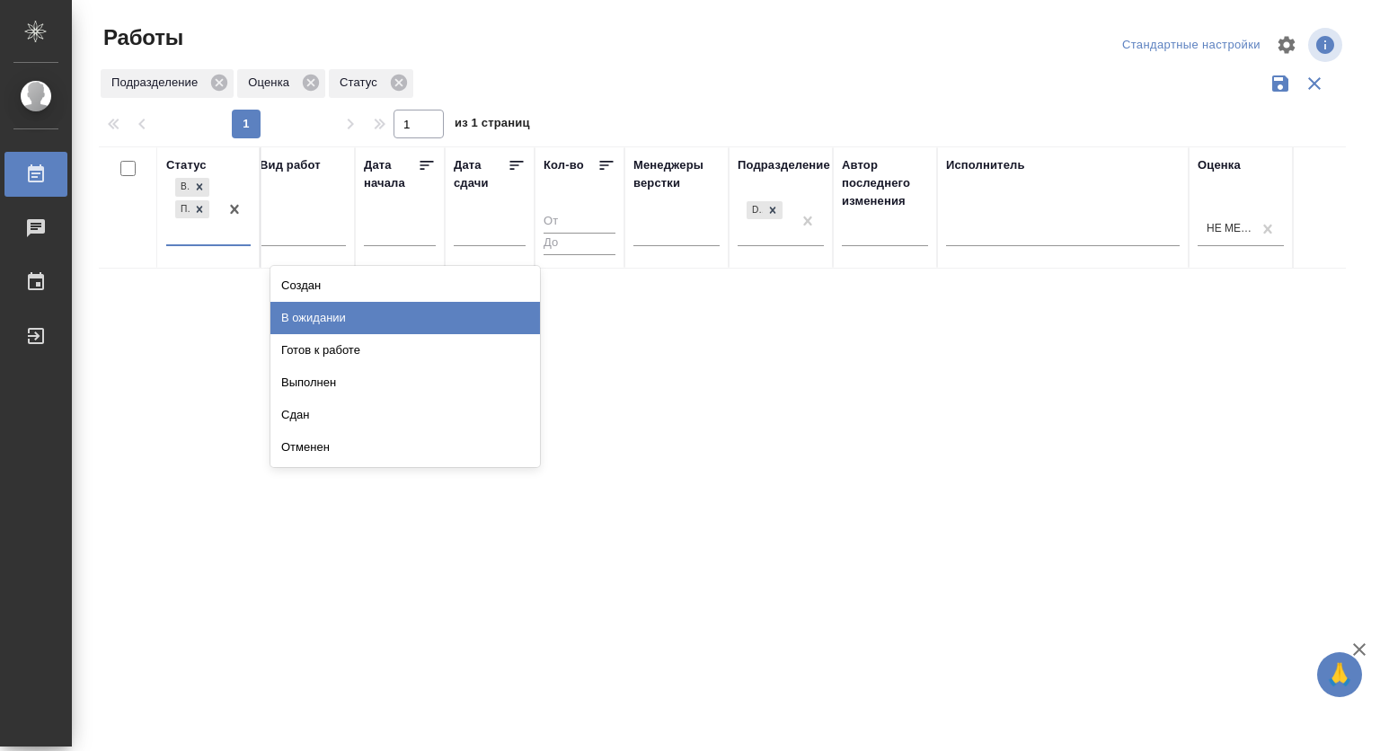
click at [452, 320] on div "В ожидании" at bounding box center [404, 318] width 269 height 32
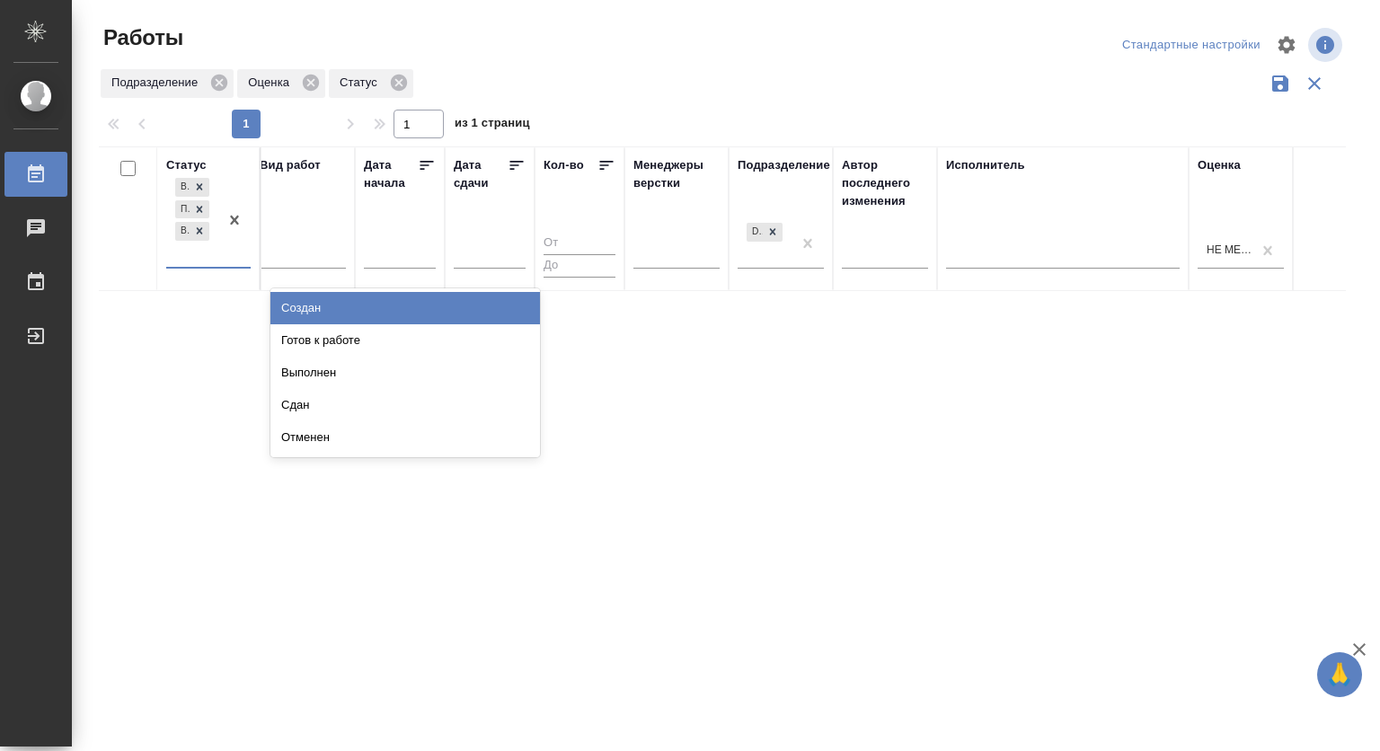
click at [198, 256] on div "В работе Подбор В ожидании" at bounding box center [192, 220] width 52 height 93
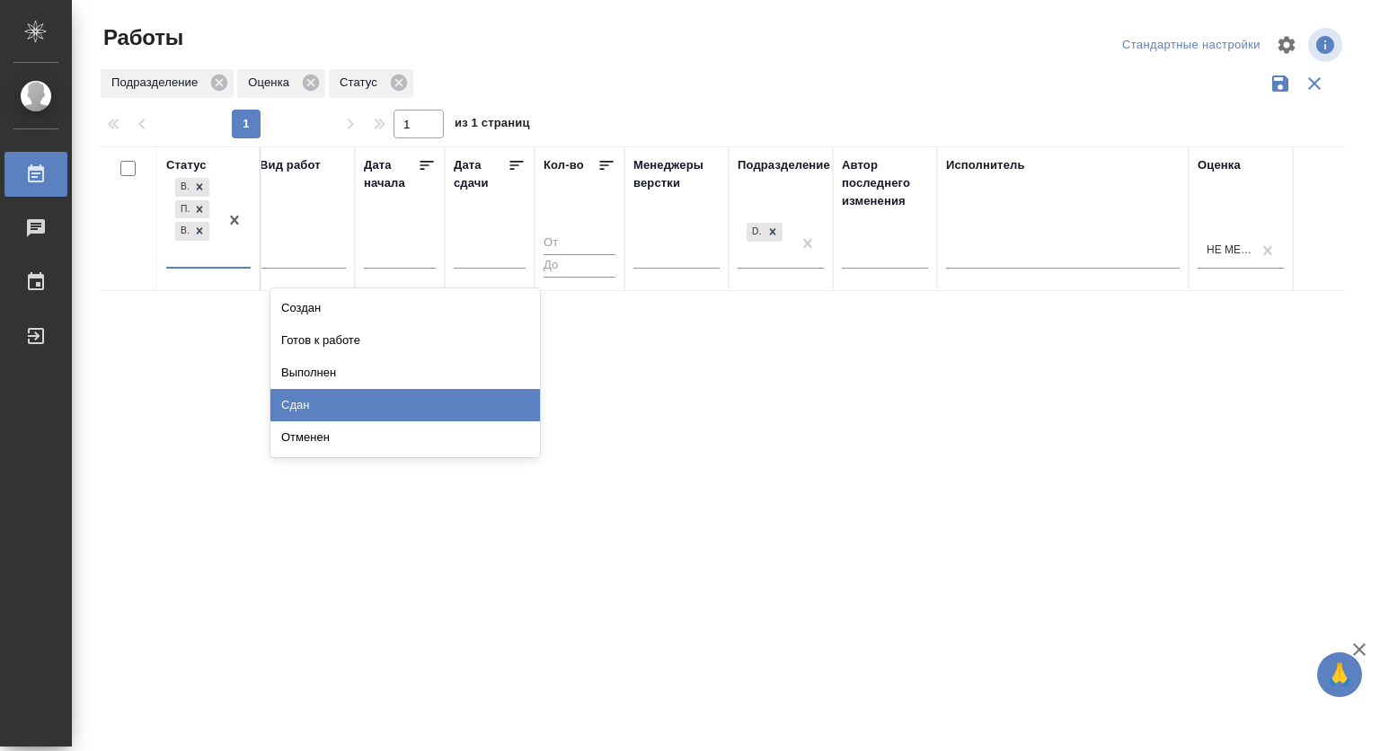
click at [457, 395] on div "Сдан" at bounding box center [404, 405] width 269 height 32
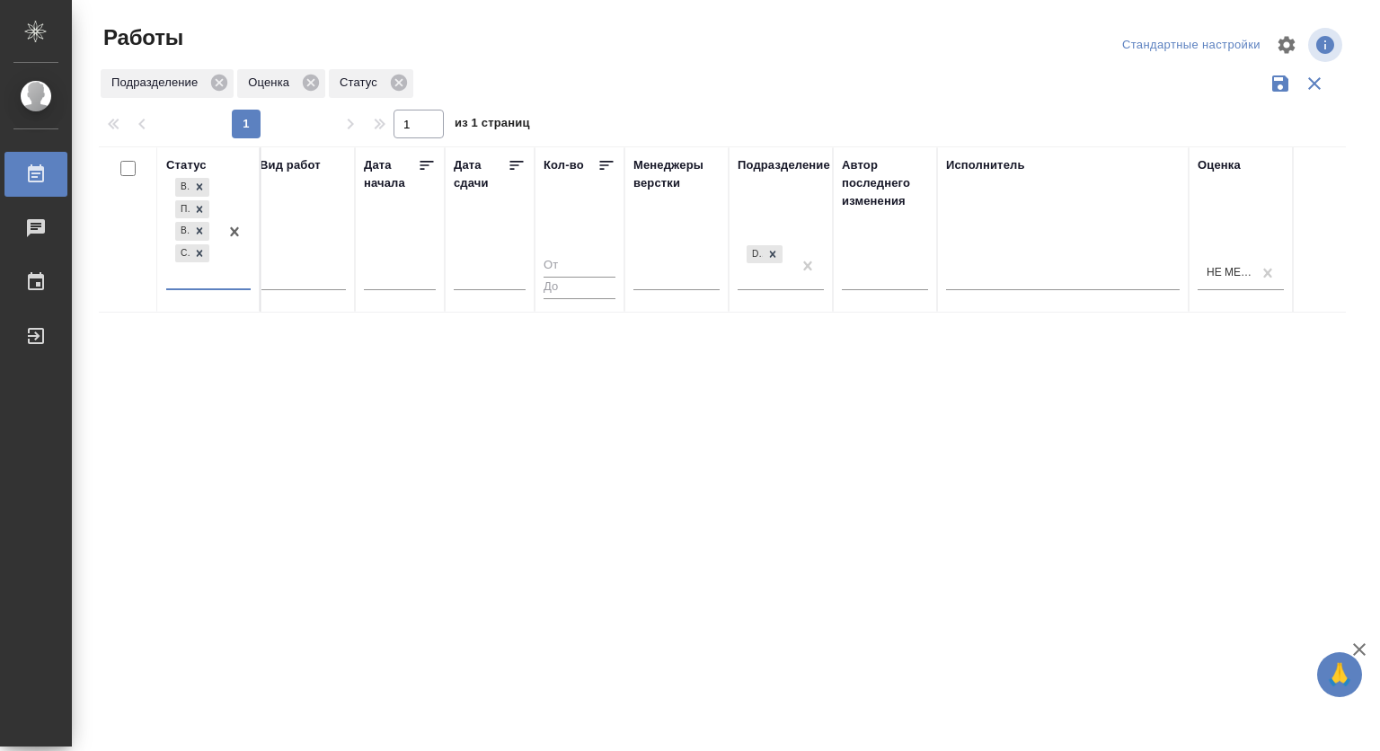
click at [232, 273] on div at bounding box center [234, 231] width 32 height 114
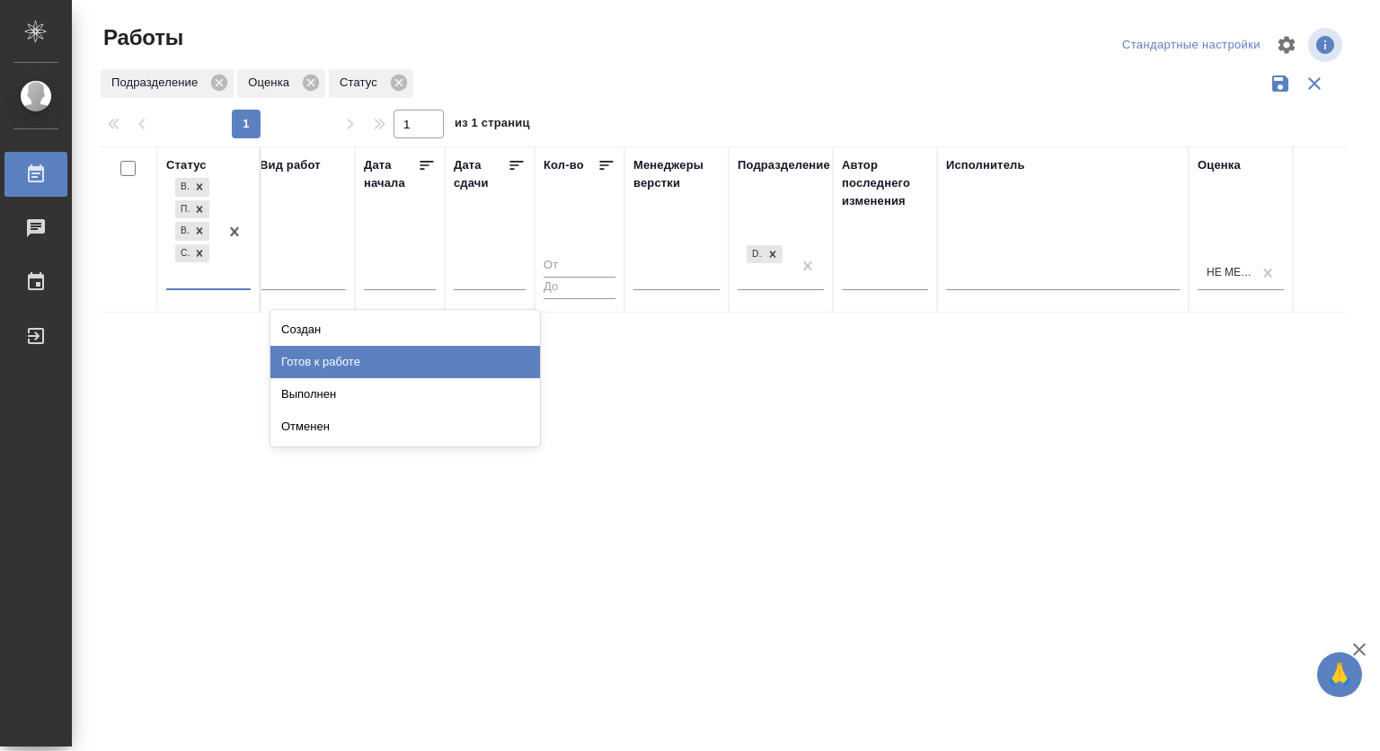
click at [495, 357] on div "Готов к работе" at bounding box center [404, 362] width 269 height 32
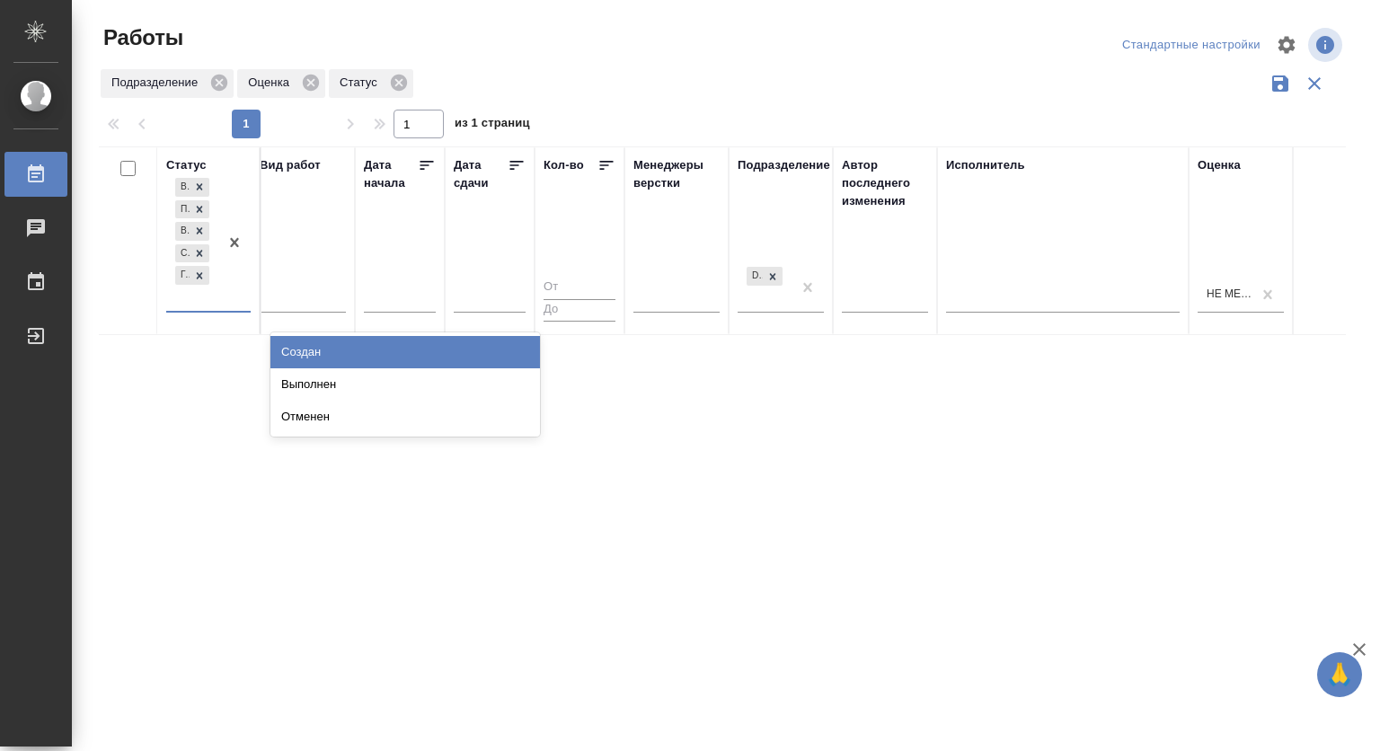
click at [188, 297] on div "В работе Подбор В ожидании Сдан Готов к работе" at bounding box center [192, 242] width 52 height 137
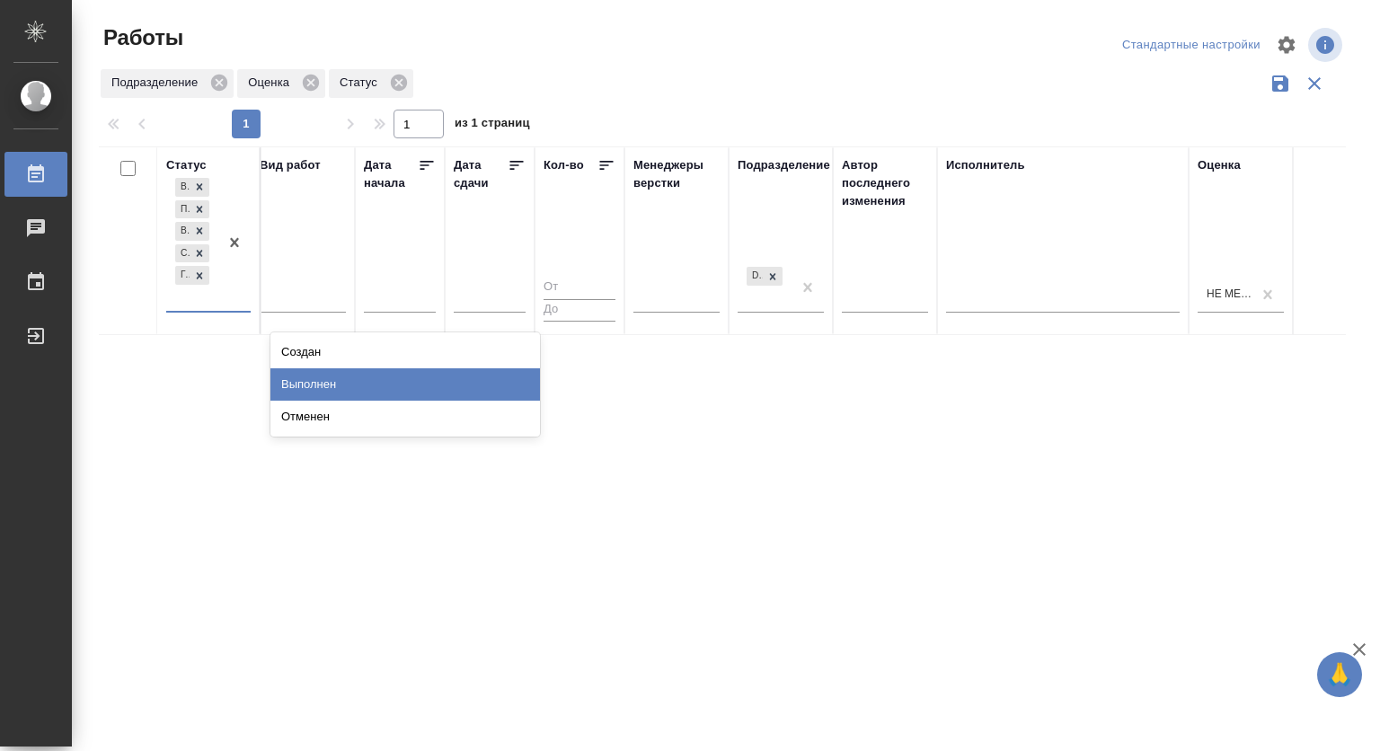
click at [457, 377] on div "Выполнен" at bounding box center [404, 384] width 269 height 32
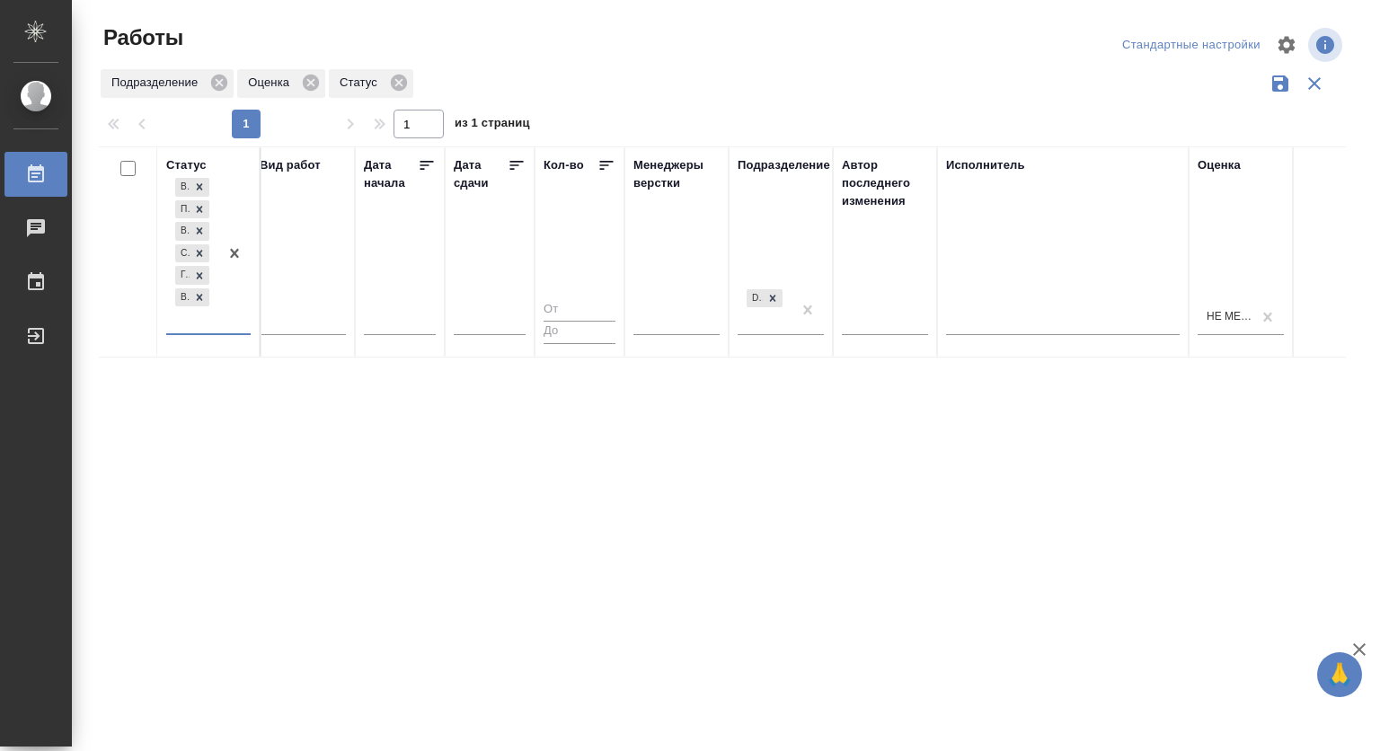
click at [236, 313] on div at bounding box center [234, 253] width 32 height 159
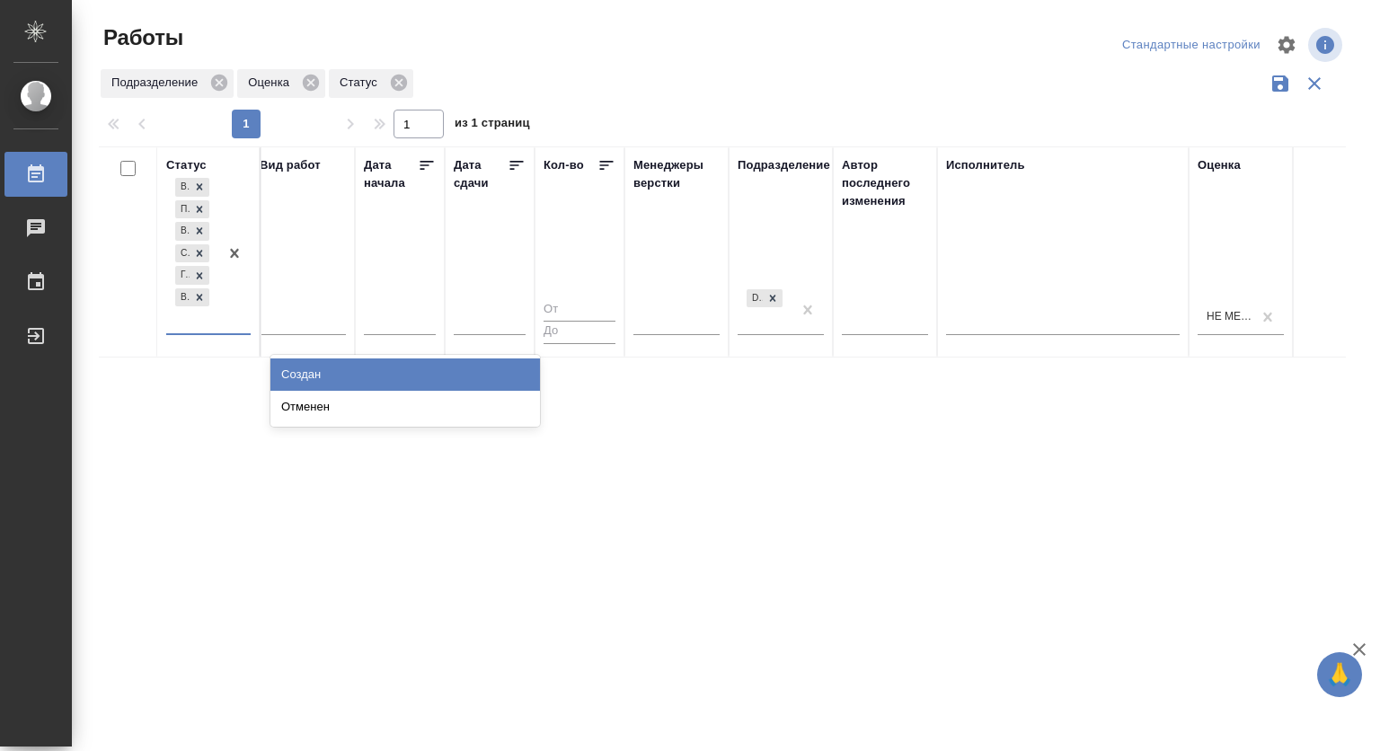
click at [432, 364] on div "Создан" at bounding box center [404, 374] width 269 height 32
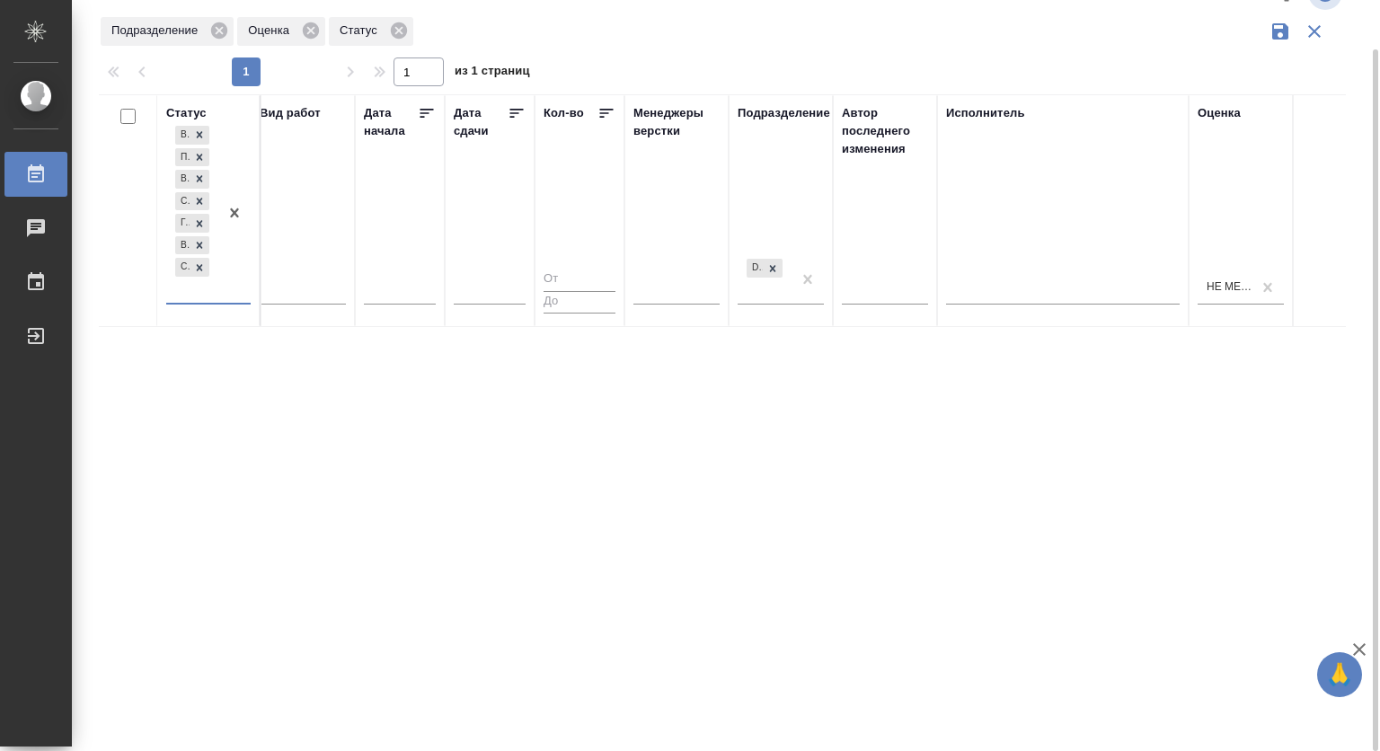
scroll to position [0, 0]
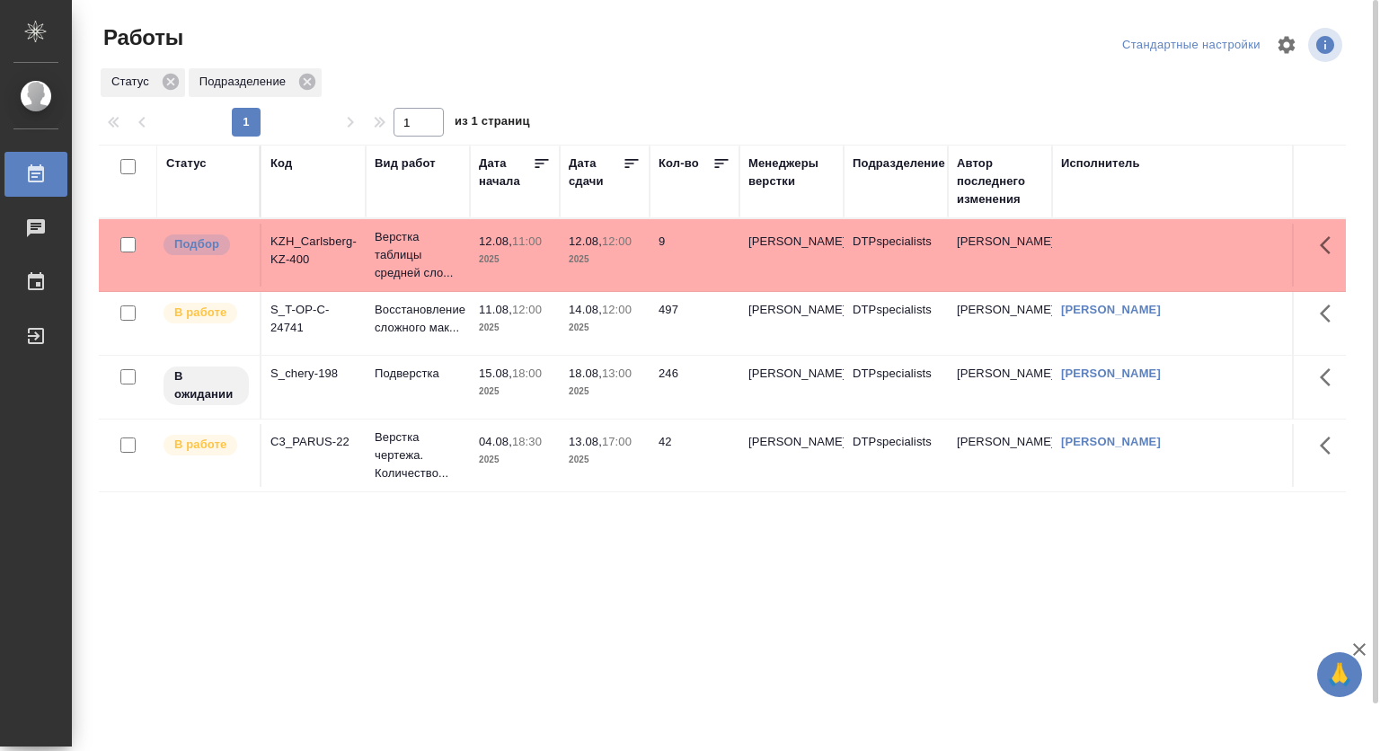
click at [964, 672] on div "Статус Код Вид работ Дата начала Дата сдачи Кол-во Менеджеры верстки Подразделе…" at bounding box center [722, 468] width 1247 height 647
click at [1207, 206] on div "Исполнитель" at bounding box center [1178, 181] width 234 height 54
click at [1304, 183] on div at bounding box center [1319, 182] width 52 height 72
click at [1338, 161] on div at bounding box center [1319, 155] width 52 height 18
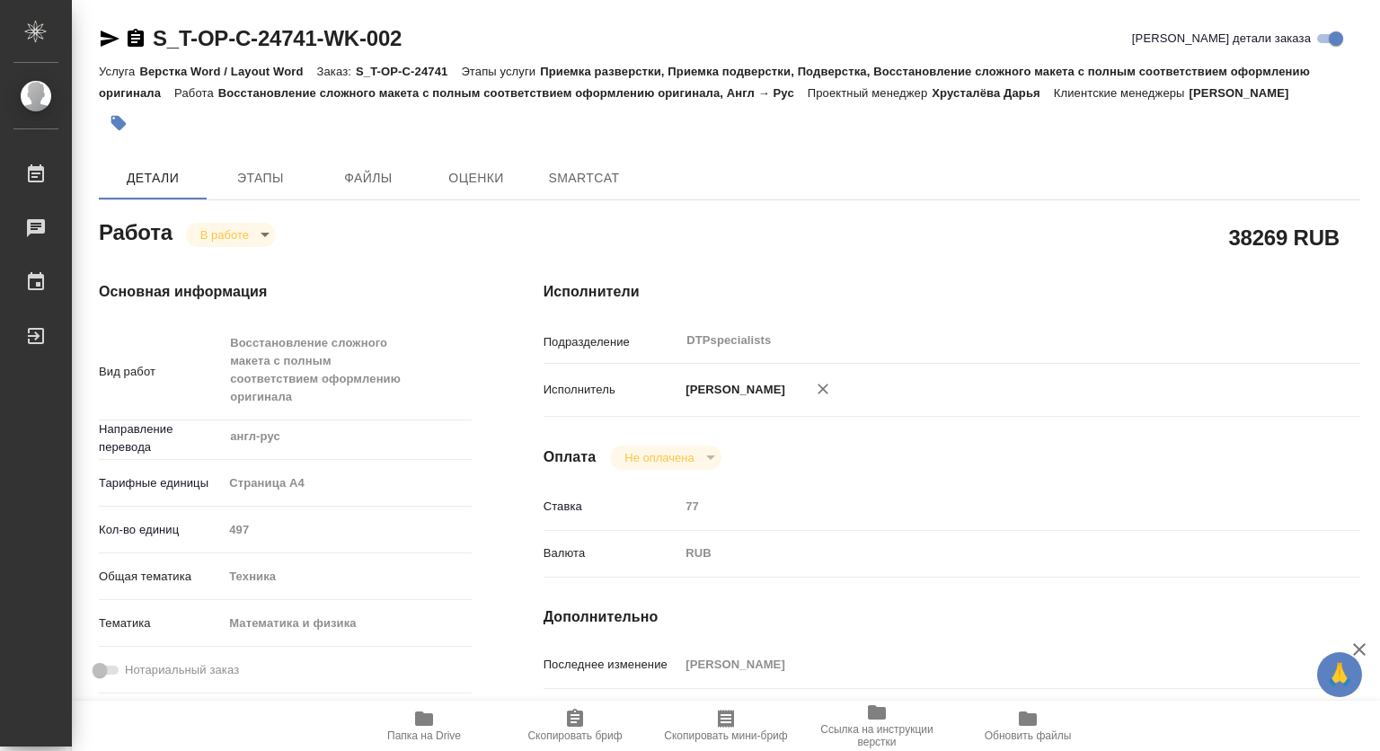
type textarea "x"
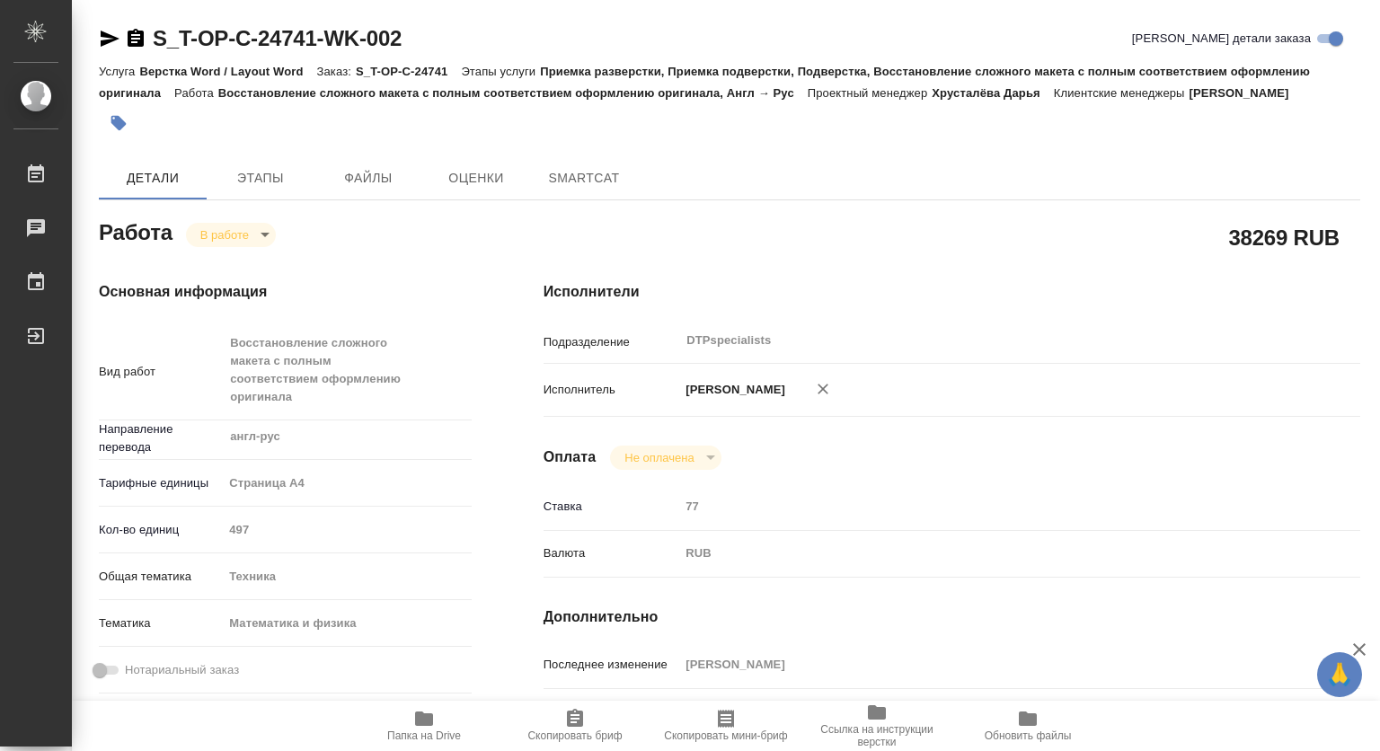
type textarea "x"
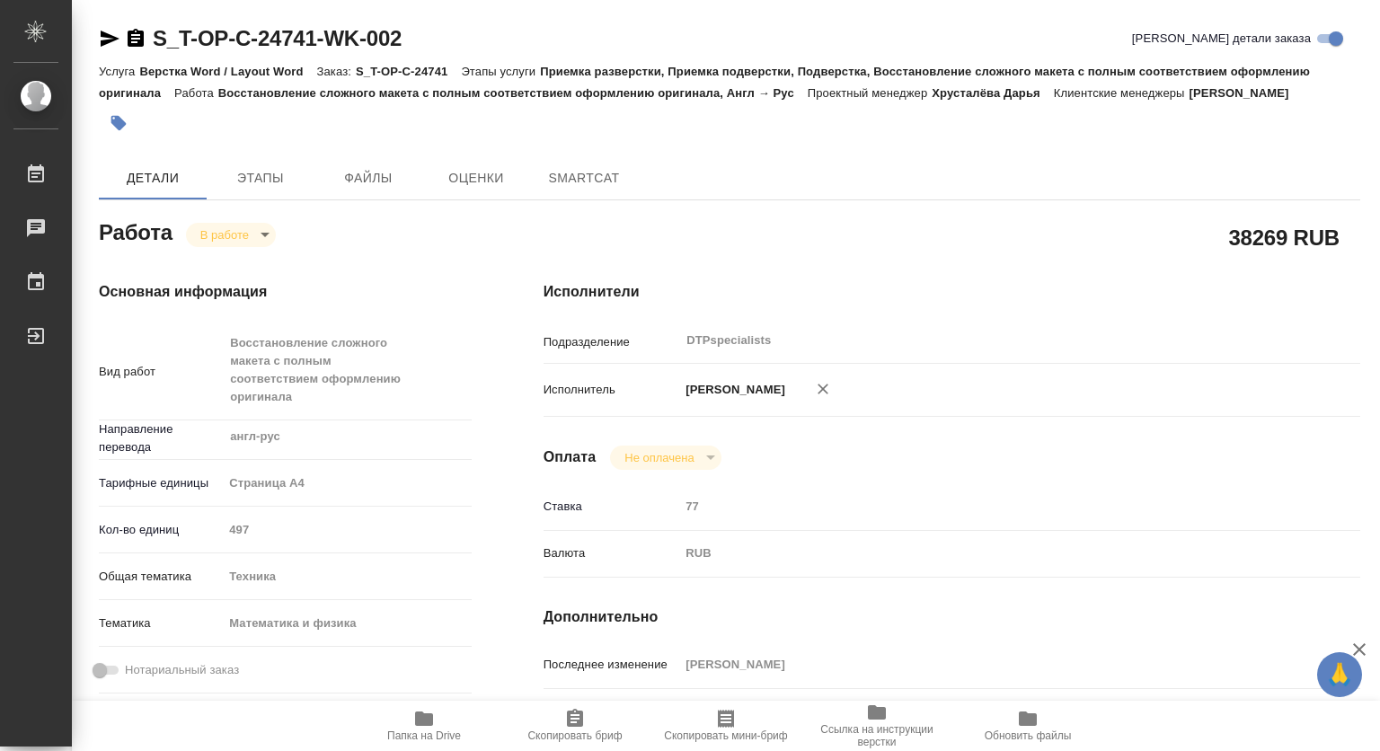
type textarea "x"
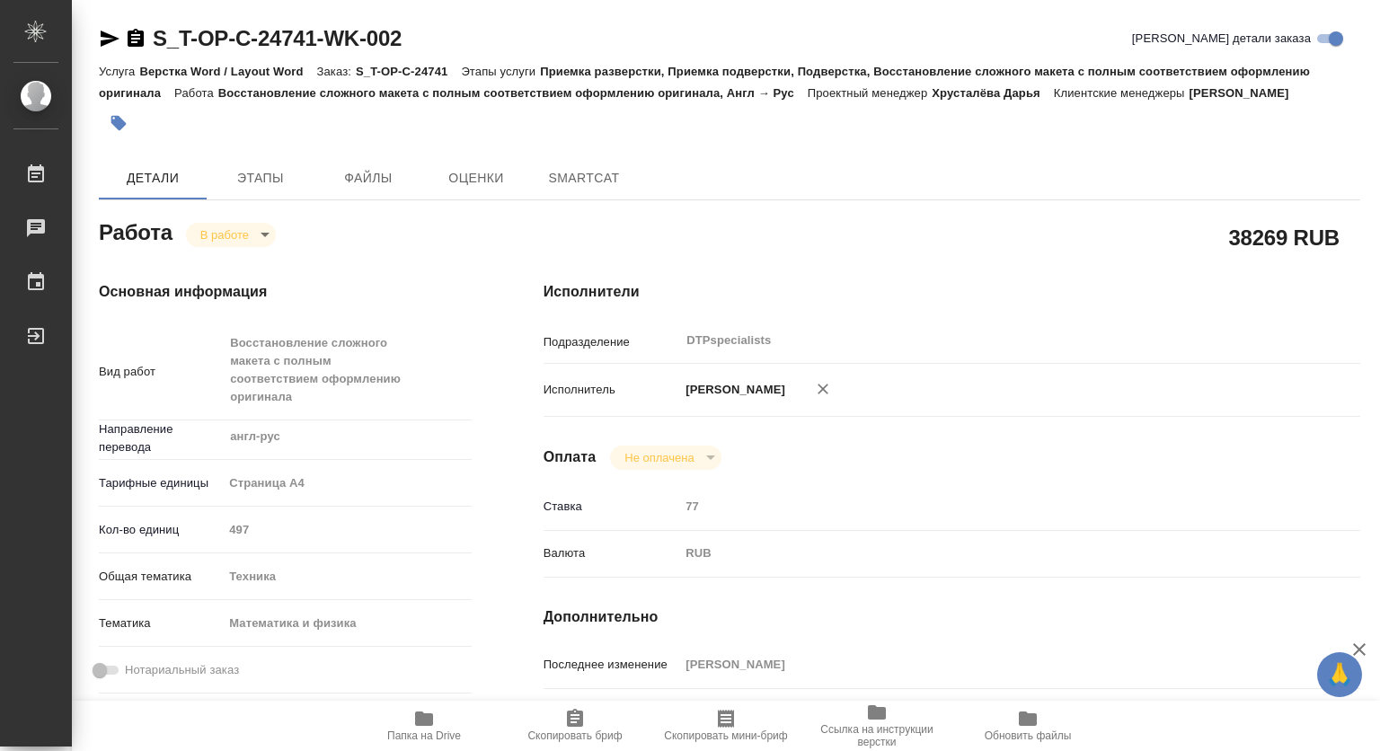
type textarea "x"
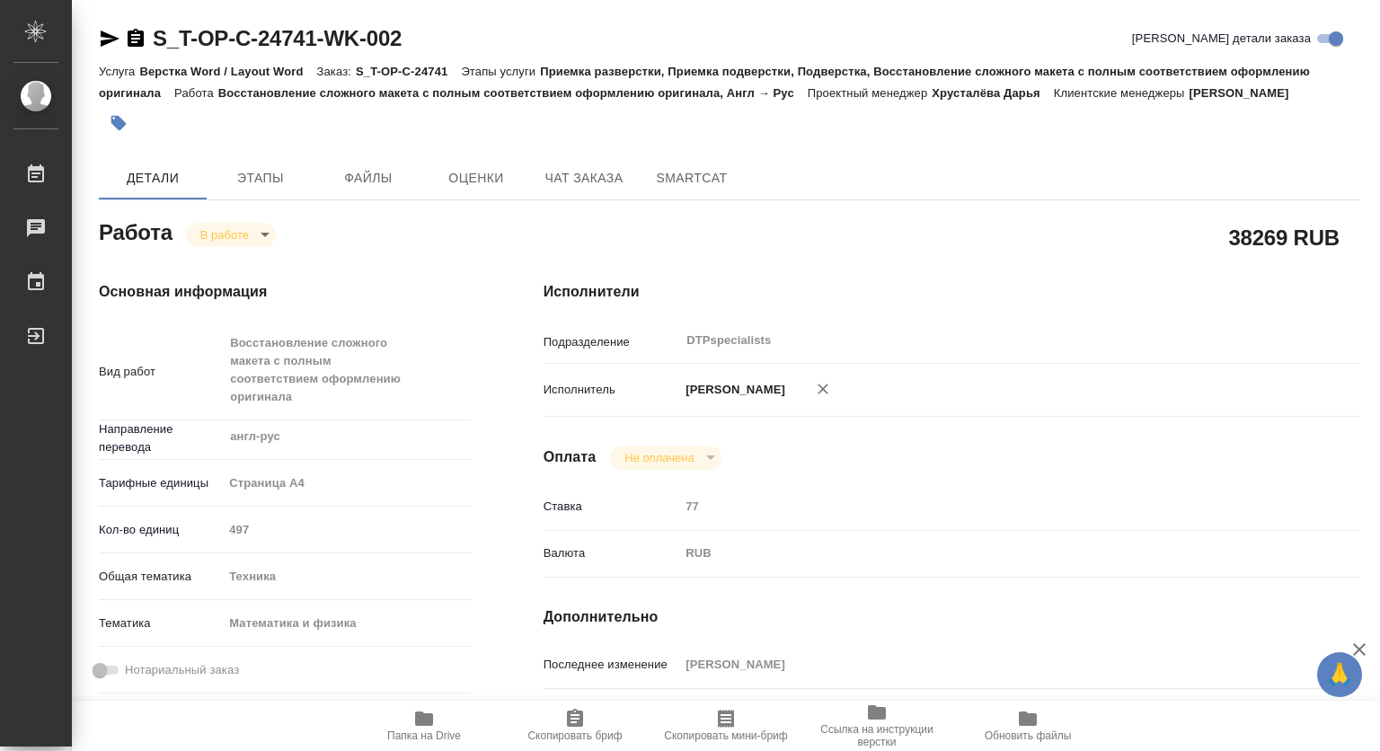
type textarea "x"
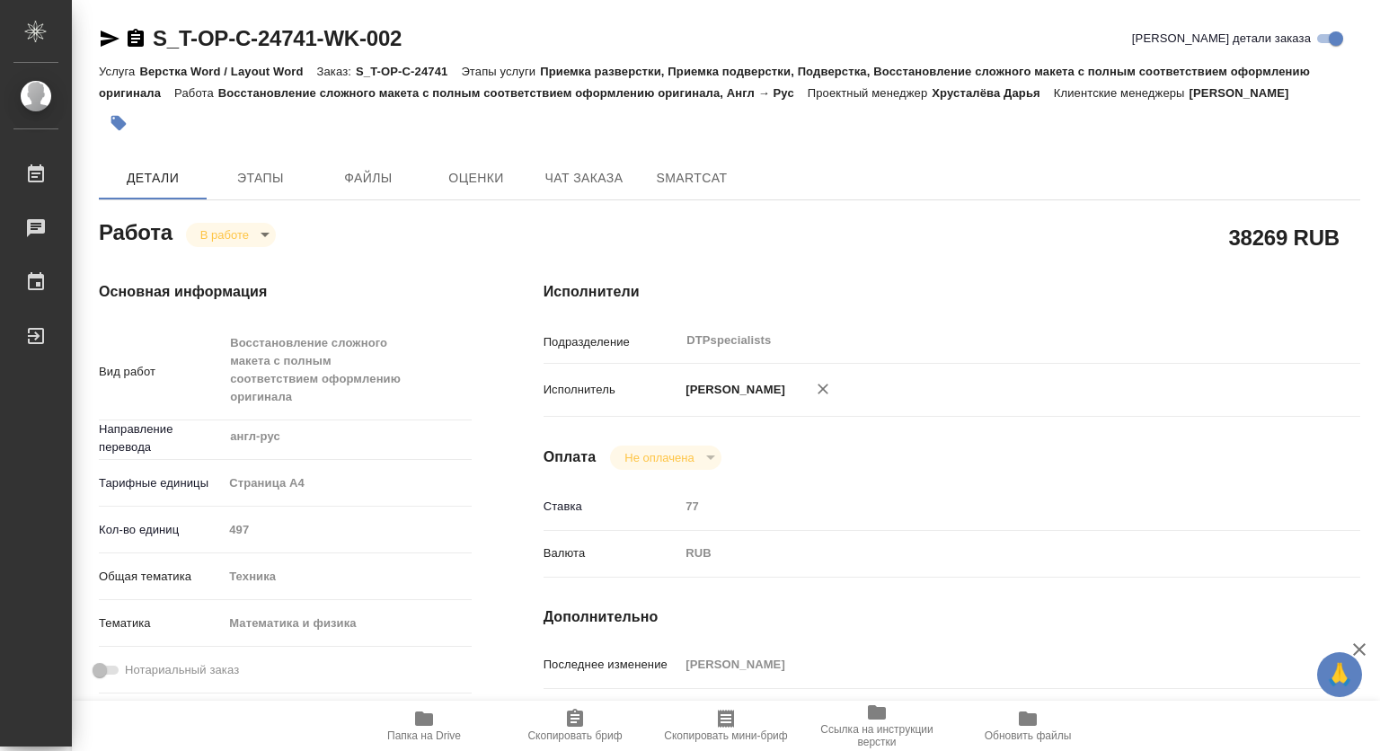
type textarea "x"
